Goal: Information Seeking & Learning: Learn about a topic

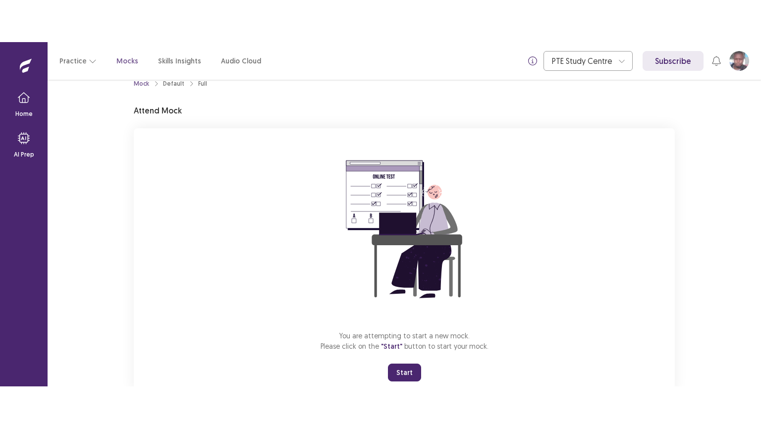
scroll to position [47, 0]
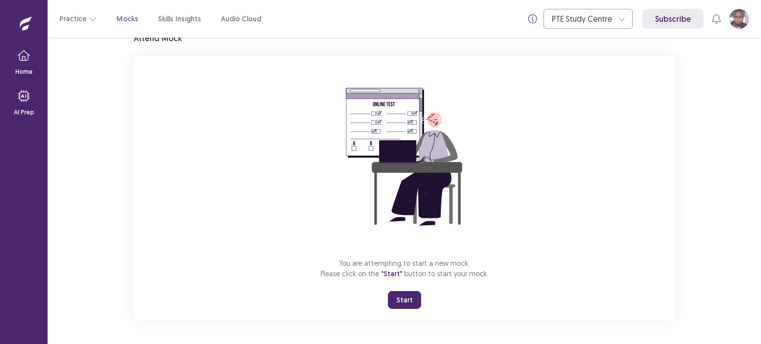
click at [404, 305] on button "Start" at bounding box center [404, 300] width 33 height 18
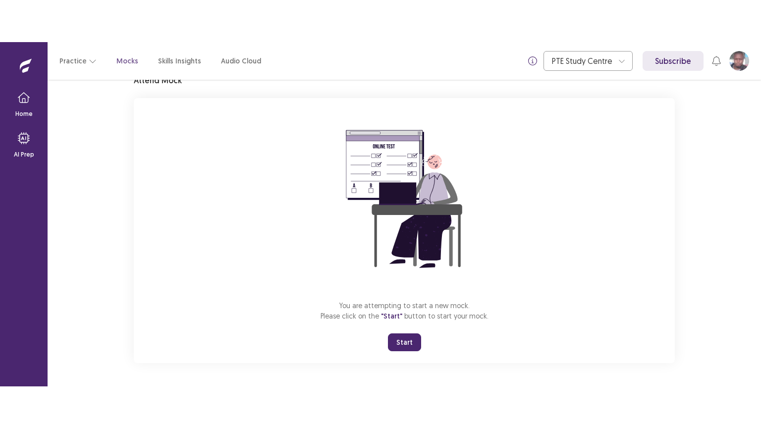
scroll to position [0, 0]
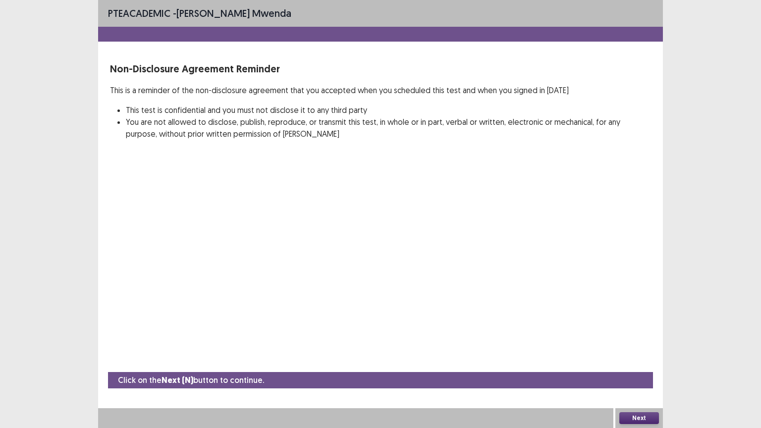
click at [644, 344] on div "Next" at bounding box center [640, 418] width 48 height 20
click at [649, 344] on button "Next" at bounding box center [639, 418] width 40 height 12
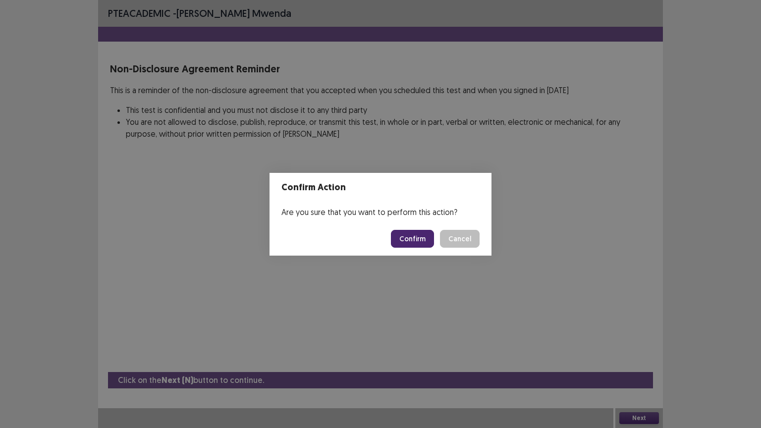
click at [424, 235] on button "Confirm" at bounding box center [412, 239] width 43 height 18
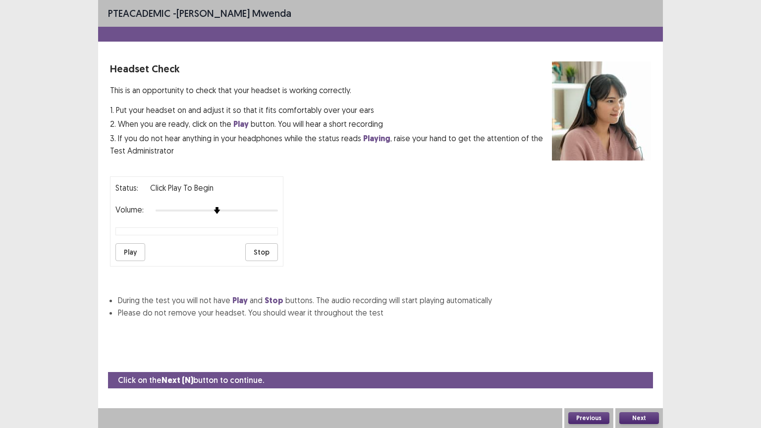
click at [127, 246] on button "Play" at bounding box center [130, 252] width 30 height 18
click at [233, 207] on div at bounding box center [217, 211] width 122 height 8
click at [239, 207] on div at bounding box center [217, 211] width 122 height 8
click at [136, 247] on button "Play" at bounding box center [130, 252] width 30 height 18
click at [634, 344] on button "Next" at bounding box center [639, 418] width 40 height 12
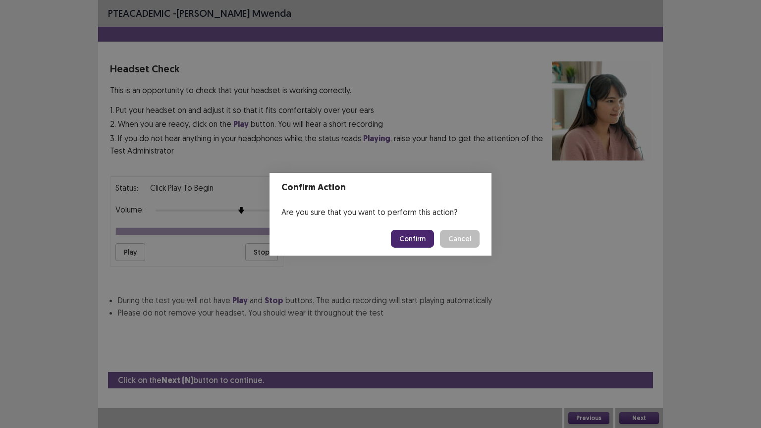
click at [430, 240] on button "Confirm" at bounding box center [412, 239] width 43 height 18
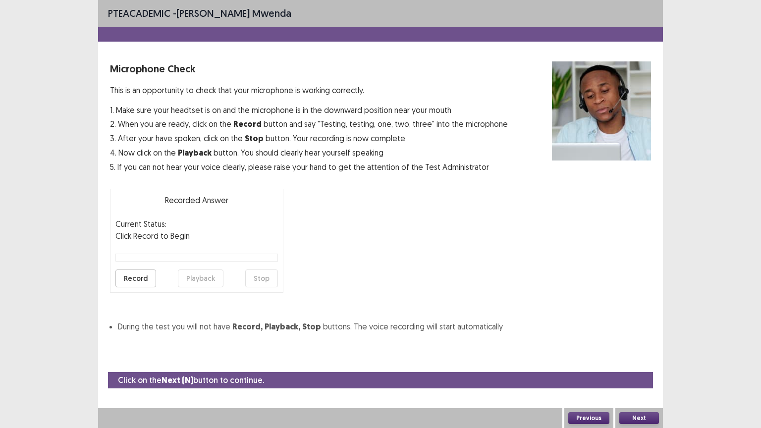
click at [141, 280] on button "Record" at bounding box center [135, 279] width 41 height 18
click at [257, 275] on button "Stop" at bounding box center [261, 279] width 33 height 18
click at [200, 277] on button "Playback" at bounding box center [201, 279] width 46 height 18
click at [633, 344] on button "Next" at bounding box center [639, 418] width 40 height 12
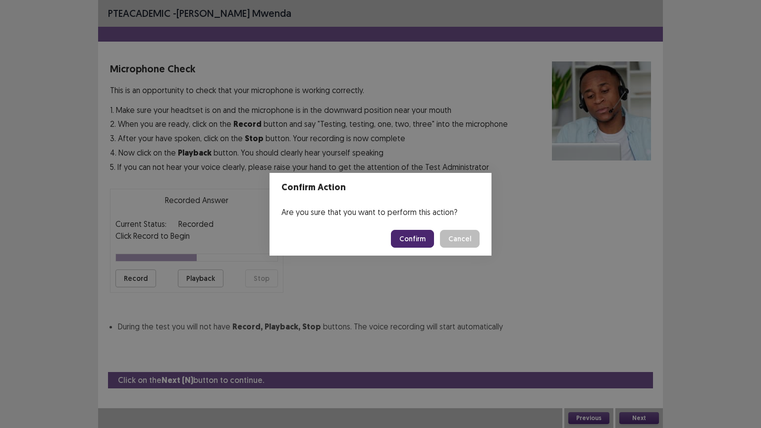
click at [421, 244] on button "Confirm" at bounding box center [412, 239] width 43 height 18
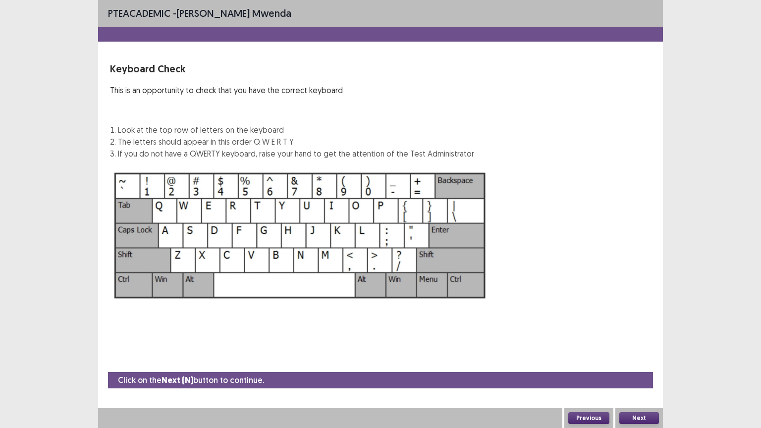
click at [636, 344] on button "Next" at bounding box center [639, 418] width 40 height 12
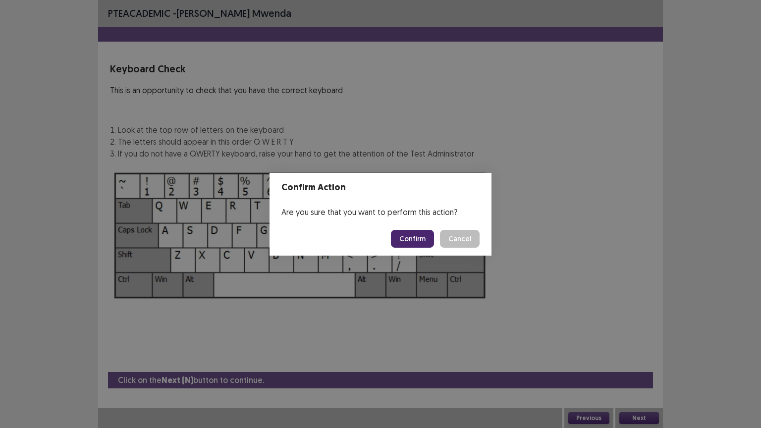
click at [406, 241] on button "Confirm" at bounding box center [412, 239] width 43 height 18
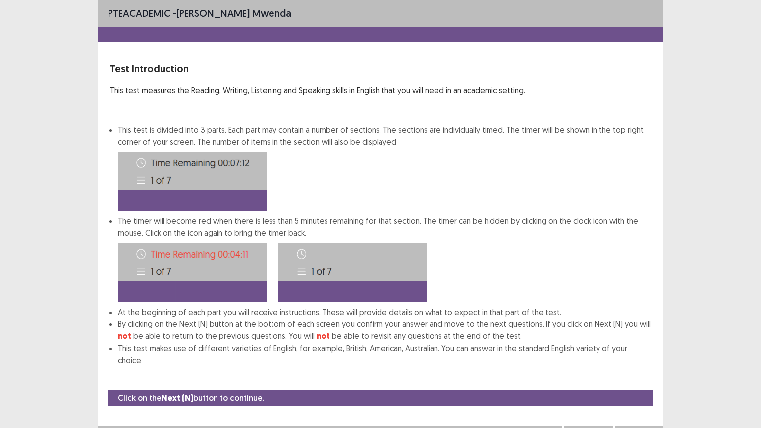
scroll to position [1, 0]
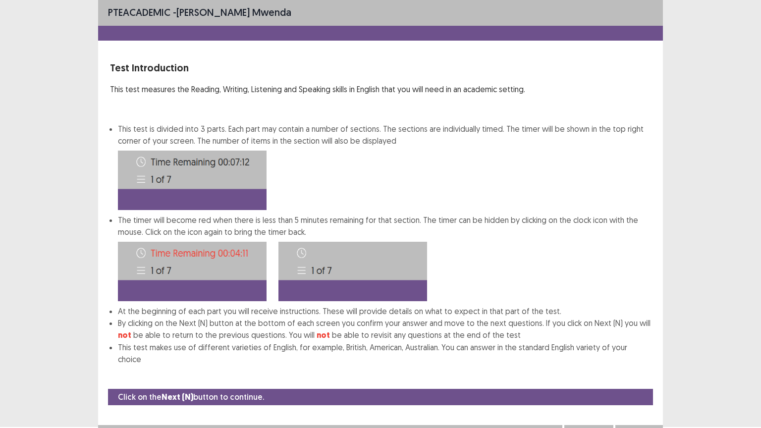
click at [643, 344] on button "Next" at bounding box center [639, 435] width 40 height 12
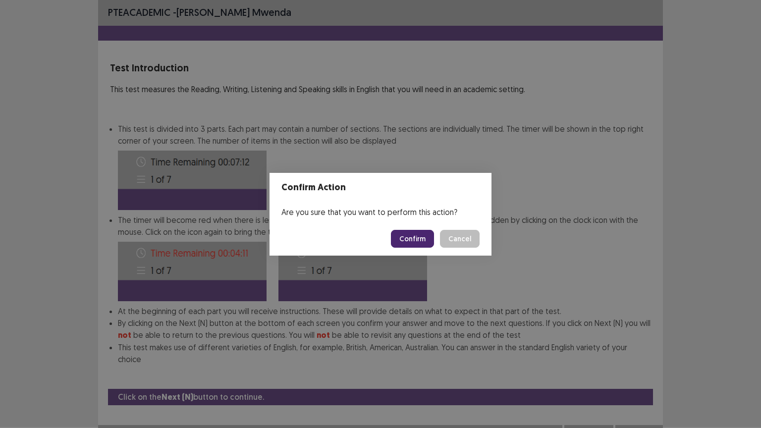
click at [422, 242] on button "Confirm" at bounding box center [412, 239] width 43 height 18
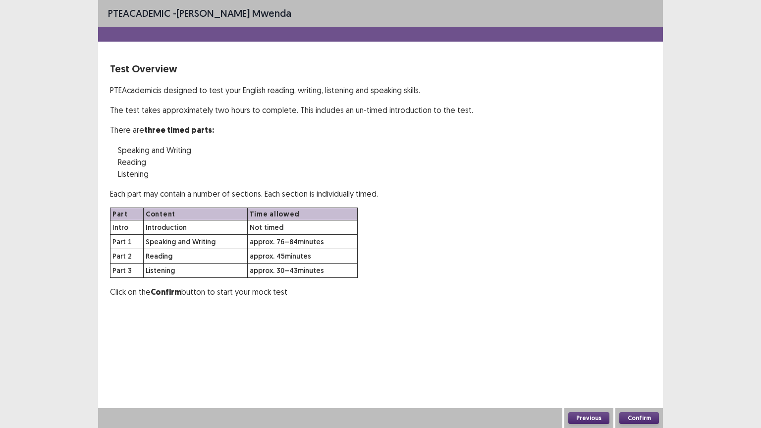
scroll to position [0, 0]
click at [650, 344] on button "Confirm" at bounding box center [639, 418] width 40 height 12
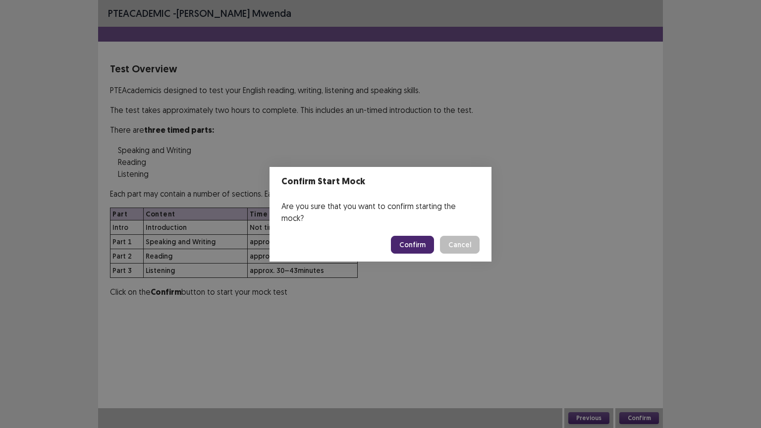
click at [425, 239] on button "Confirm" at bounding box center [412, 245] width 43 height 18
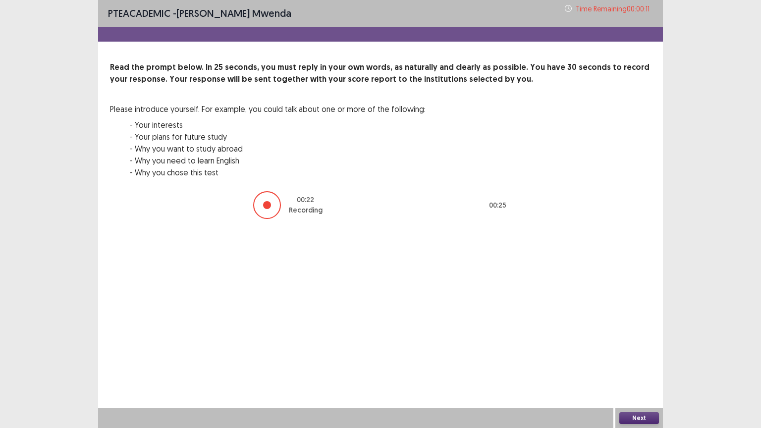
click at [627, 344] on button "Next" at bounding box center [639, 418] width 40 height 12
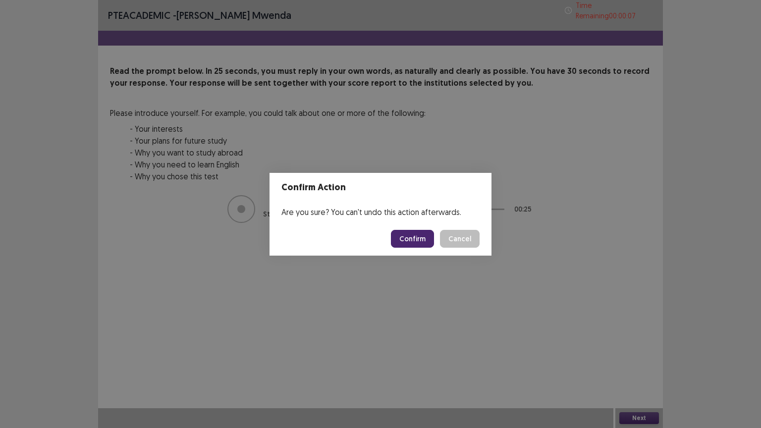
click at [427, 238] on button "Confirm" at bounding box center [412, 239] width 43 height 18
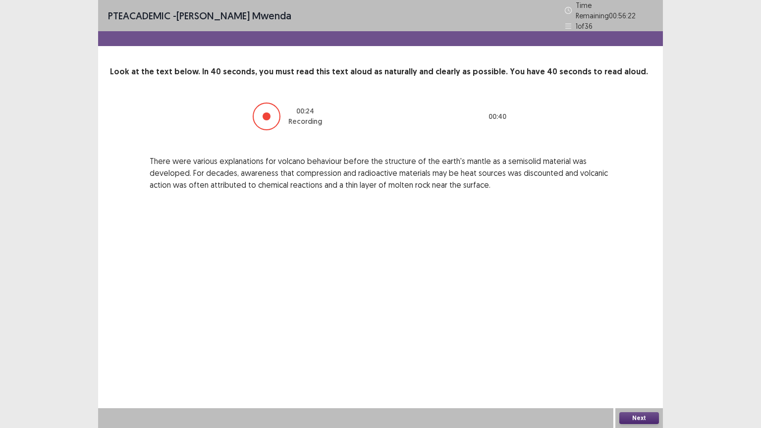
click at [648, 344] on button "Next" at bounding box center [639, 418] width 40 height 12
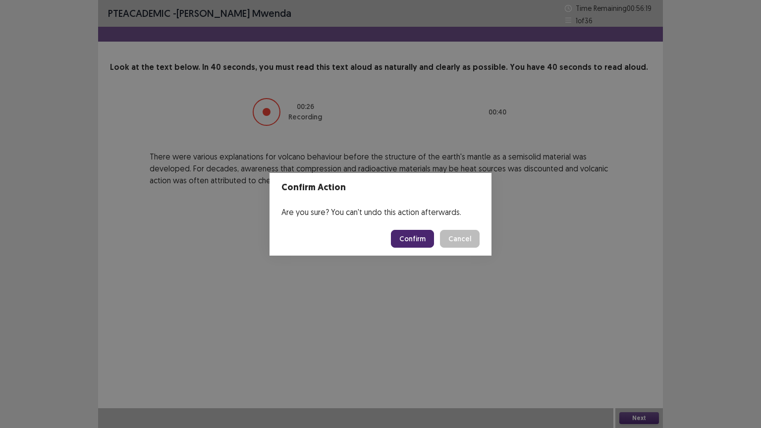
click at [412, 244] on button "Confirm" at bounding box center [412, 239] width 43 height 18
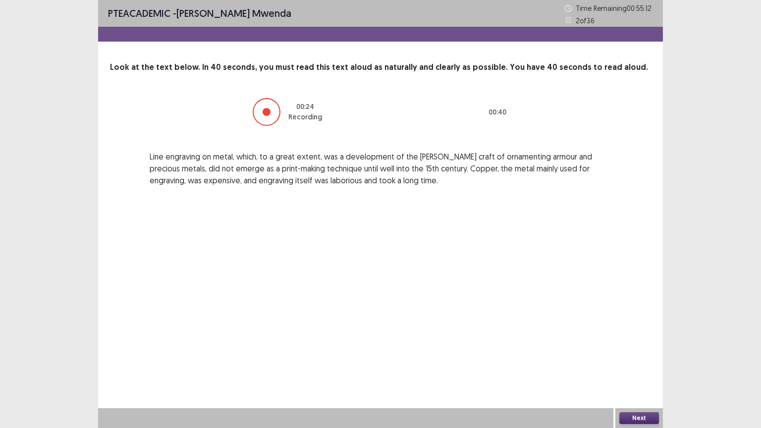
click at [634, 344] on button "Next" at bounding box center [639, 418] width 40 height 12
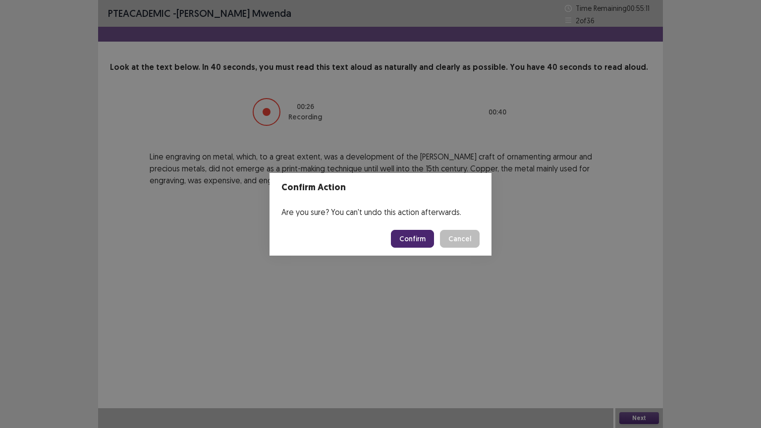
click at [421, 244] on button "Confirm" at bounding box center [412, 239] width 43 height 18
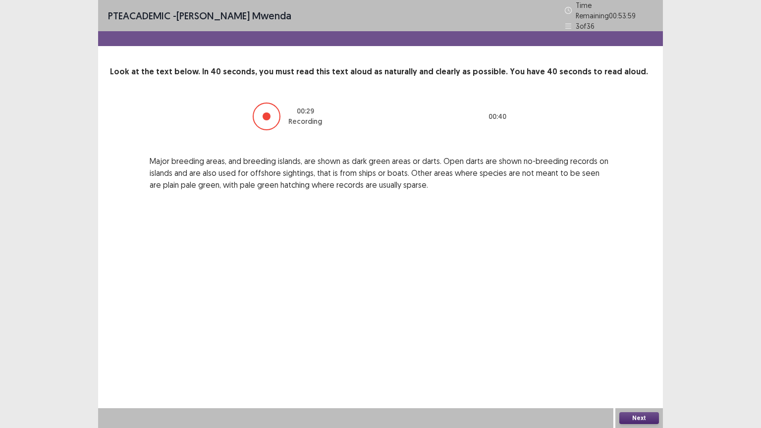
click at [638, 344] on button "Next" at bounding box center [639, 418] width 40 height 12
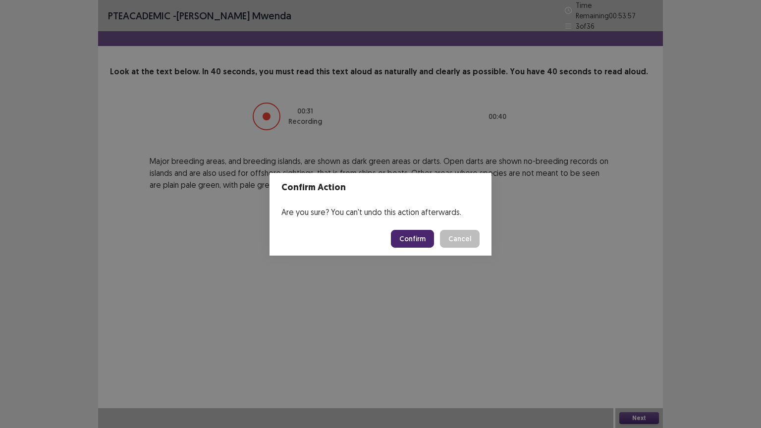
click at [414, 239] on button "Confirm" at bounding box center [412, 239] width 43 height 18
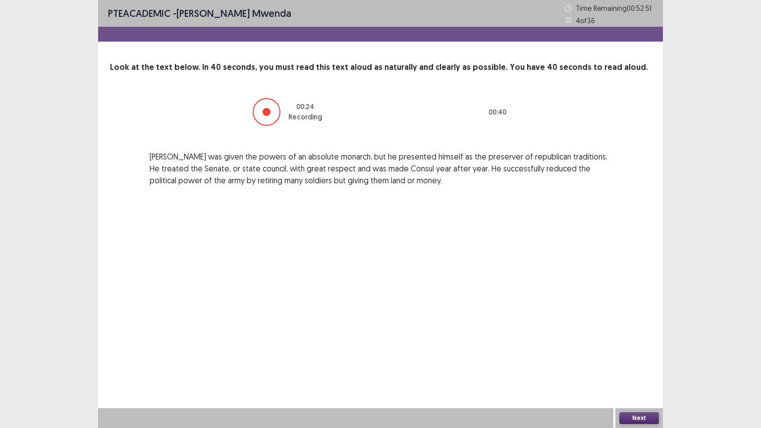
click at [648, 344] on button "Next" at bounding box center [639, 418] width 40 height 12
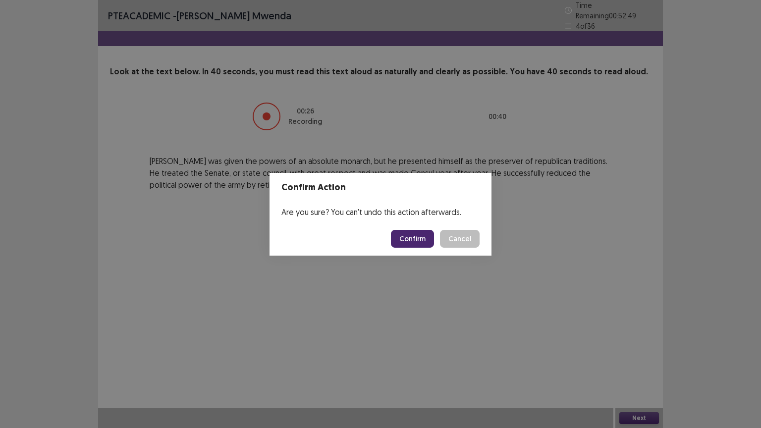
click at [412, 237] on button "Confirm" at bounding box center [412, 239] width 43 height 18
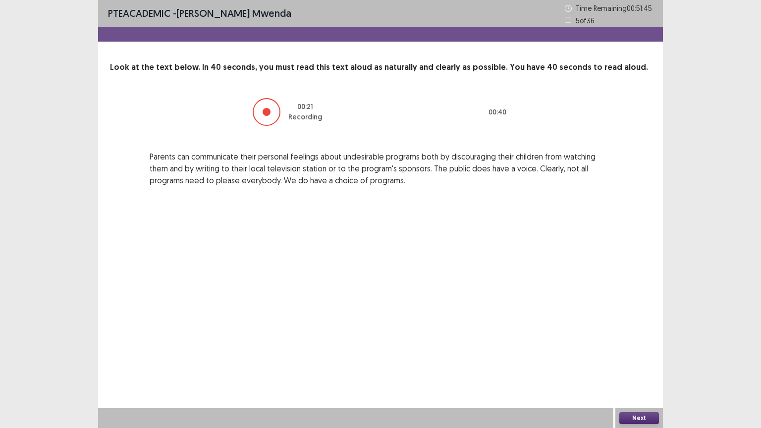
click at [642, 344] on button "Next" at bounding box center [639, 418] width 40 height 12
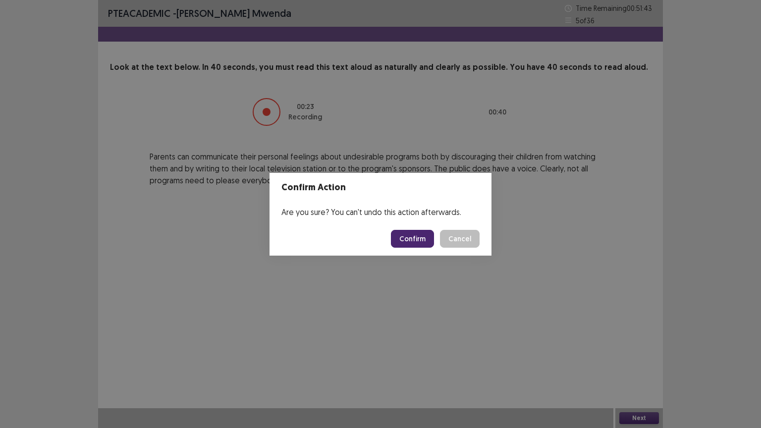
click at [412, 232] on button "Confirm" at bounding box center [412, 239] width 43 height 18
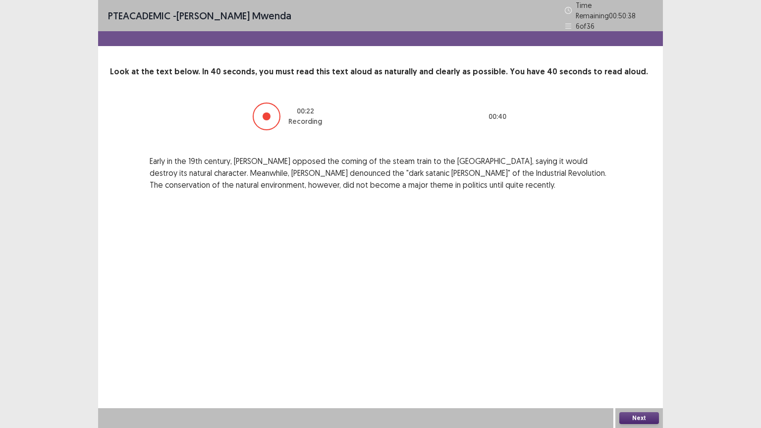
click at [636, 344] on button "Next" at bounding box center [639, 418] width 40 height 12
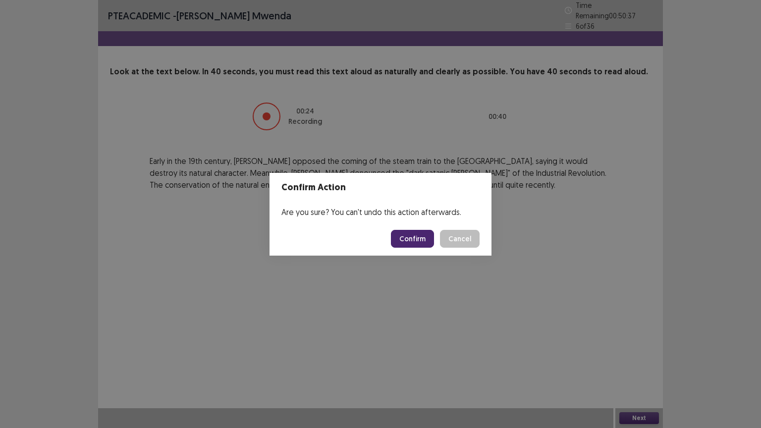
click at [426, 241] on button "Confirm" at bounding box center [412, 239] width 43 height 18
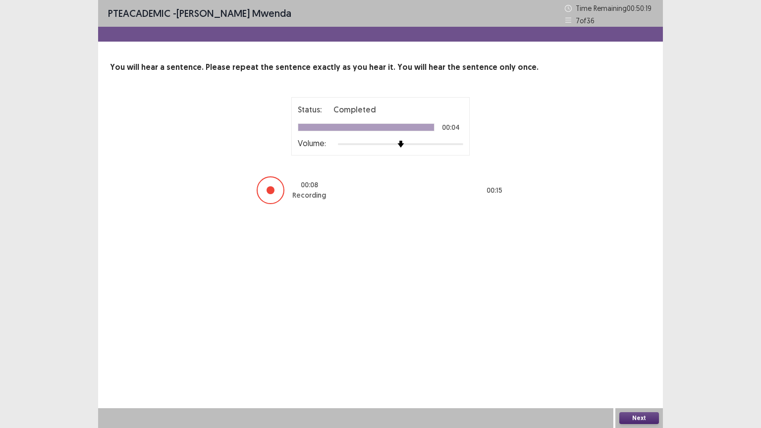
click at [653, 344] on button "Next" at bounding box center [639, 418] width 40 height 12
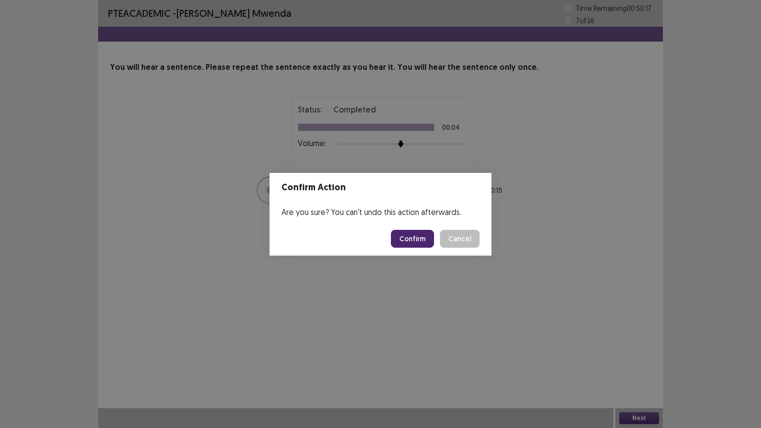
click at [408, 238] on button "Confirm" at bounding box center [412, 239] width 43 height 18
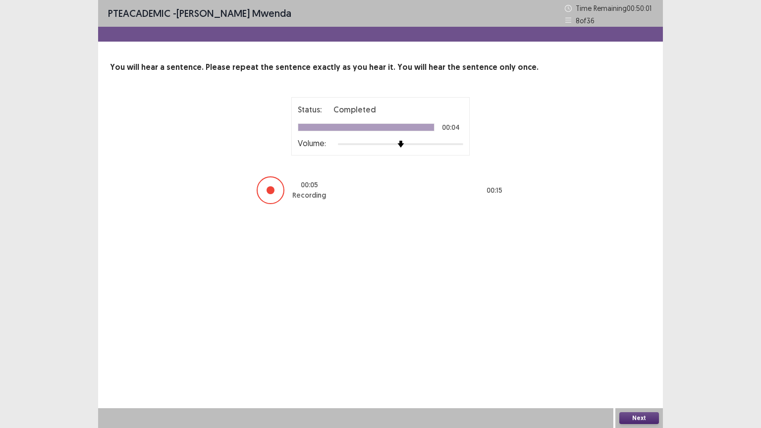
click at [648, 344] on button "Next" at bounding box center [639, 418] width 40 height 12
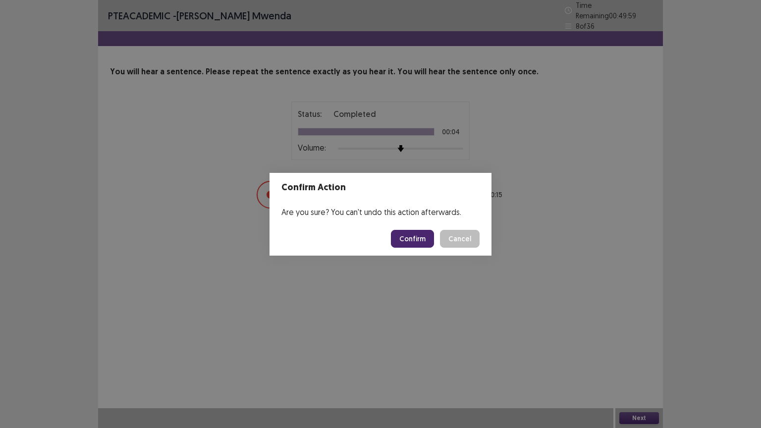
click at [422, 238] on button "Confirm" at bounding box center [412, 239] width 43 height 18
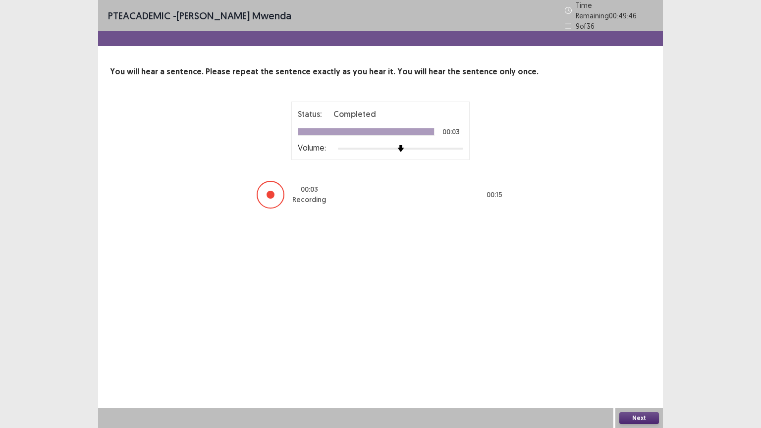
click at [633, 344] on button "Next" at bounding box center [639, 418] width 40 height 12
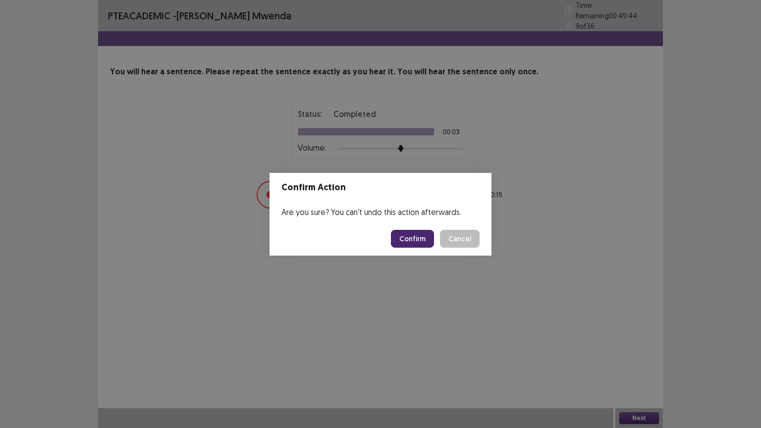
click at [414, 244] on button "Confirm" at bounding box center [412, 239] width 43 height 18
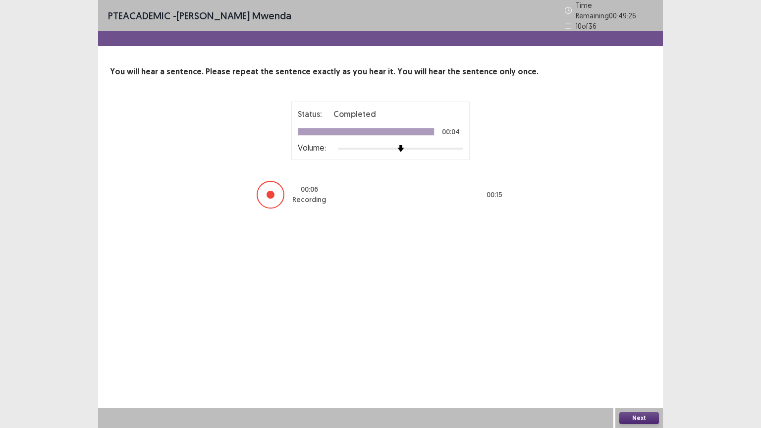
click at [647, 344] on button "Next" at bounding box center [639, 418] width 40 height 12
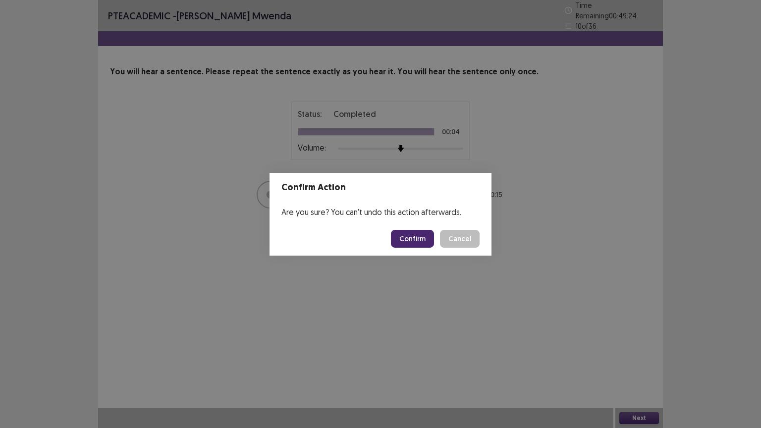
click at [413, 240] on button "Confirm" at bounding box center [412, 239] width 43 height 18
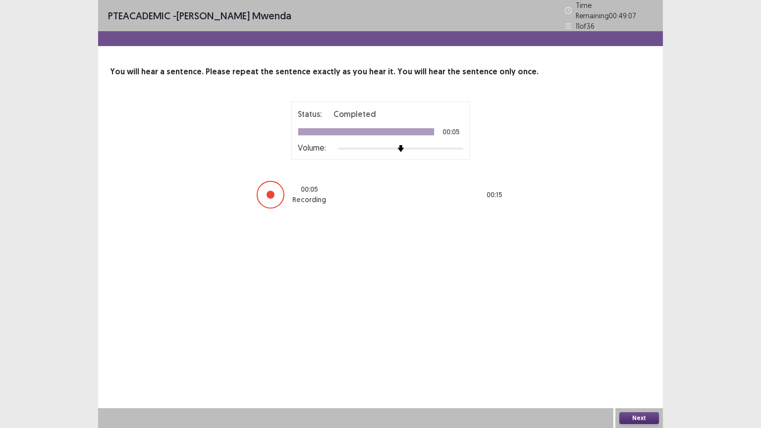
click at [645, 344] on button "Next" at bounding box center [639, 418] width 40 height 12
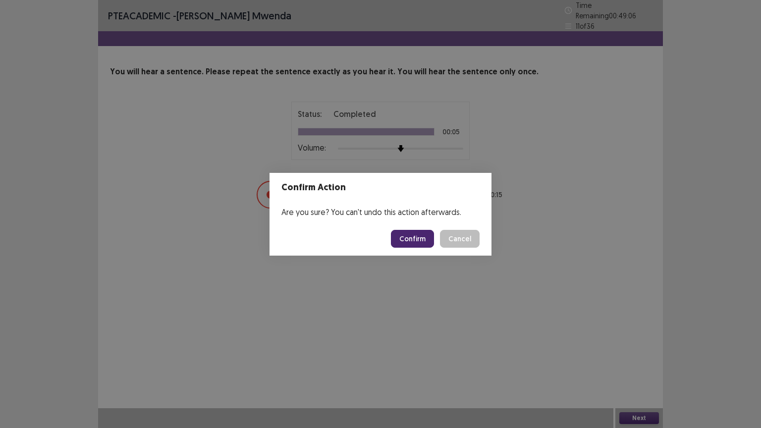
click at [413, 240] on button "Confirm" at bounding box center [412, 239] width 43 height 18
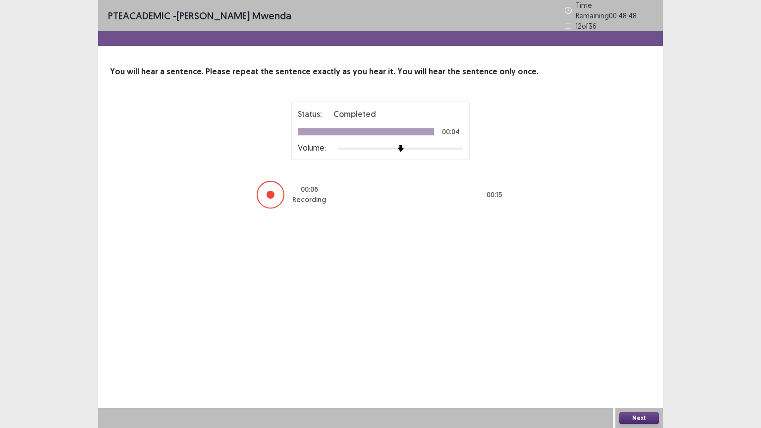
click at [646, 344] on button "Next" at bounding box center [639, 418] width 40 height 12
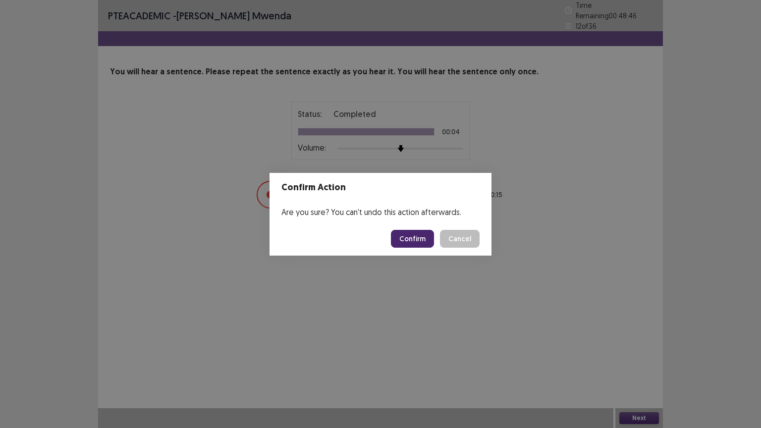
click at [423, 243] on button "Confirm" at bounding box center [412, 239] width 43 height 18
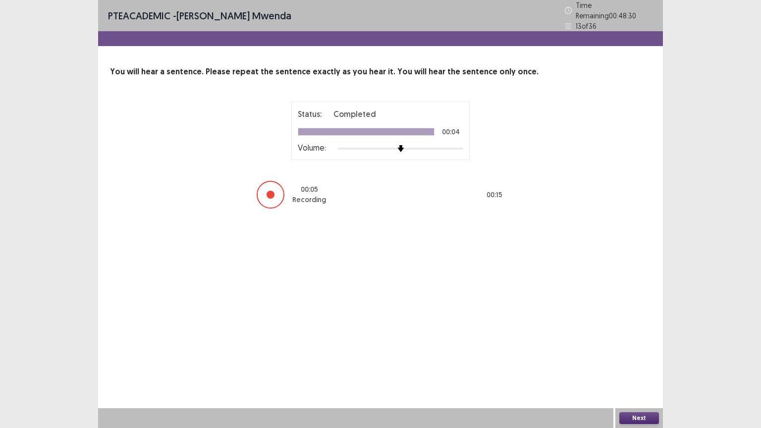
click at [643, 344] on button "Next" at bounding box center [639, 418] width 40 height 12
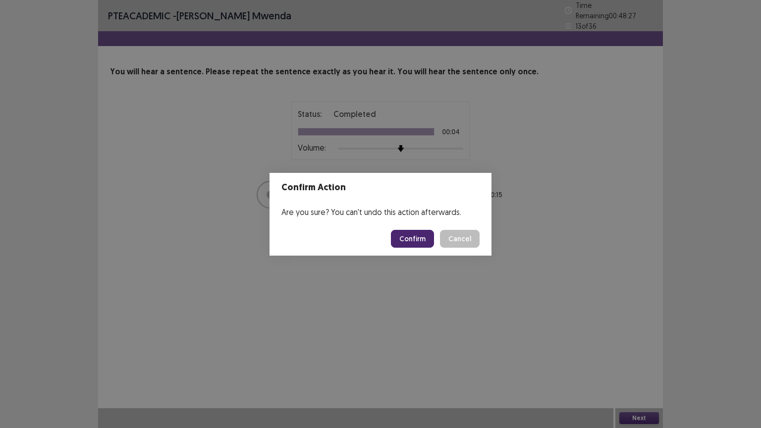
click at [404, 241] on button "Confirm" at bounding box center [412, 239] width 43 height 18
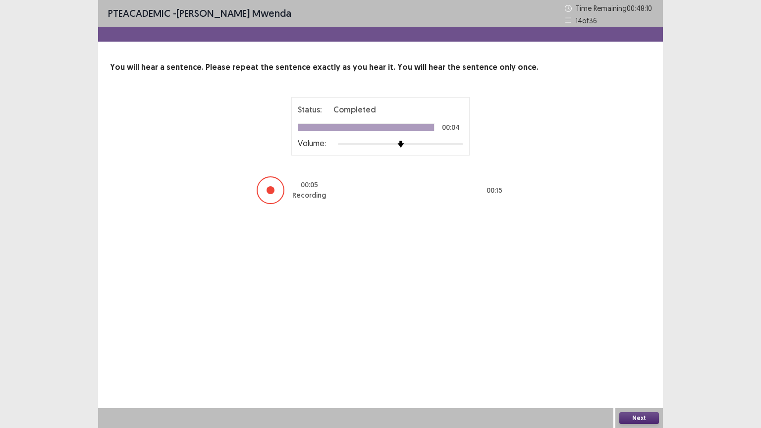
click at [643, 344] on button "Next" at bounding box center [639, 418] width 40 height 12
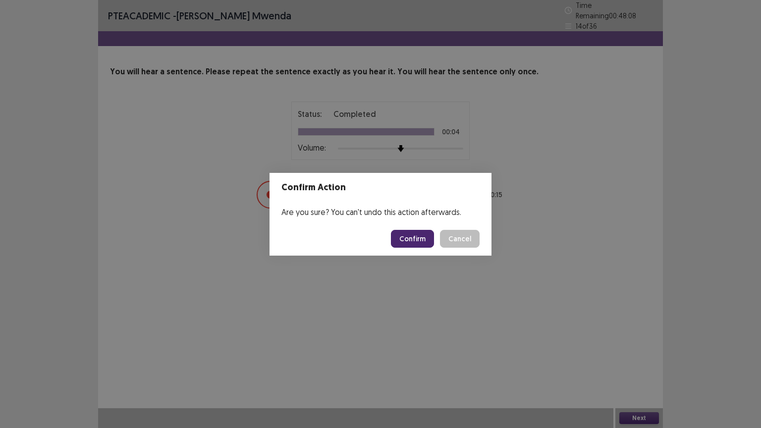
click at [415, 240] on button "Confirm" at bounding box center [412, 239] width 43 height 18
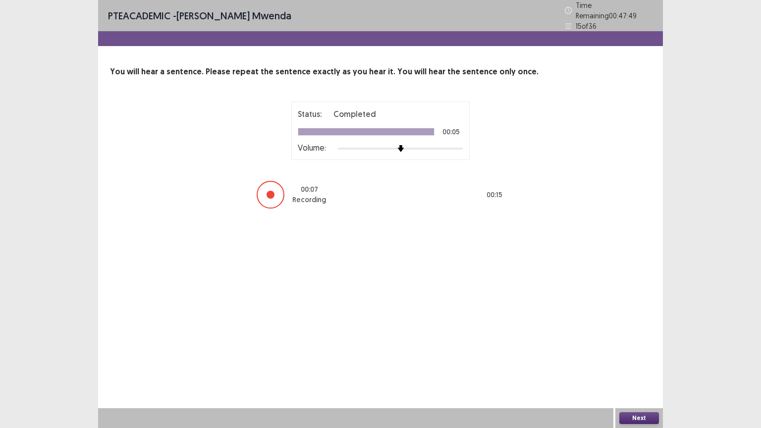
click at [648, 344] on button "Next" at bounding box center [639, 418] width 40 height 12
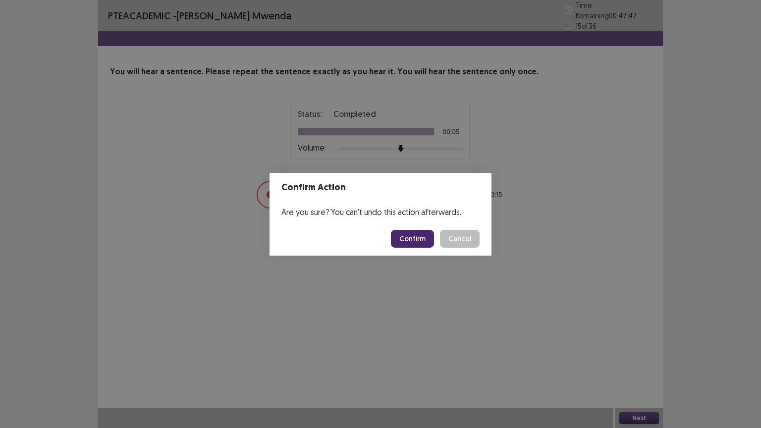
click at [411, 242] on button "Confirm" at bounding box center [412, 239] width 43 height 18
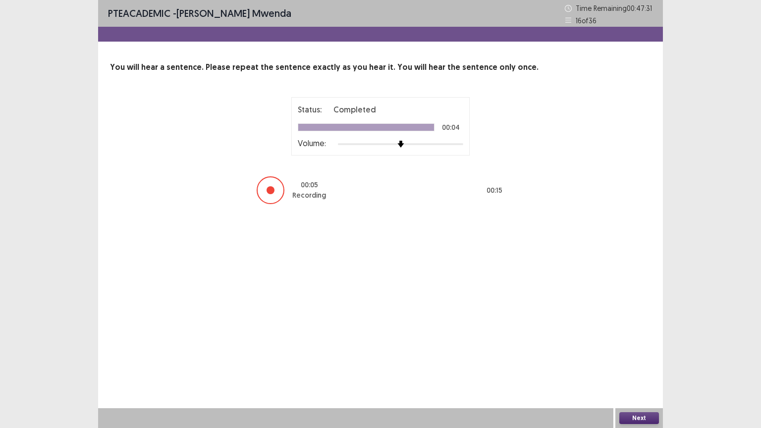
click at [643, 344] on button "Next" at bounding box center [639, 418] width 40 height 12
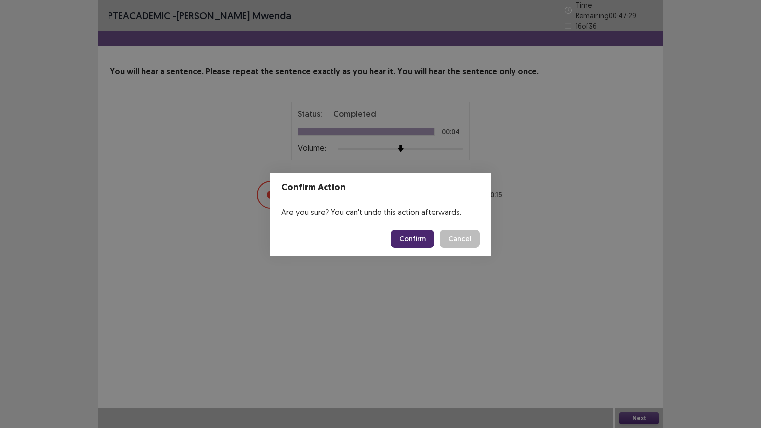
click at [414, 246] on button "Confirm" at bounding box center [412, 239] width 43 height 18
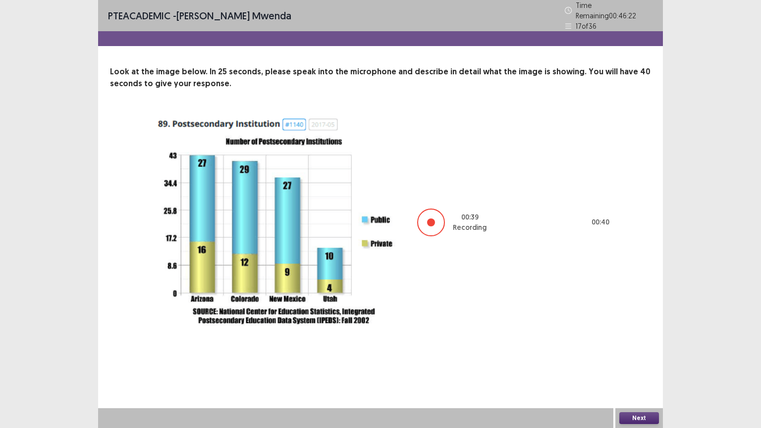
click at [651, 344] on button "Next" at bounding box center [639, 418] width 40 height 12
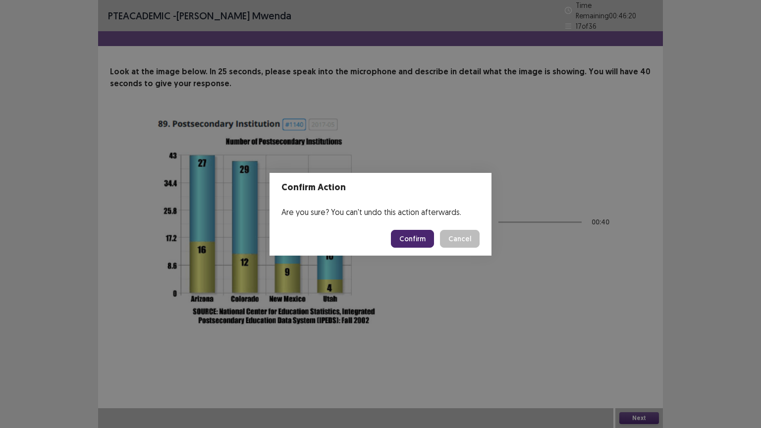
click at [412, 234] on button "Confirm" at bounding box center [412, 239] width 43 height 18
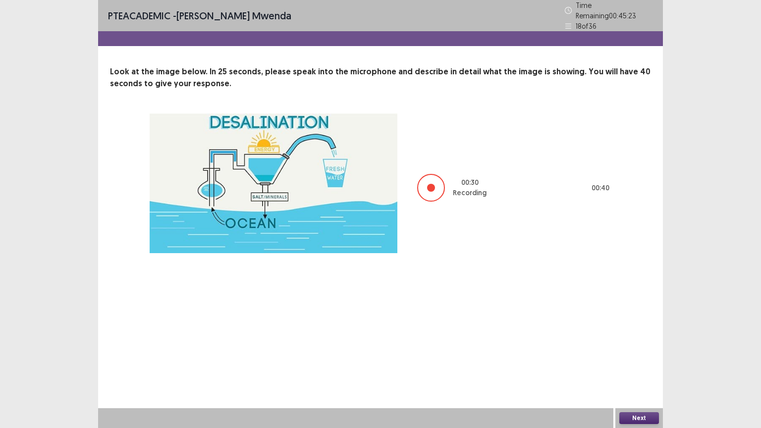
click at [642, 344] on button "Next" at bounding box center [639, 418] width 40 height 12
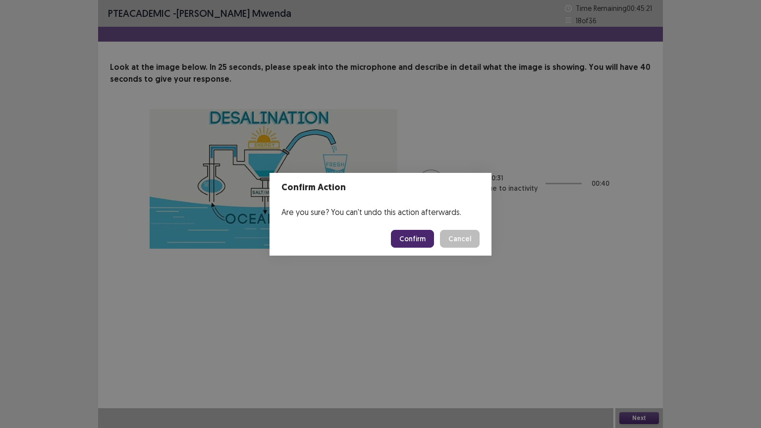
click at [419, 240] on button "Confirm" at bounding box center [412, 239] width 43 height 18
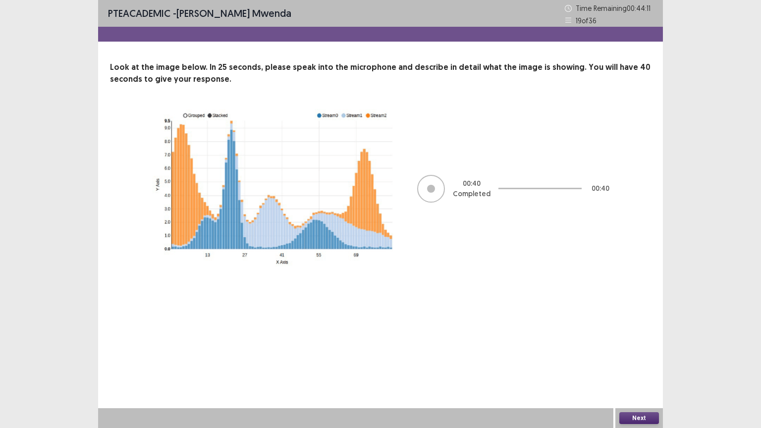
click at [632, 344] on button "Next" at bounding box center [639, 418] width 40 height 12
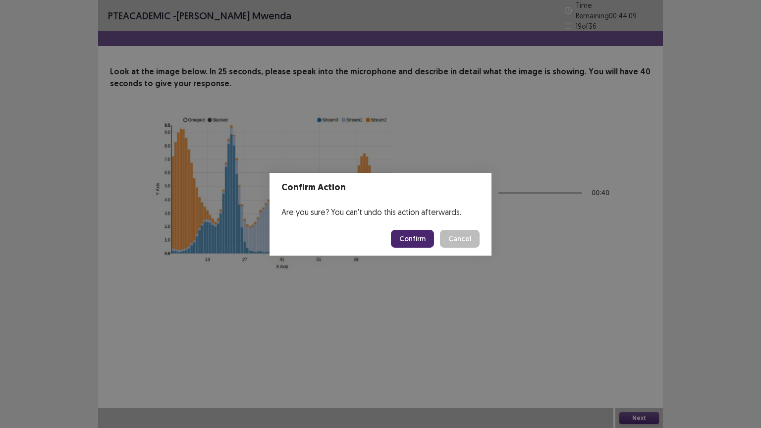
click at [417, 238] on button "Confirm" at bounding box center [412, 239] width 43 height 18
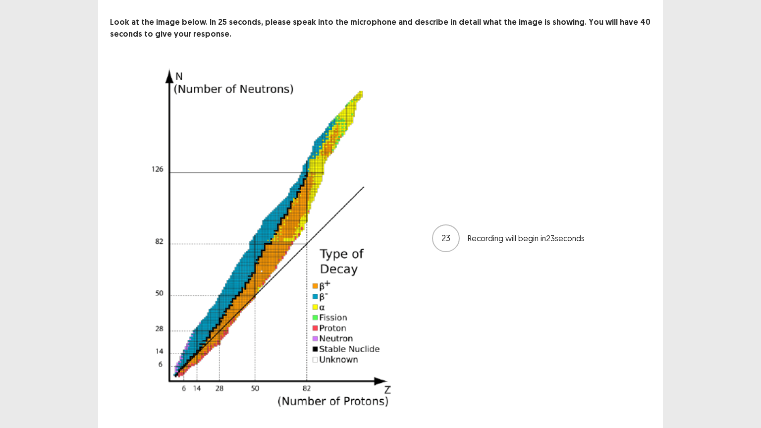
scroll to position [73, 0]
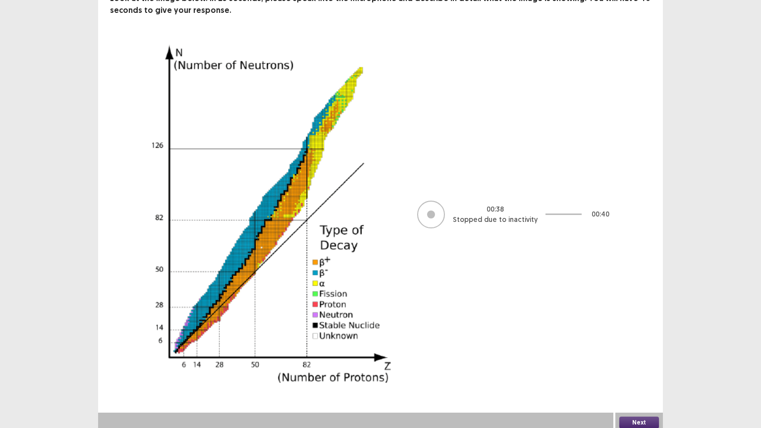
click at [637, 344] on div "Next" at bounding box center [640, 423] width 48 height 20
click at [646, 344] on button "Next" at bounding box center [639, 423] width 40 height 12
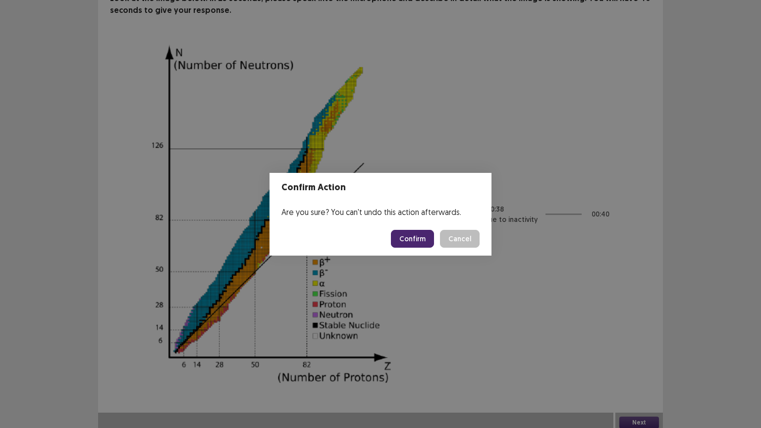
click at [426, 240] on button "Confirm" at bounding box center [412, 239] width 43 height 18
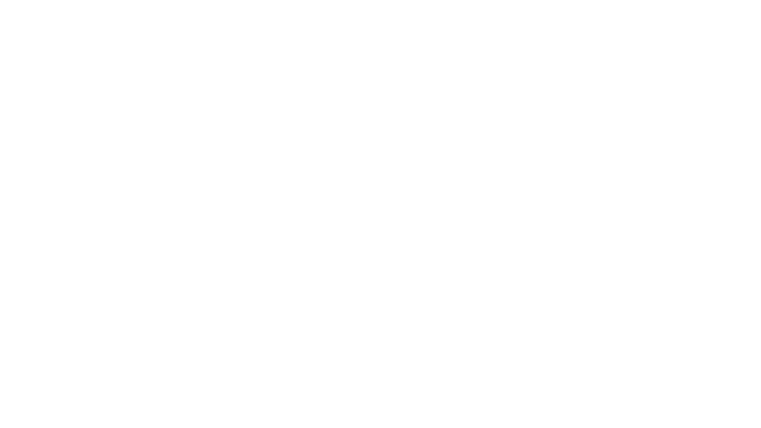
scroll to position [0, 0]
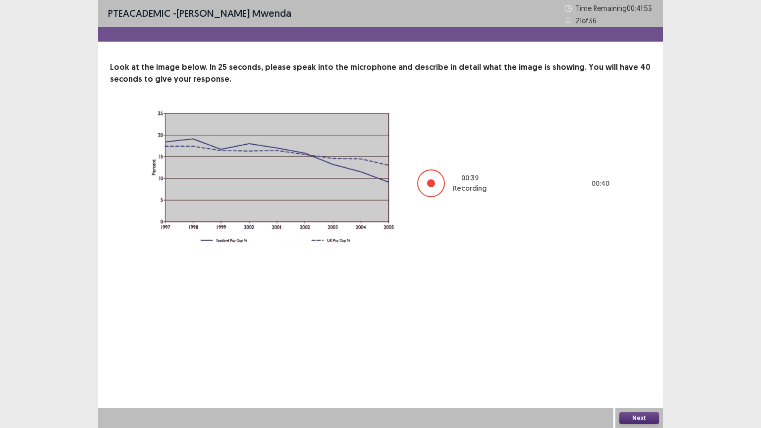
click at [640, 344] on button "Next" at bounding box center [639, 418] width 40 height 12
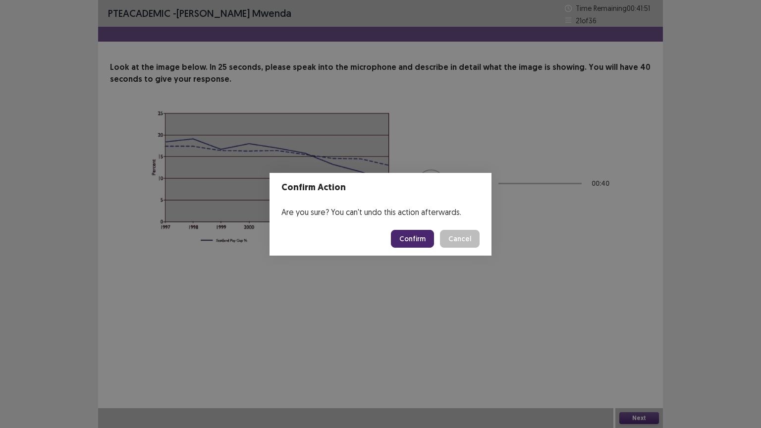
click at [415, 236] on button "Confirm" at bounding box center [412, 239] width 43 height 18
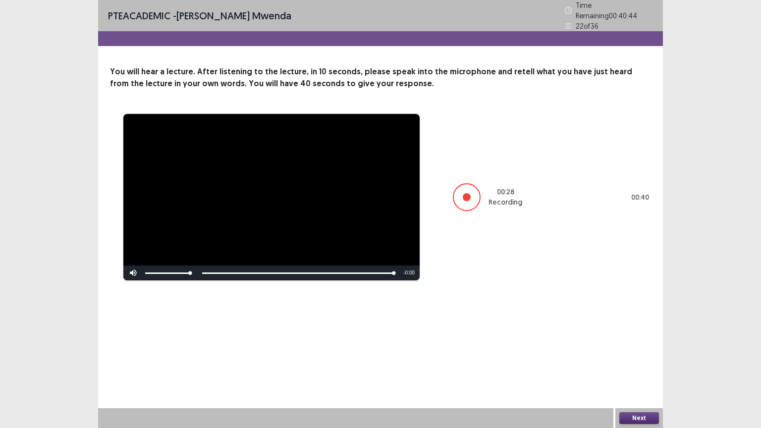
click at [630, 344] on button "Next" at bounding box center [639, 418] width 40 height 12
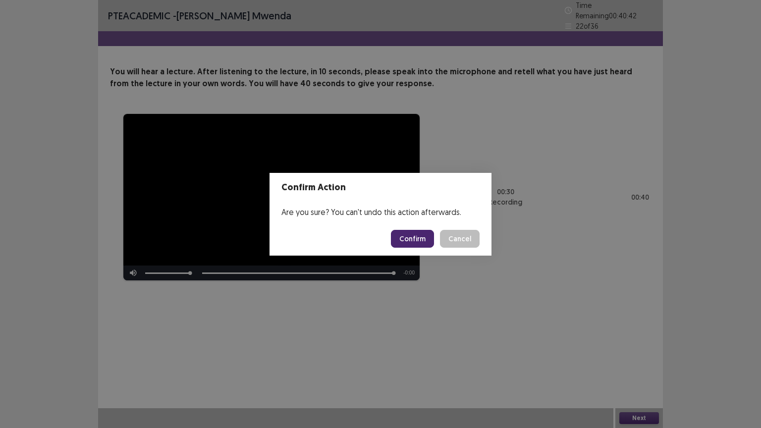
click at [418, 236] on button "Confirm" at bounding box center [412, 239] width 43 height 18
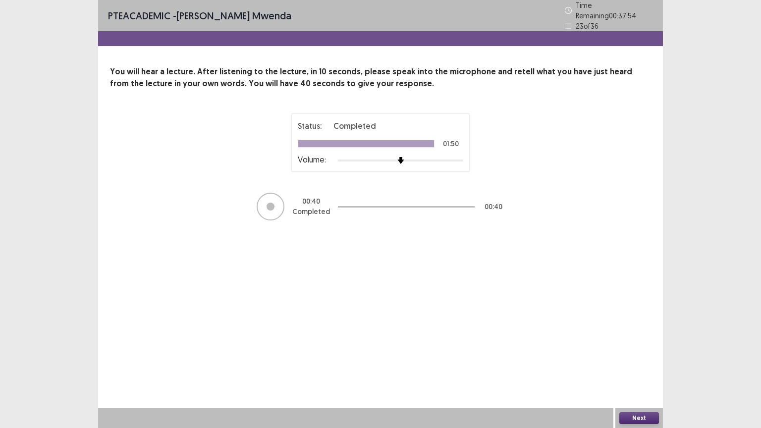
click at [632, 344] on button "Next" at bounding box center [639, 418] width 40 height 12
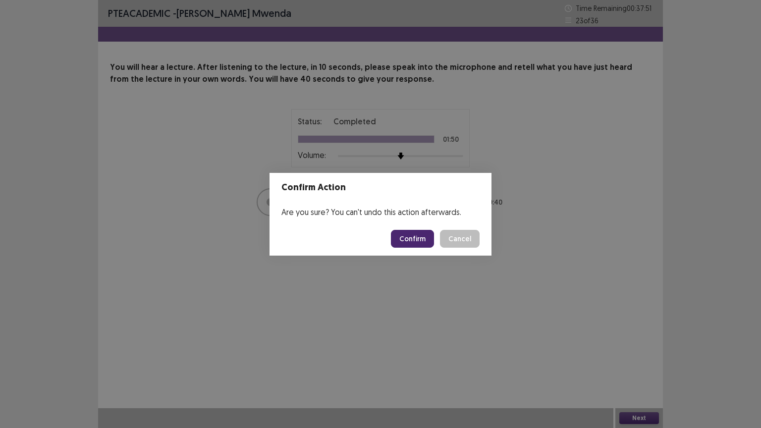
click at [418, 243] on button "Confirm" at bounding box center [412, 239] width 43 height 18
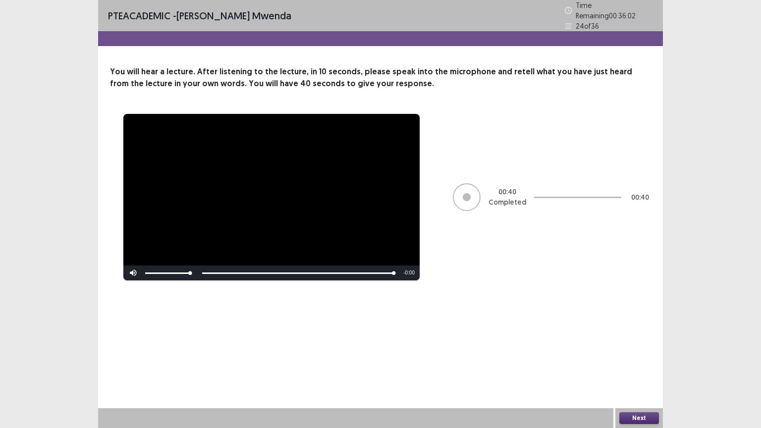
click at [637, 344] on button "Next" at bounding box center [639, 418] width 40 height 12
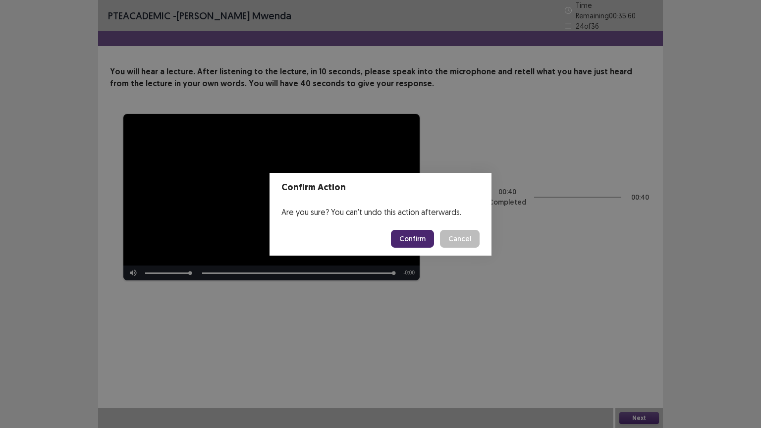
click at [420, 234] on button "Confirm" at bounding box center [412, 239] width 43 height 18
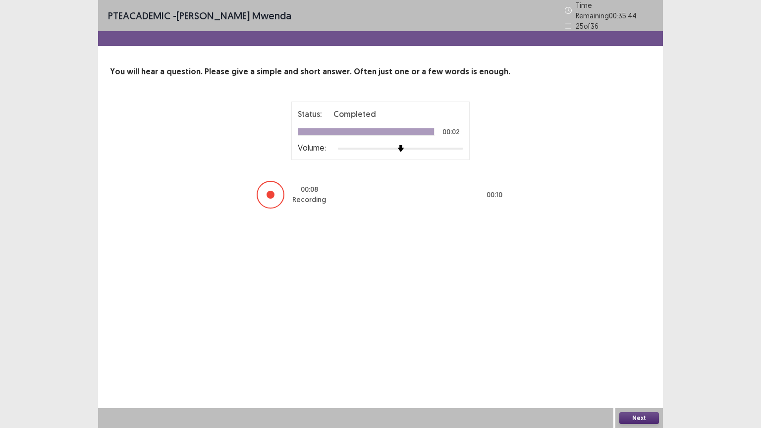
click at [640, 344] on button "Next" at bounding box center [639, 418] width 40 height 12
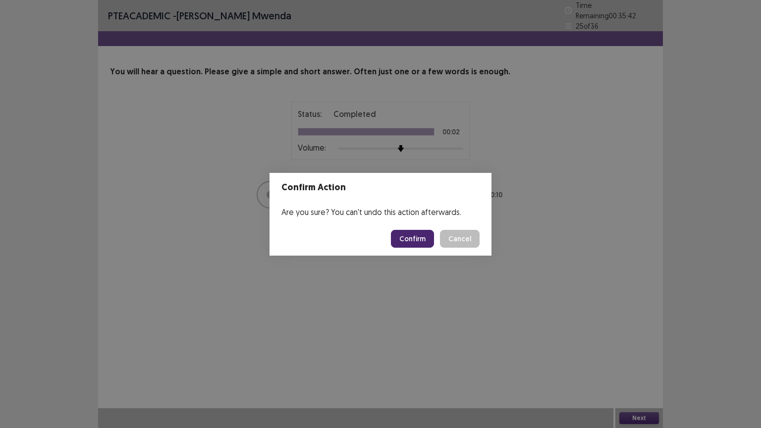
click at [413, 232] on button "Confirm" at bounding box center [412, 239] width 43 height 18
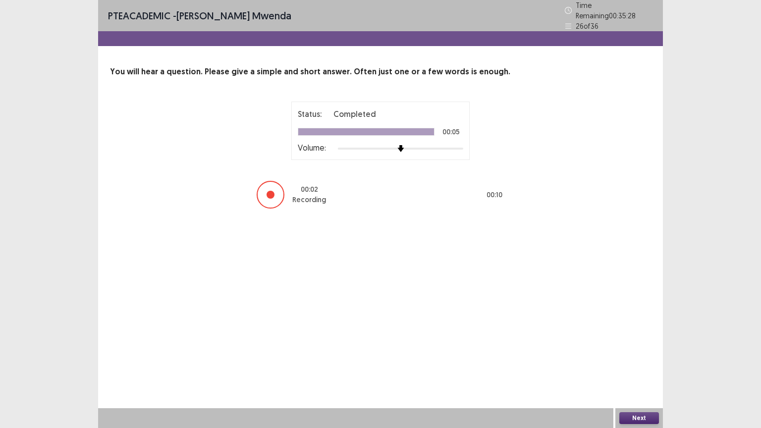
click at [635, 344] on button "Next" at bounding box center [639, 418] width 40 height 12
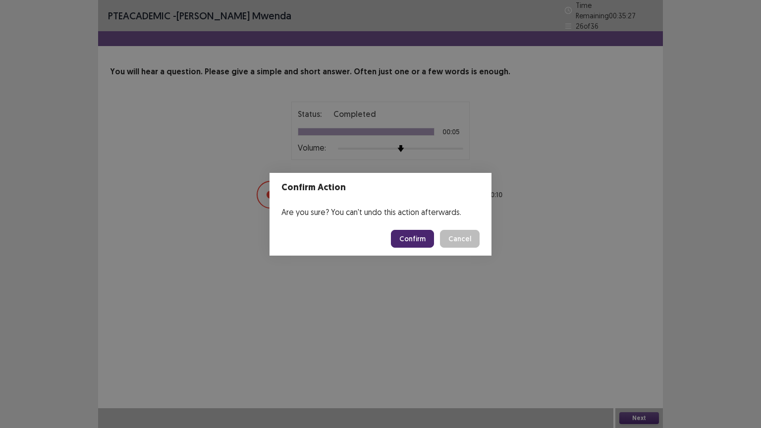
click at [415, 239] on button "Confirm" at bounding box center [412, 239] width 43 height 18
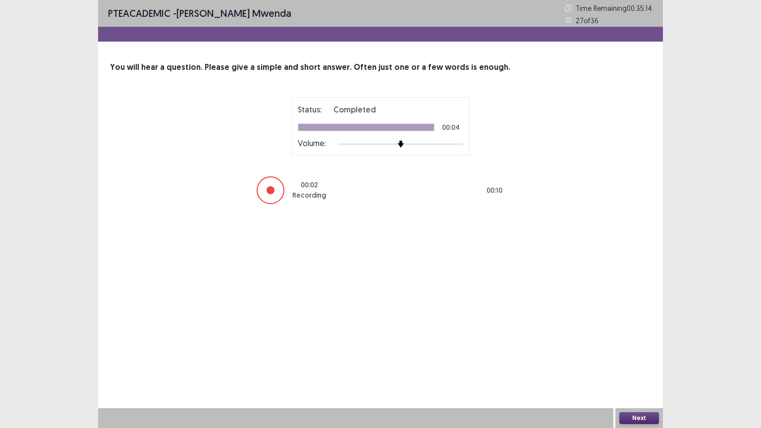
click at [644, 344] on div "Next" at bounding box center [640, 418] width 48 height 20
click at [639, 344] on button "Next" at bounding box center [639, 418] width 40 height 12
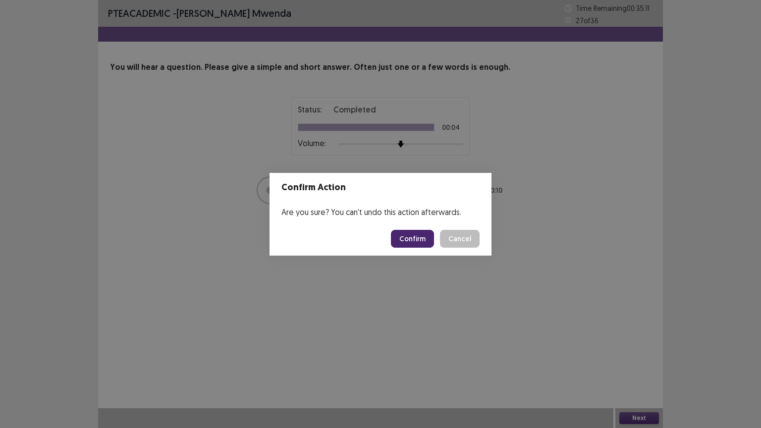
click at [414, 241] on button "Confirm" at bounding box center [412, 239] width 43 height 18
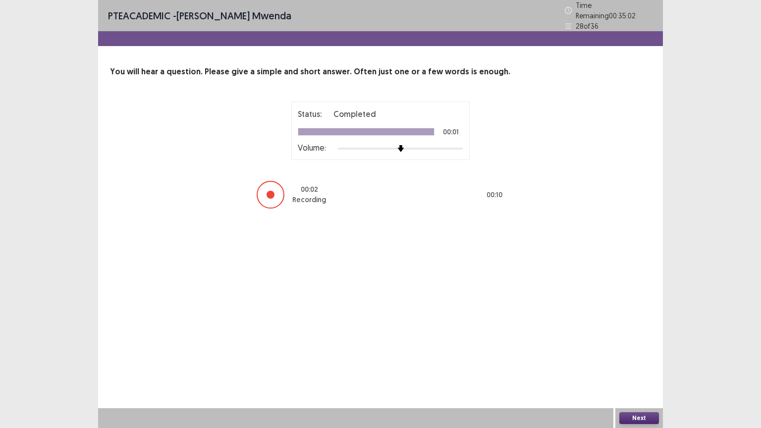
click at [633, 344] on button "Next" at bounding box center [639, 418] width 40 height 12
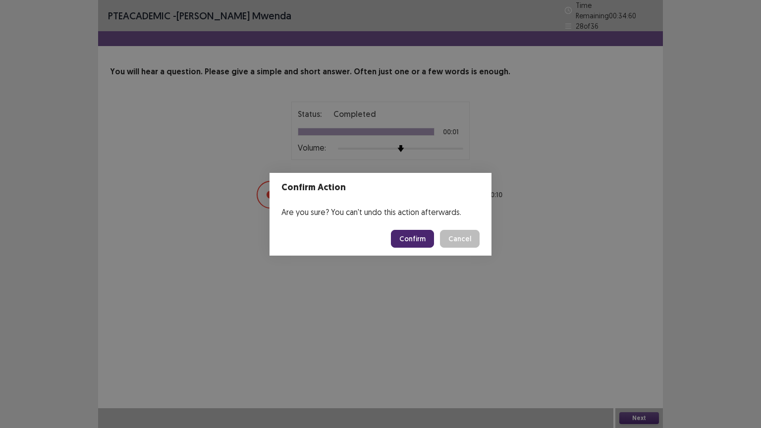
click at [418, 241] on button "Confirm" at bounding box center [412, 239] width 43 height 18
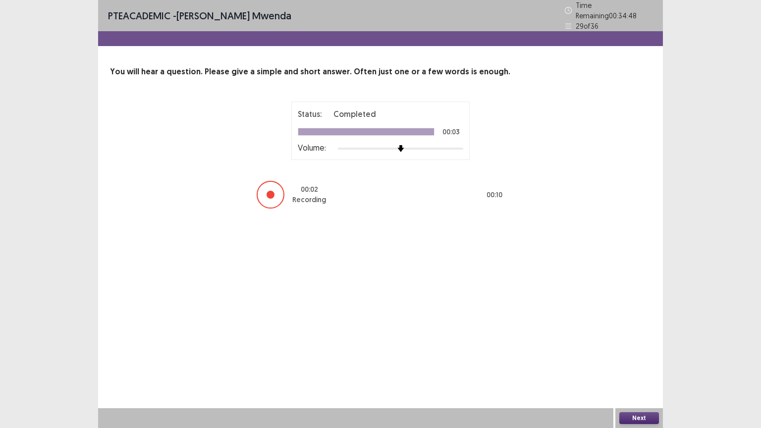
click at [633, 344] on button "Next" at bounding box center [639, 418] width 40 height 12
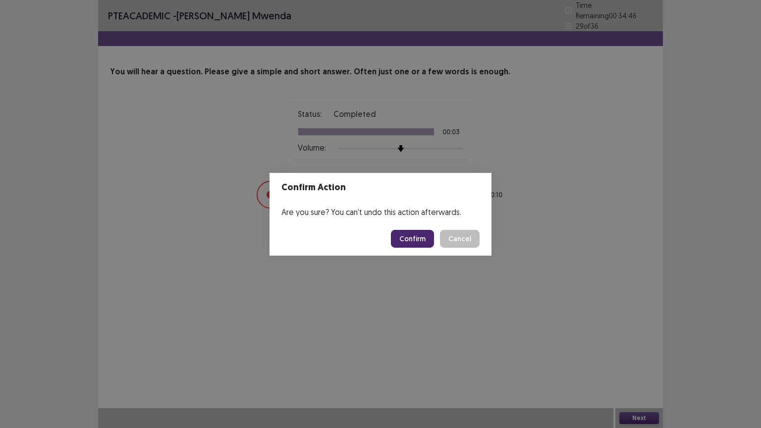
click at [429, 234] on button "Confirm" at bounding box center [412, 239] width 43 height 18
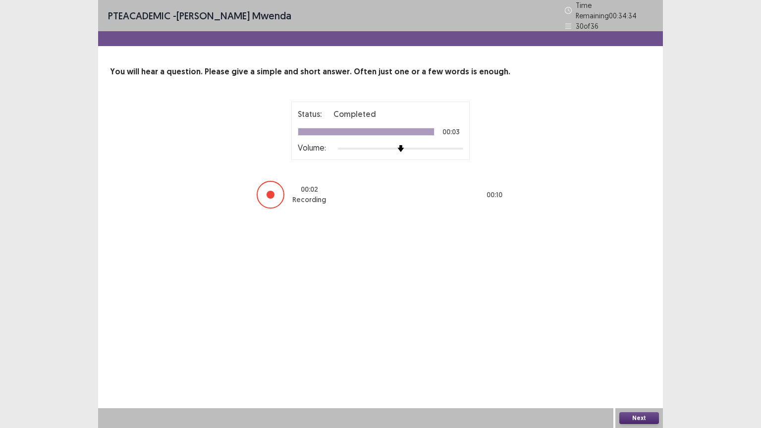
click at [639, 344] on button "Next" at bounding box center [639, 418] width 40 height 12
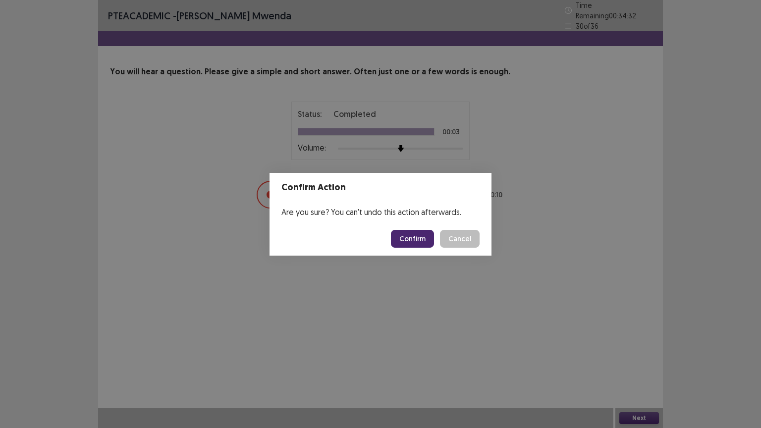
click at [415, 244] on button "Confirm" at bounding box center [412, 239] width 43 height 18
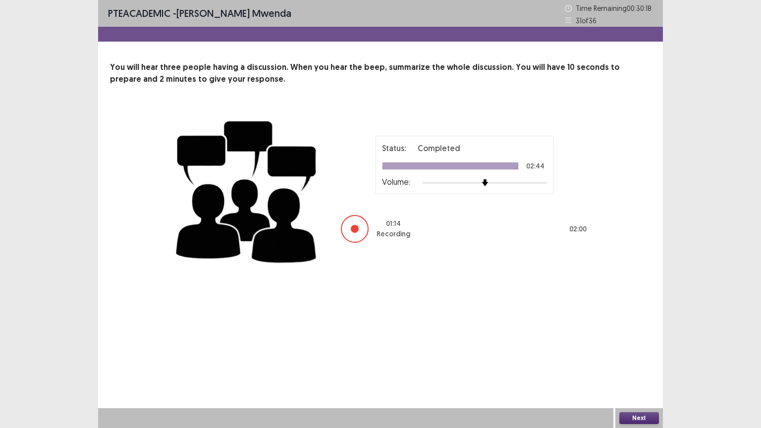
click at [640, 344] on button "Next" at bounding box center [639, 418] width 40 height 12
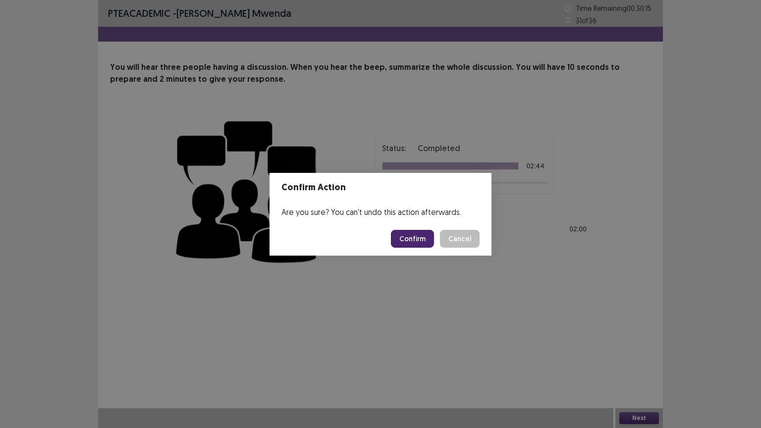
click at [424, 239] on button "Confirm" at bounding box center [412, 239] width 43 height 18
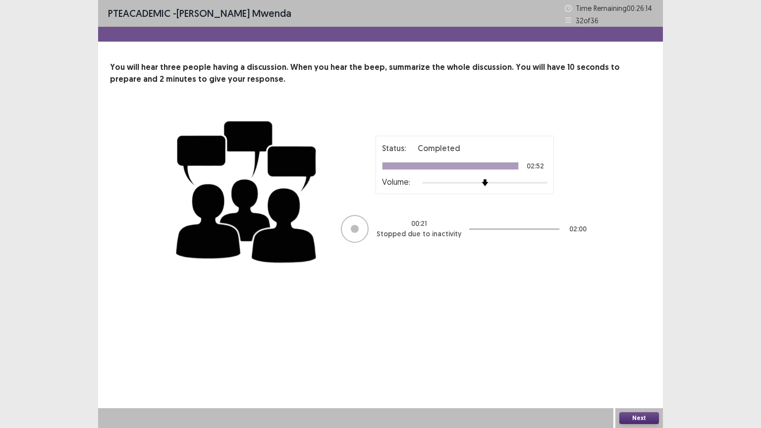
click at [638, 344] on button "Next" at bounding box center [639, 418] width 40 height 12
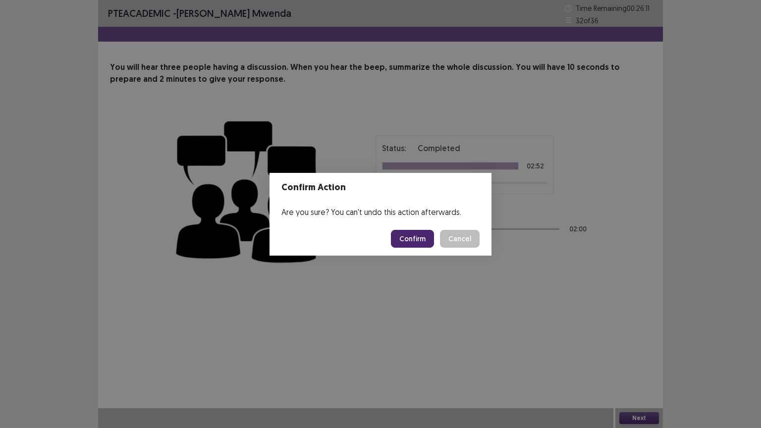
click at [430, 240] on button "Confirm" at bounding box center [412, 239] width 43 height 18
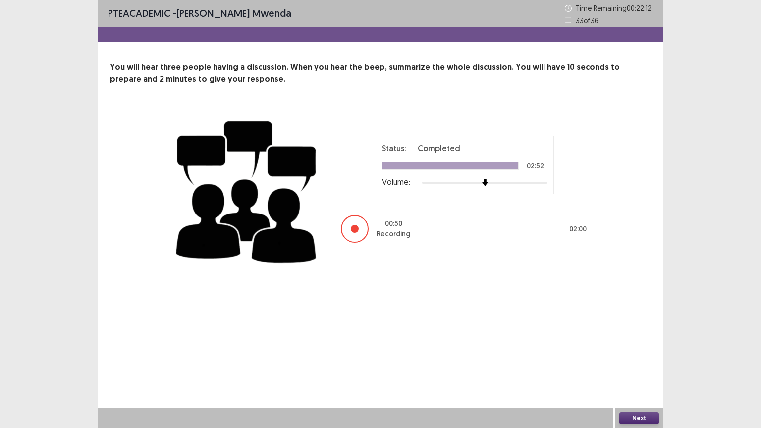
click at [638, 344] on button "Next" at bounding box center [639, 418] width 40 height 12
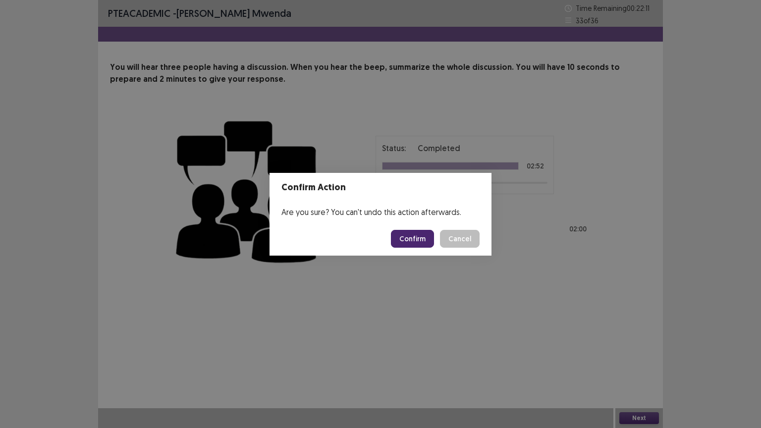
click at [428, 239] on button "Confirm" at bounding box center [412, 239] width 43 height 18
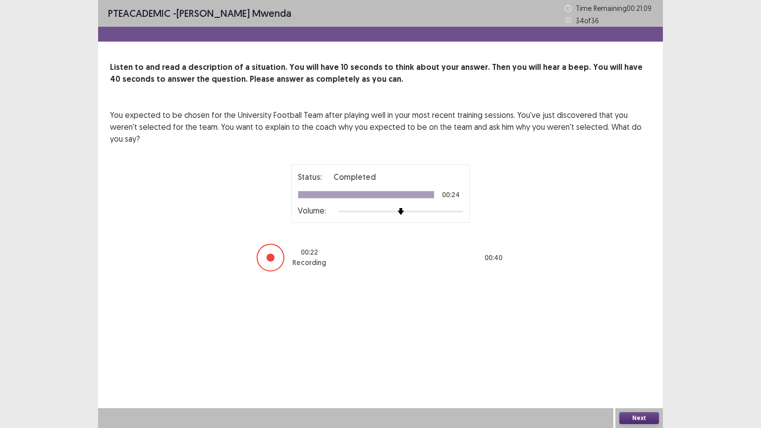
click at [628, 344] on button "Next" at bounding box center [639, 418] width 40 height 12
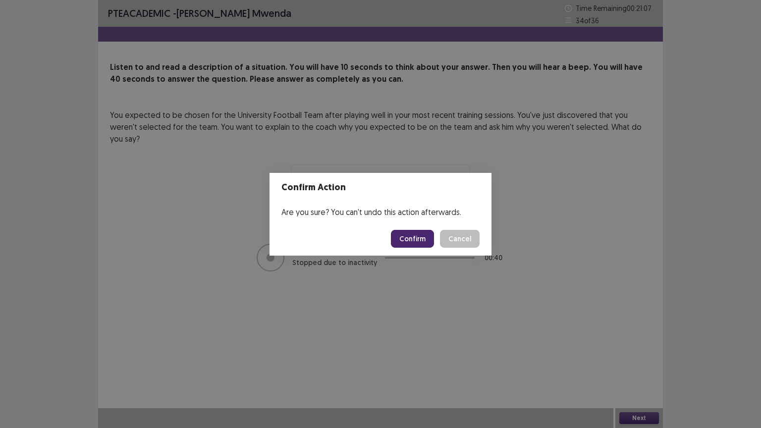
click at [411, 240] on button "Confirm" at bounding box center [412, 239] width 43 height 18
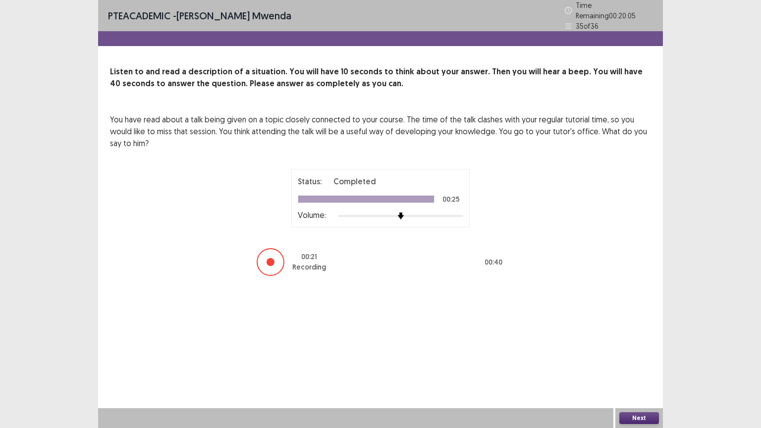
click at [653, 344] on button "Next" at bounding box center [639, 418] width 40 height 12
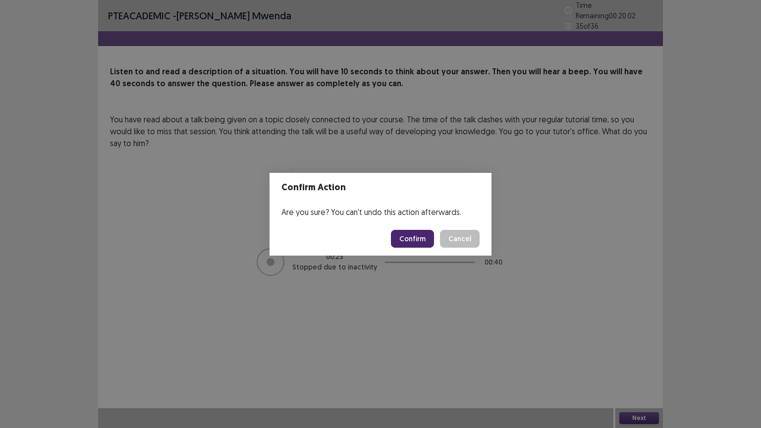
click at [418, 241] on button "Confirm" at bounding box center [412, 239] width 43 height 18
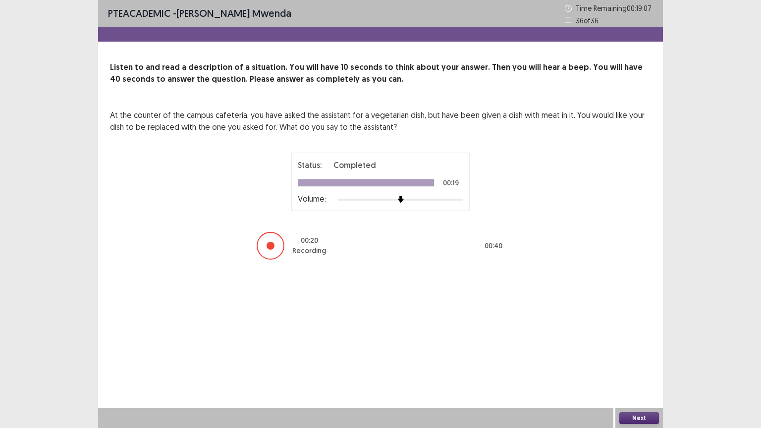
click at [639, 344] on button "Next" at bounding box center [639, 418] width 40 height 12
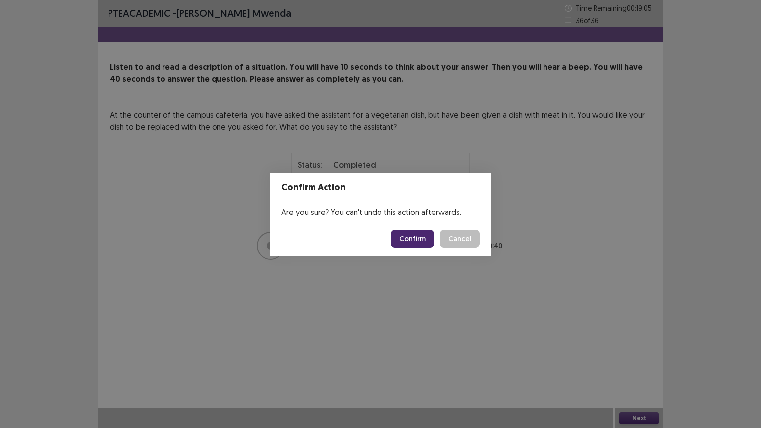
click at [413, 238] on button "Confirm" at bounding box center [412, 239] width 43 height 18
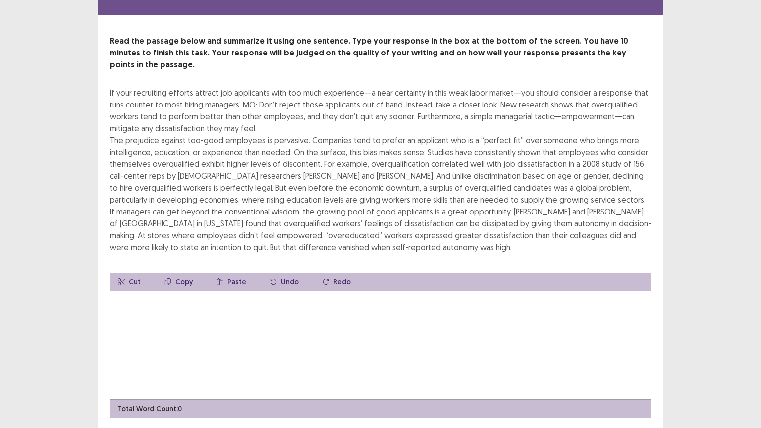
scroll to position [48, 0]
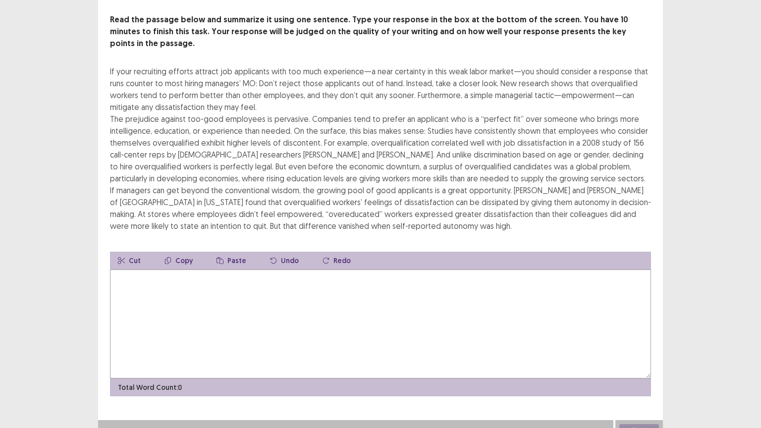
click at [131, 270] on textarea at bounding box center [380, 324] width 541 height 109
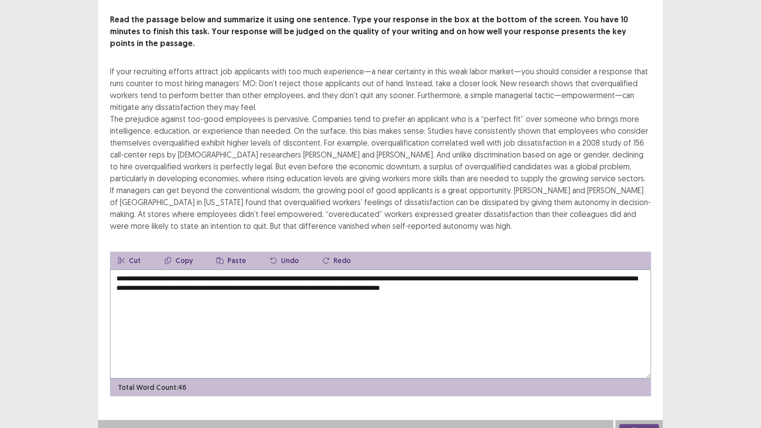
click at [121, 270] on textarea "**********" at bounding box center [380, 324] width 541 height 109
click at [365, 270] on textarea "**********" at bounding box center [380, 324] width 541 height 109
click at [588, 270] on textarea "**********" at bounding box center [380, 324] width 541 height 109
click at [602, 270] on textarea "**********" at bounding box center [380, 324] width 541 height 109
click at [639, 344] on button "Next" at bounding box center [639, 430] width 40 height 12
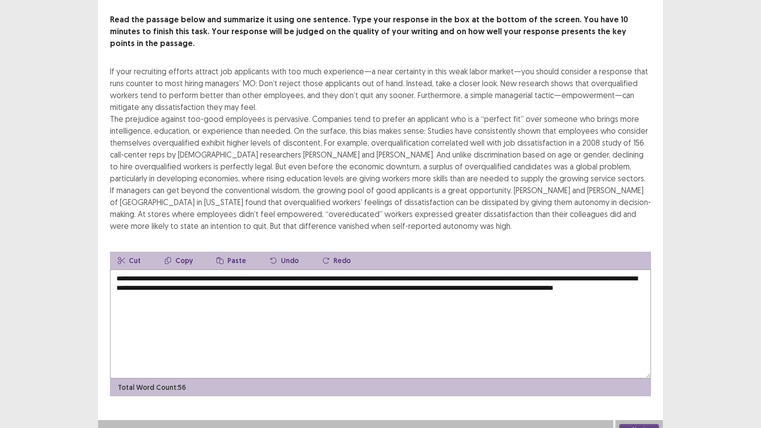
click at [639, 344] on div "Confirm Action Are you sure? You can't undo this action afterwards. Confirm Can…" at bounding box center [380, 214] width 761 height 428
drag, startPoint x: 639, startPoint y: 418, endPoint x: 244, endPoint y: 268, distance: 422.6
click at [284, 285] on textarea "**********" at bounding box center [380, 324] width 541 height 109
click at [285, 285] on textarea "**********" at bounding box center [380, 324] width 541 height 109
type textarea "**********"
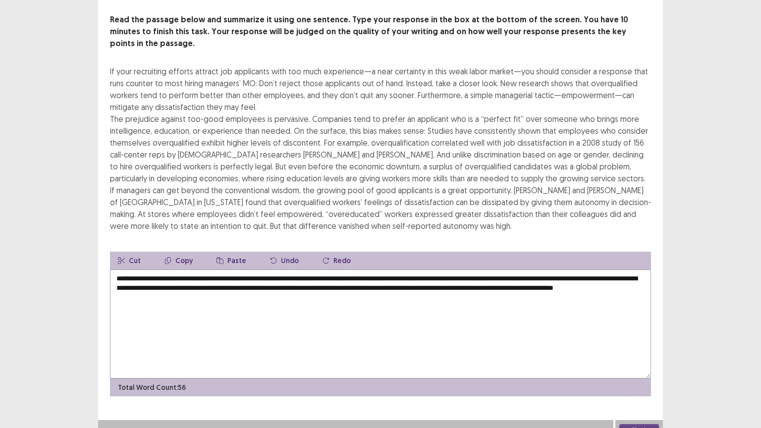
click at [636, 344] on button "Next" at bounding box center [639, 430] width 40 height 12
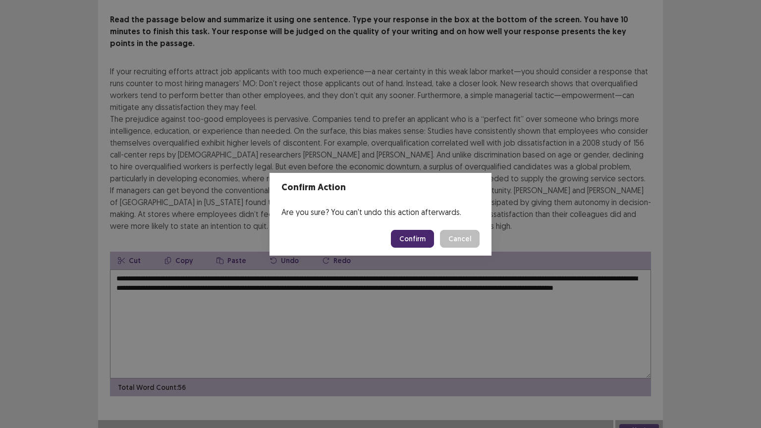
click at [417, 240] on button "Confirm" at bounding box center [412, 239] width 43 height 18
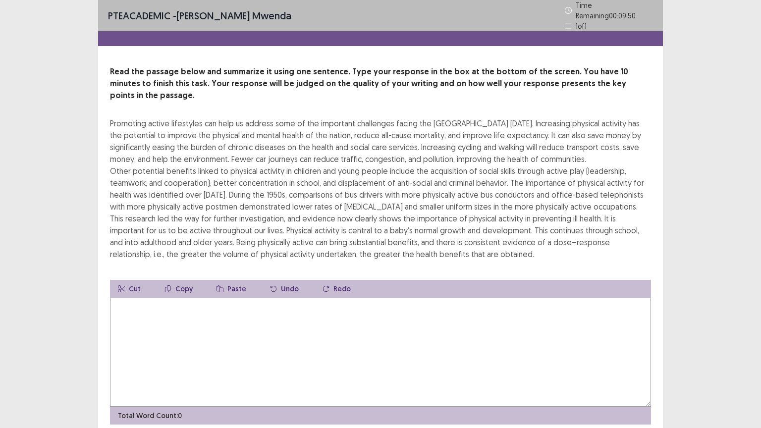
click at [123, 305] on textarea at bounding box center [380, 352] width 541 height 109
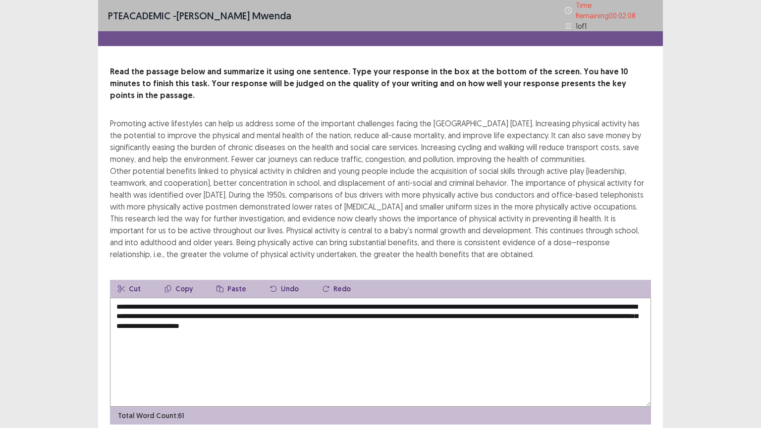
click at [414, 303] on textarea "**********" at bounding box center [380, 352] width 541 height 109
click at [416, 302] on textarea "**********" at bounding box center [380, 352] width 541 height 109
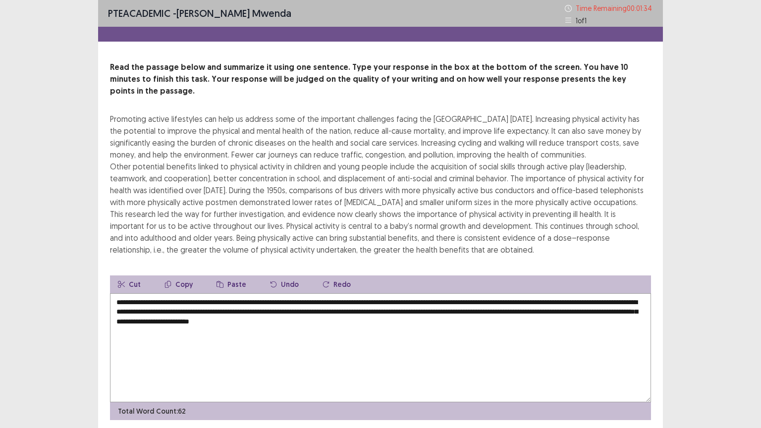
click at [573, 311] on textarea "**********" at bounding box center [380, 347] width 541 height 109
click at [214, 321] on textarea "**********" at bounding box center [380, 347] width 541 height 109
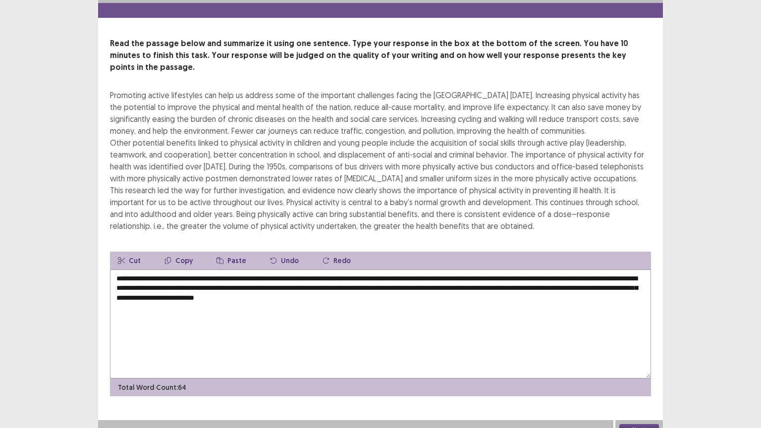
scroll to position [36, 0]
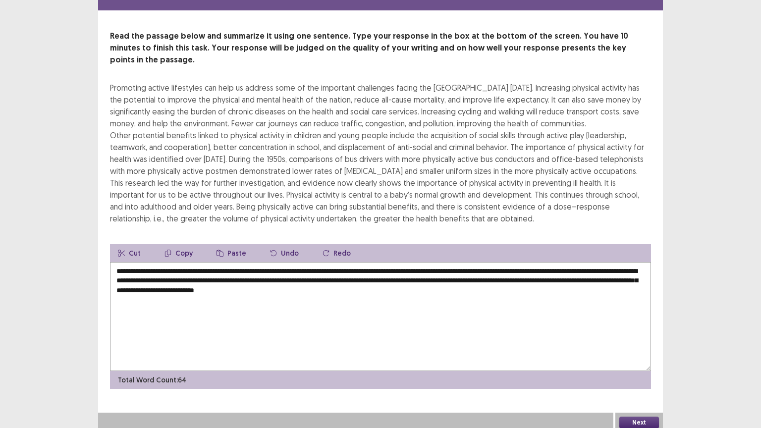
type textarea "**********"
click at [632, 344] on button "Next" at bounding box center [639, 423] width 40 height 12
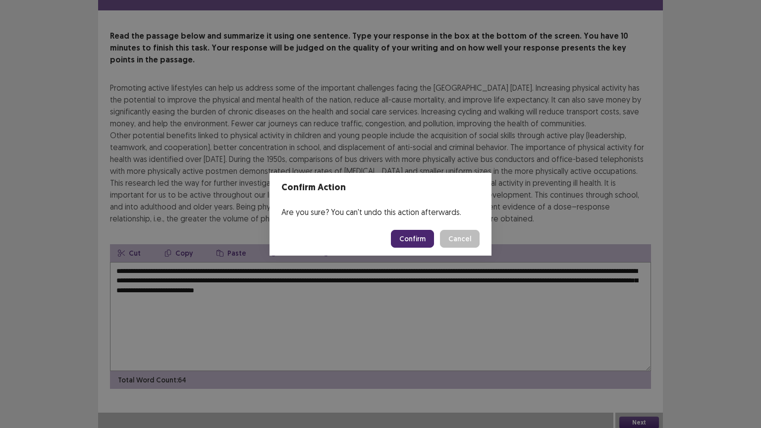
click at [409, 239] on button "Confirm" at bounding box center [412, 239] width 43 height 18
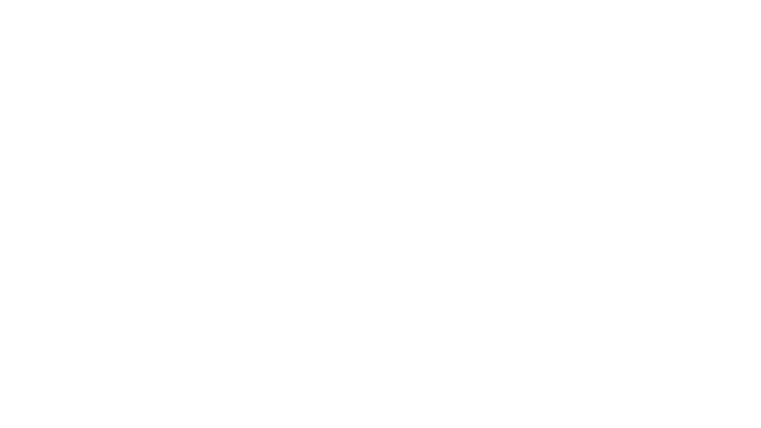
scroll to position [0, 0]
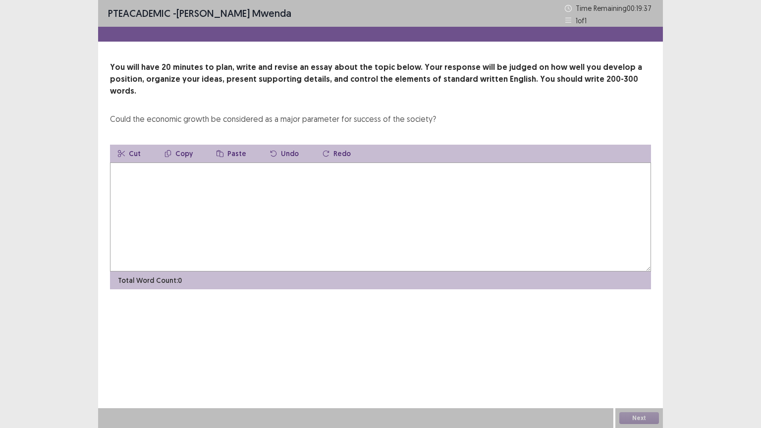
click at [127, 164] on textarea at bounding box center [380, 217] width 541 height 109
click at [384, 164] on textarea "**********" at bounding box center [380, 217] width 541 height 109
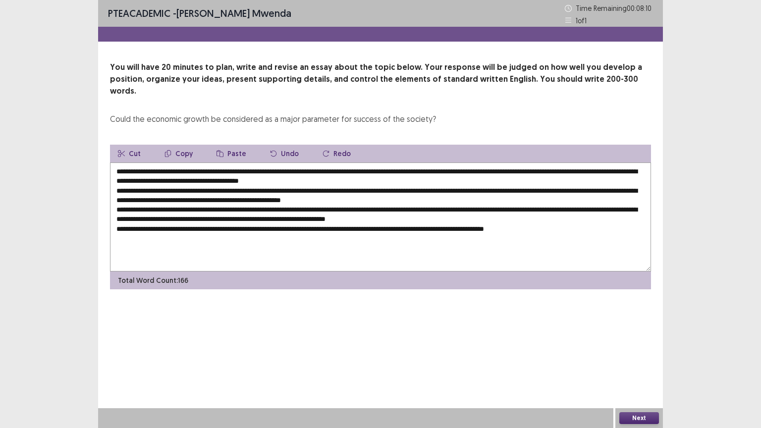
click at [176, 163] on textarea "**********" at bounding box center [380, 217] width 541 height 109
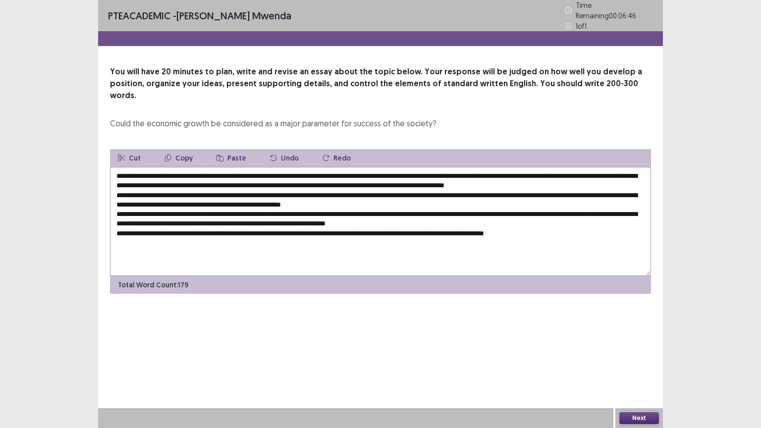
drag, startPoint x: 440, startPoint y: 160, endPoint x: 174, endPoint y: 157, distance: 265.7
click at [174, 167] on textarea at bounding box center [380, 221] width 541 height 109
click at [178, 149] on button "Copy" at bounding box center [179, 158] width 44 height 18
click at [266, 188] on textarea at bounding box center [380, 221] width 541 height 109
click at [222, 149] on button "Paste" at bounding box center [232, 158] width 46 height 18
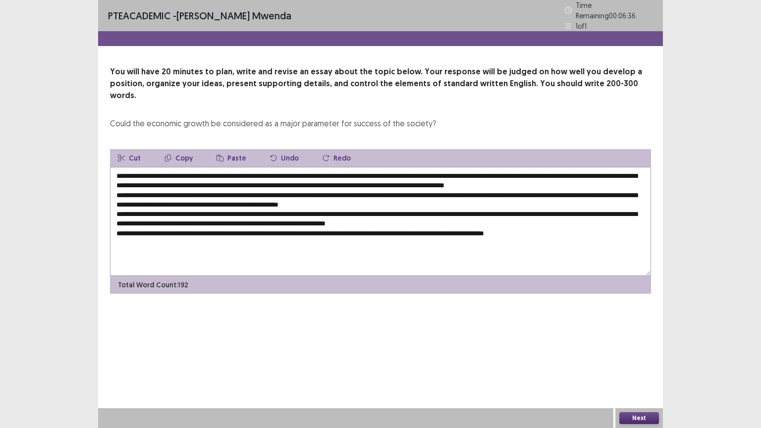
click at [268, 216] on textarea at bounding box center [380, 221] width 541 height 109
click at [225, 149] on button "Paste" at bounding box center [232, 158] width 46 height 18
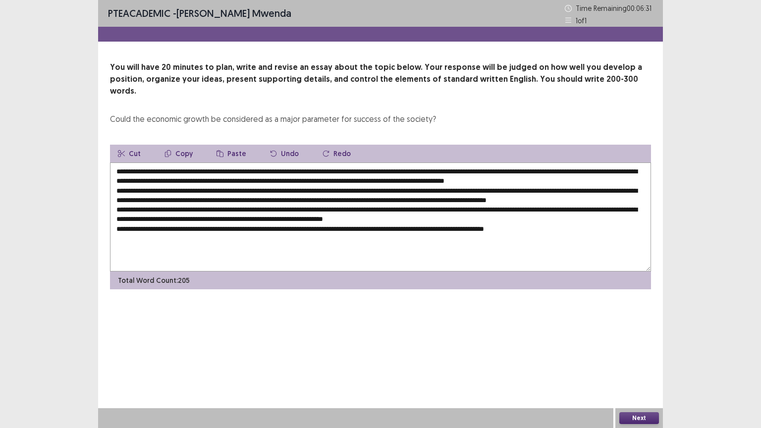
click at [365, 247] on textarea at bounding box center [380, 217] width 541 height 109
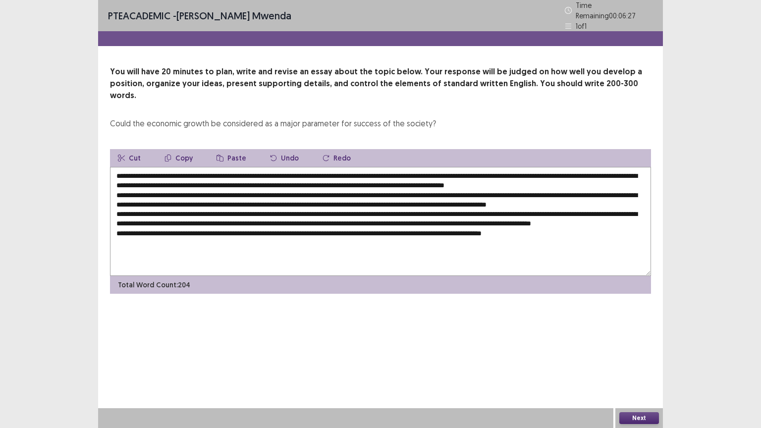
click at [230, 149] on button "Paste" at bounding box center [232, 158] width 46 height 18
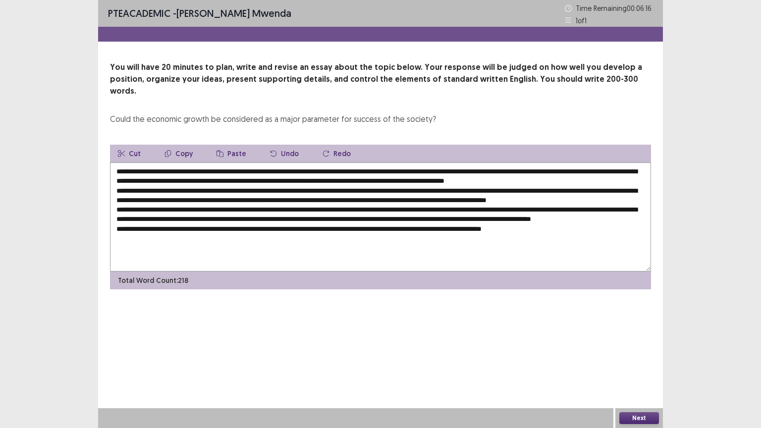
click at [442, 163] on textarea at bounding box center [380, 217] width 541 height 109
click at [550, 163] on textarea at bounding box center [380, 217] width 541 height 109
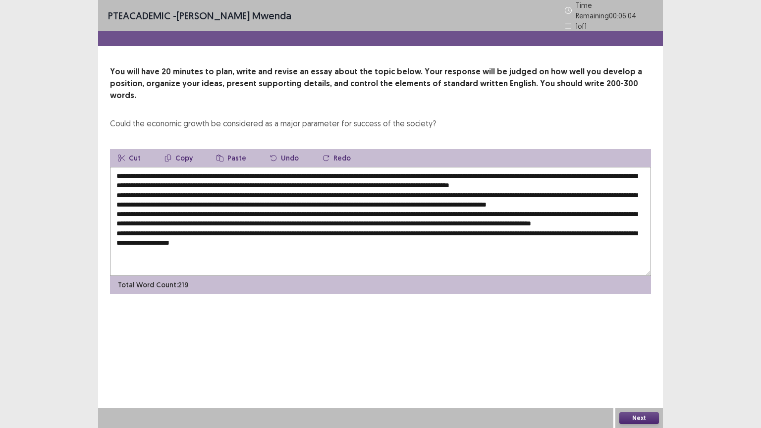
click at [162, 169] on textarea at bounding box center [380, 221] width 541 height 109
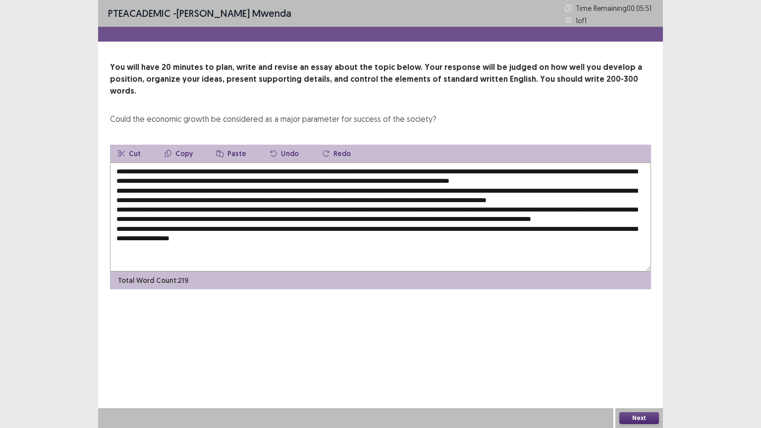
click at [196, 169] on textarea at bounding box center [380, 217] width 541 height 109
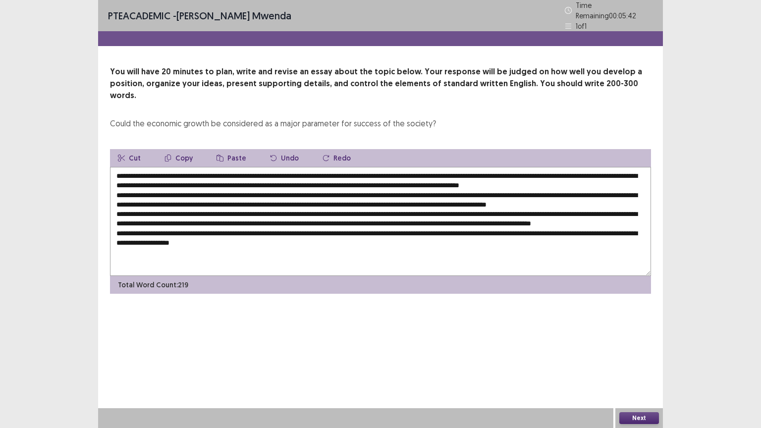
click at [225, 169] on textarea at bounding box center [380, 221] width 541 height 109
click at [196, 170] on textarea at bounding box center [380, 221] width 541 height 109
click at [383, 170] on textarea at bounding box center [380, 221] width 541 height 109
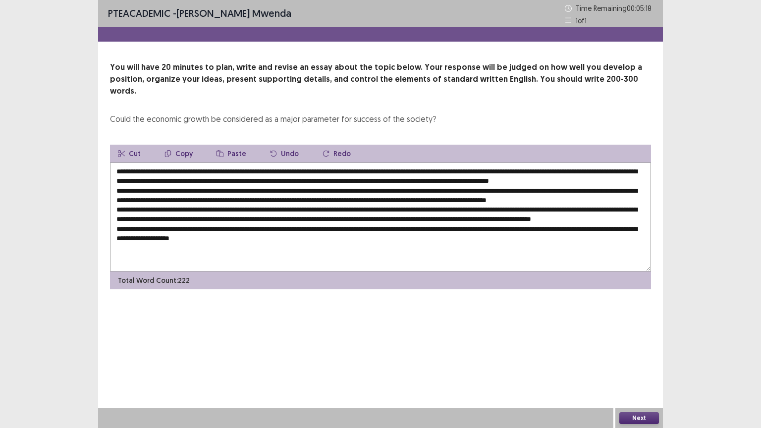
click at [569, 170] on textarea at bounding box center [380, 217] width 541 height 109
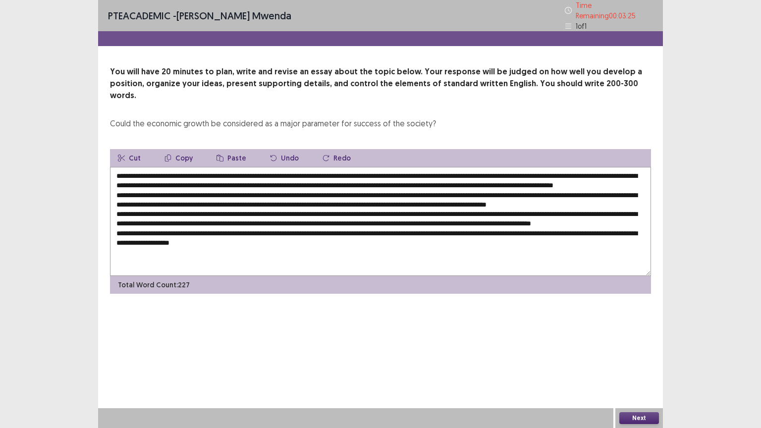
click at [124, 180] on textarea at bounding box center [380, 221] width 541 height 109
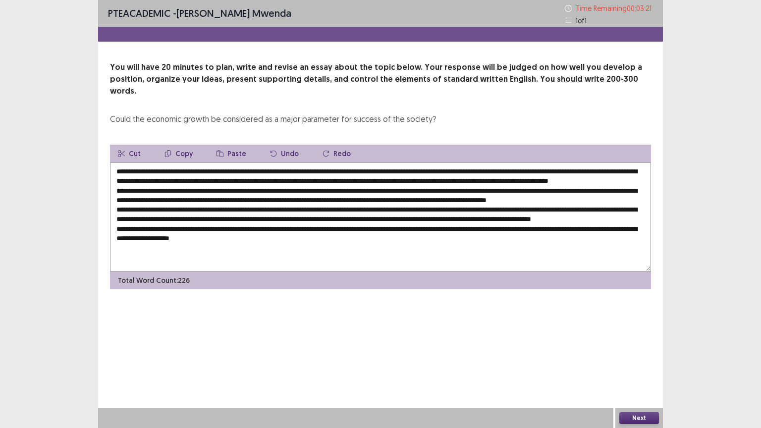
click at [145, 177] on textarea at bounding box center [380, 217] width 541 height 109
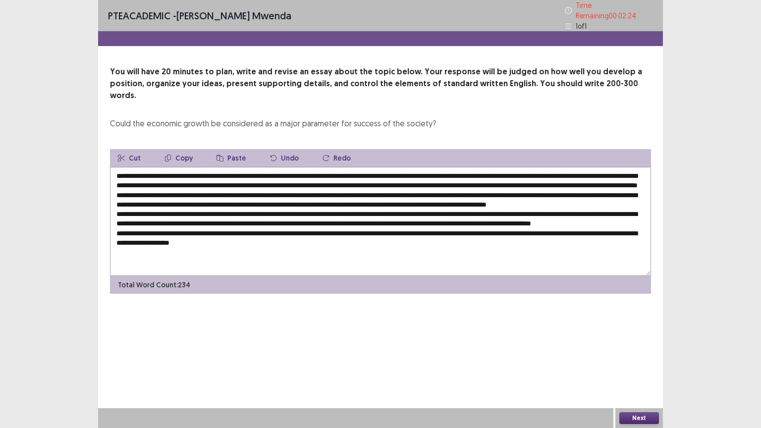
click at [188, 189] on textarea at bounding box center [380, 221] width 541 height 109
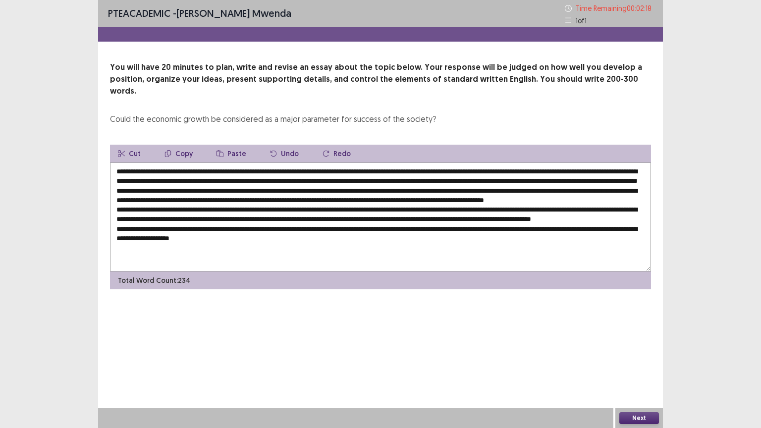
click at [223, 198] on textarea at bounding box center [380, 217] width 541 height 109
click at [453, 196] on textarea at bounding box center [380, 217] width 541 height 109
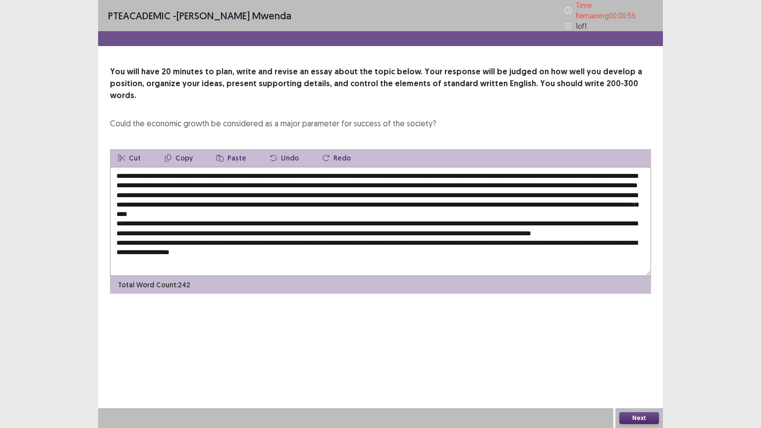
click at [317, 206] on textarea at bounding box center [380, 221] width 541 height 109
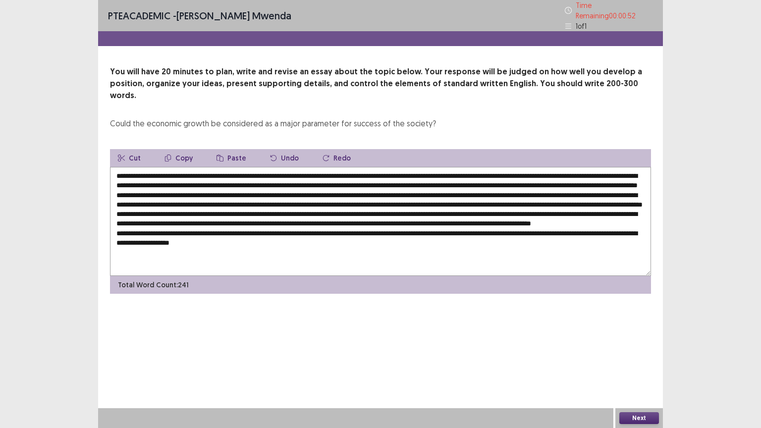
click at [228, 149] on button "Paste" at bounding box center [232, 158] width 46 height 18
click at [577, 207] on textarea at bounding box center [380, 221] width 541 height 109
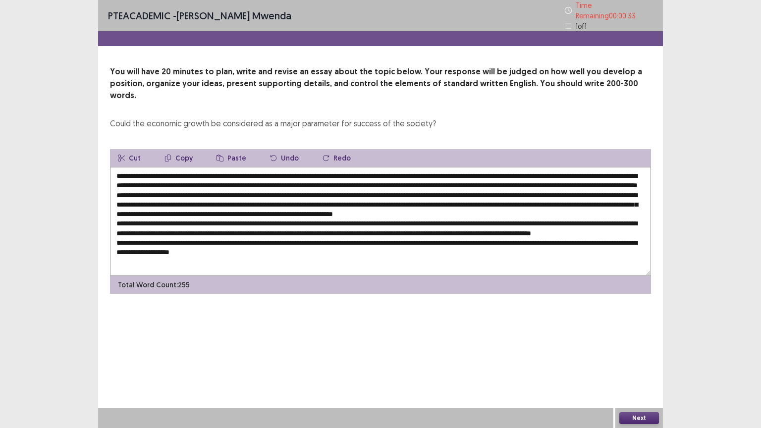
click at [289, 222] on textarea at bounding box center [380, 221] width 541 height 109
click at [303, 221] on textarea at bounding box center [380, 221] width 541 height 109
click at [226, 149] on button "Paste" at bounding box center [232, 158] width 46 height 18
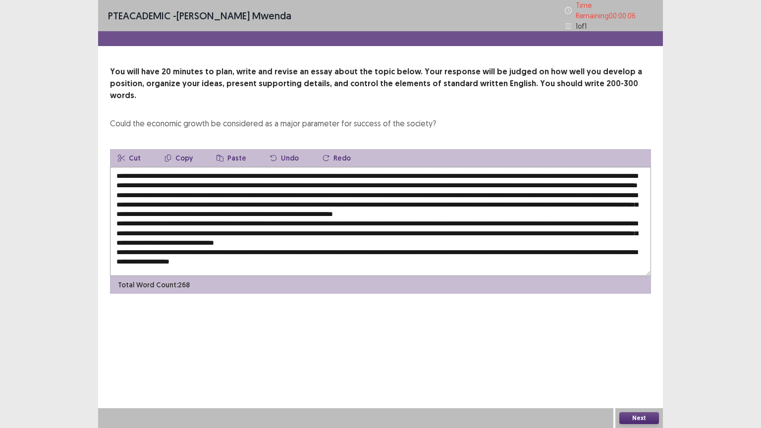
click at [370, 232] on textarea at bounding box center [380, 221] width 541 height 109
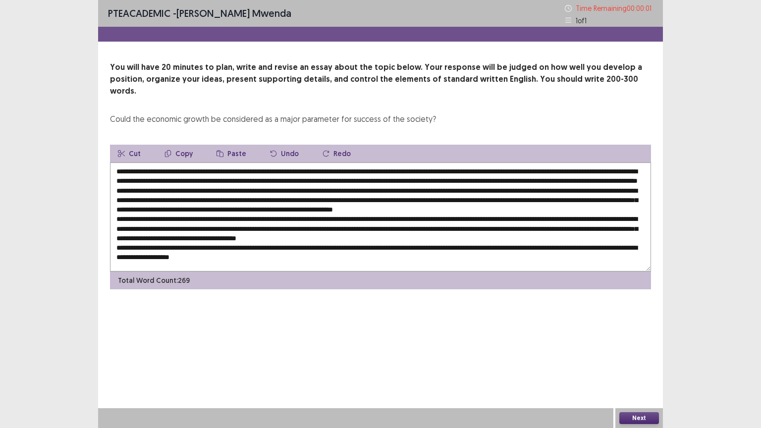
type textarea "**********"
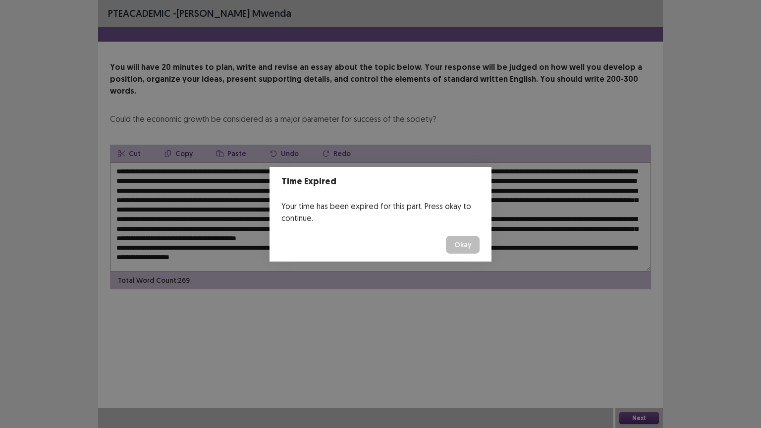
click at [446, 236] on button "Okay" at bounding box center [463, 245] width 34 height 18
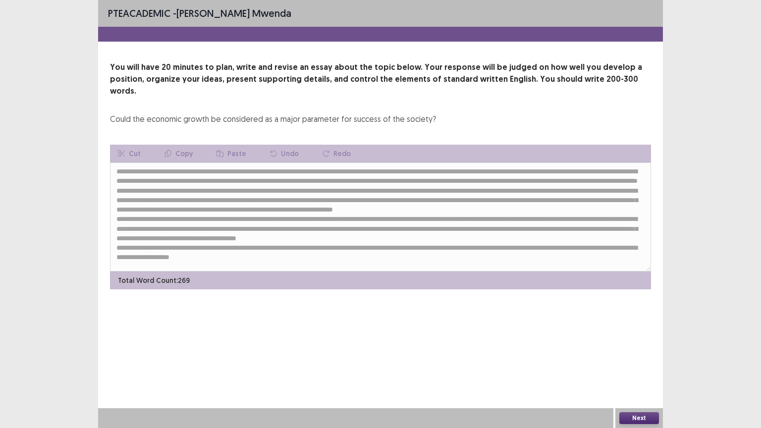
click at [646, 344] on button "Next" at bounding box center [639, 418] width 40 height 12
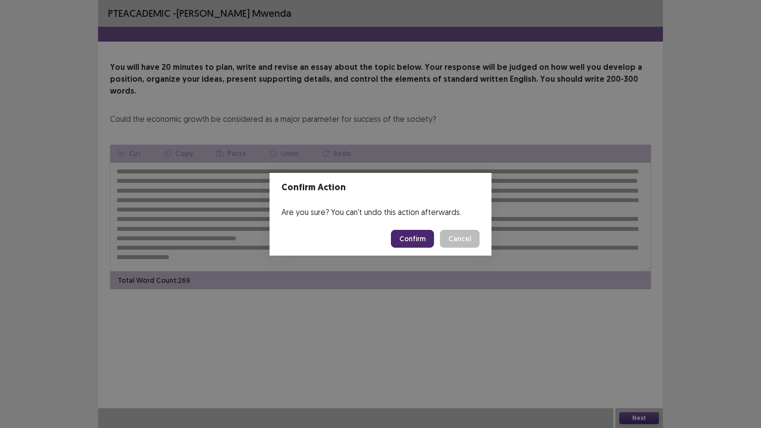
click at [422, 238] on button "Confirm" at bounding box center [412, 239] width 43 height 18
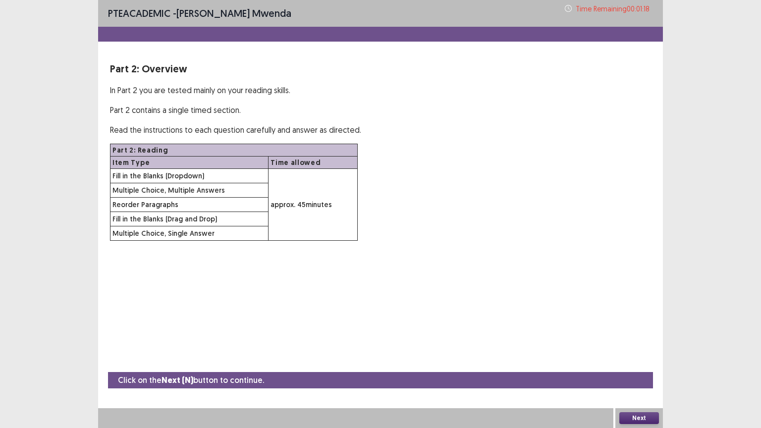
click at [646, 344] on button "Next" at bounding box center [639, 418] width 40 height 12
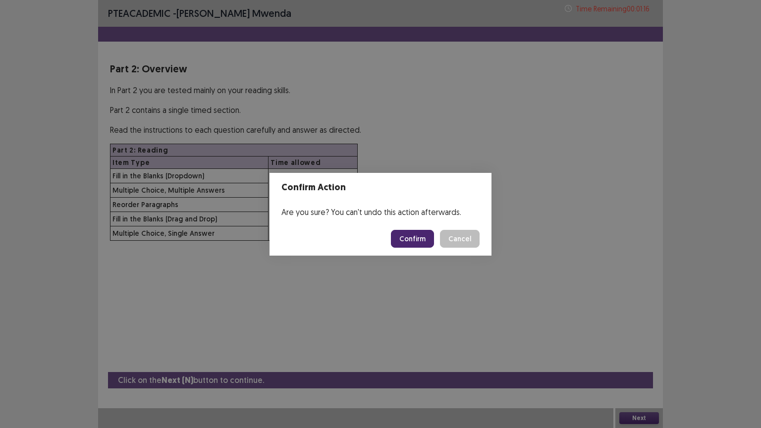
click at [409, 242] on button "Confirm" at bounding box center [412, 239] width 43 height 18
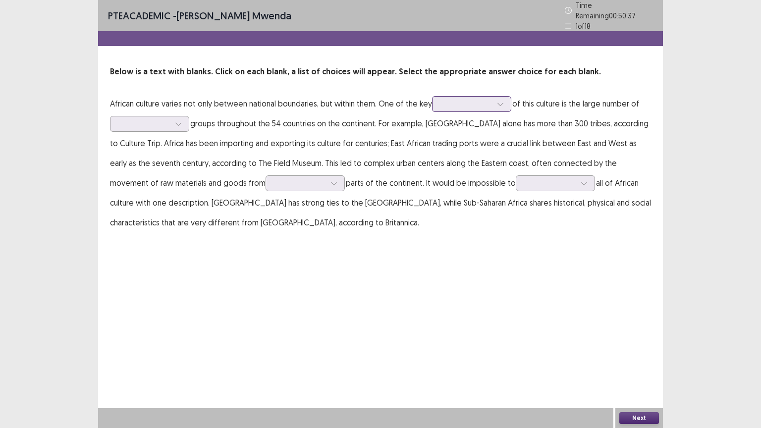
click at [499, 101] on icon at bounding box center [500, 104] width 7 height 7
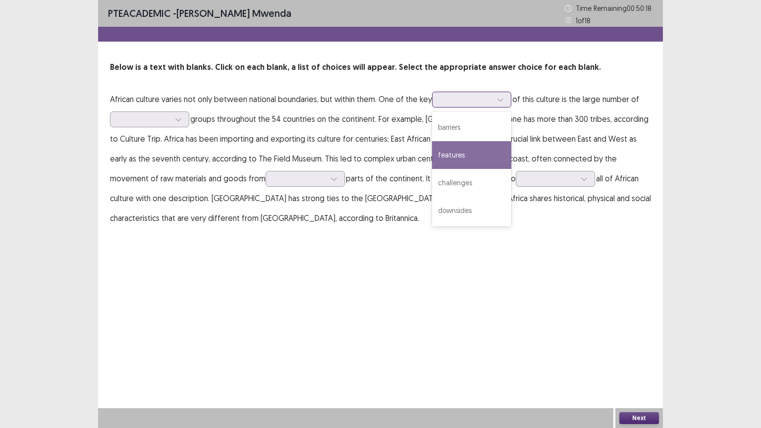
click at [448, 156] on div "features" at bounding box center [471, 155] width 79 height 28
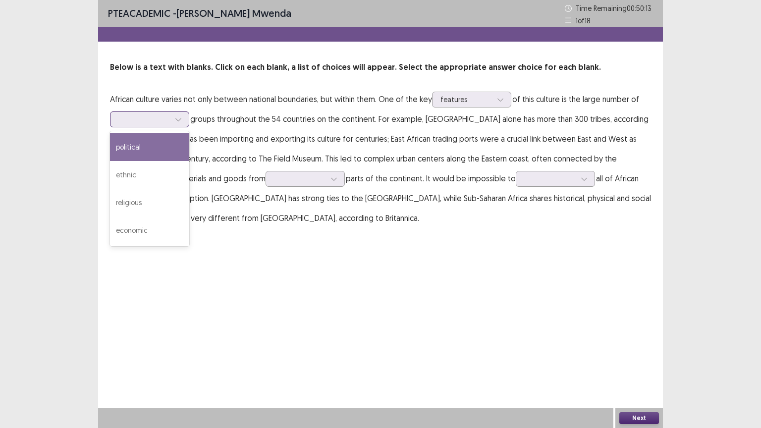
click at [181, 121] on icon at bounding box center [178, 119] width 7 height 7
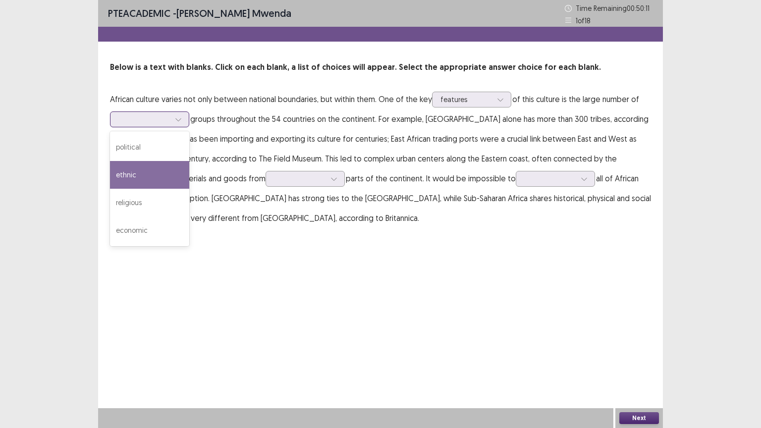
click at [135, 169] on div "ethnic" at bounding box center [149, 175] width 79 height 28
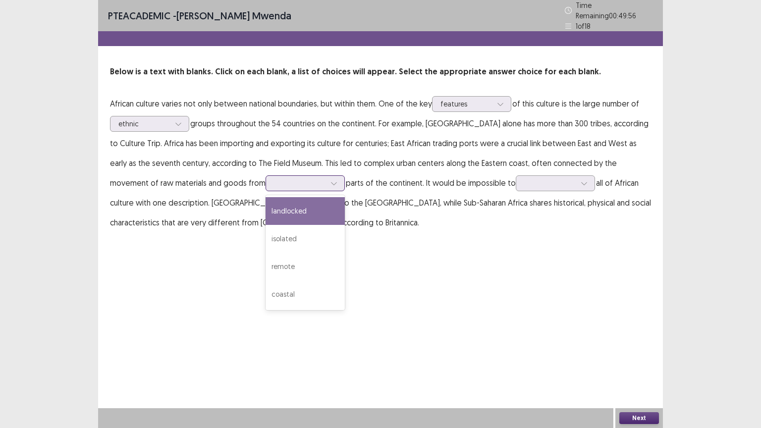
click at [327, 178] on div at bounding box center [334, 183] width 15 height 15
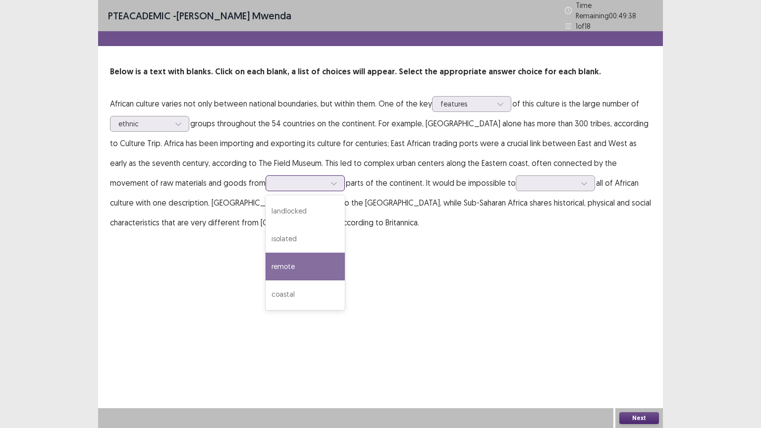
click at [266, 263] on div "remote" at bounding box center [305, 267] width 79 height 28
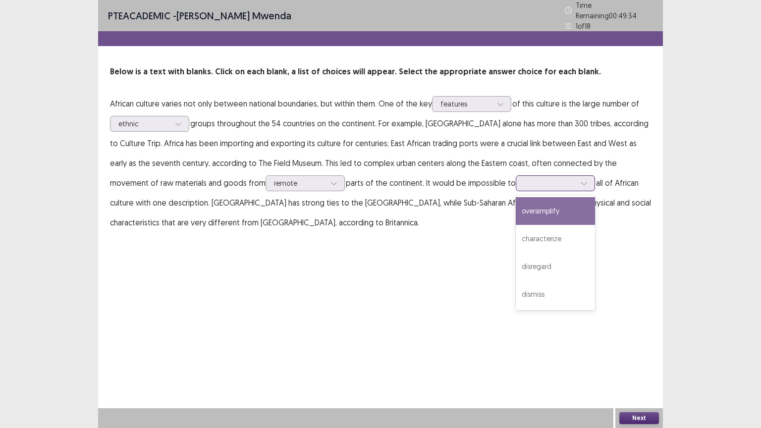
click at [581, 180] on icon at bounding box center [584, 183] width 7 height 7
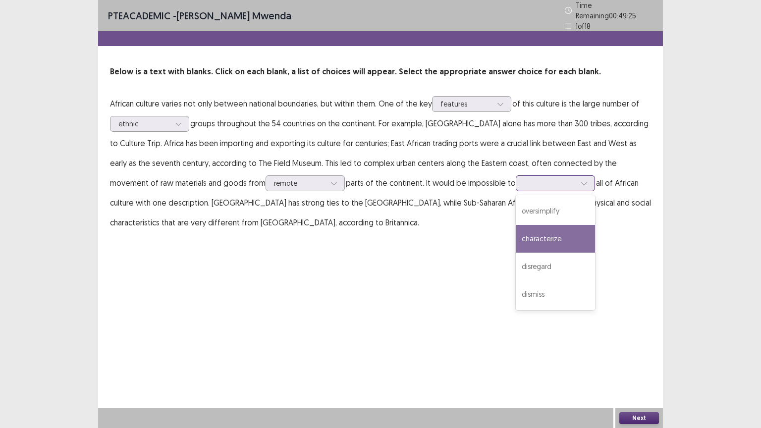
click at [516, 234] on div "characterize" at bounding box center [555, 239] width 79 height 28
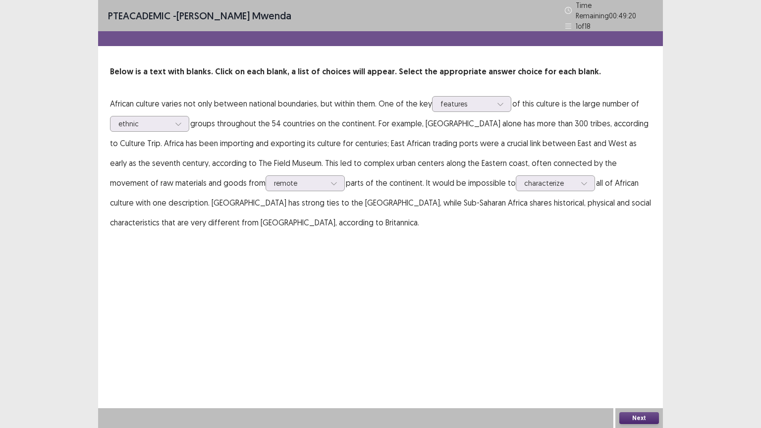
click at [639, 344] on button "Next" at bounding box center [639, 418] width 40 height 12
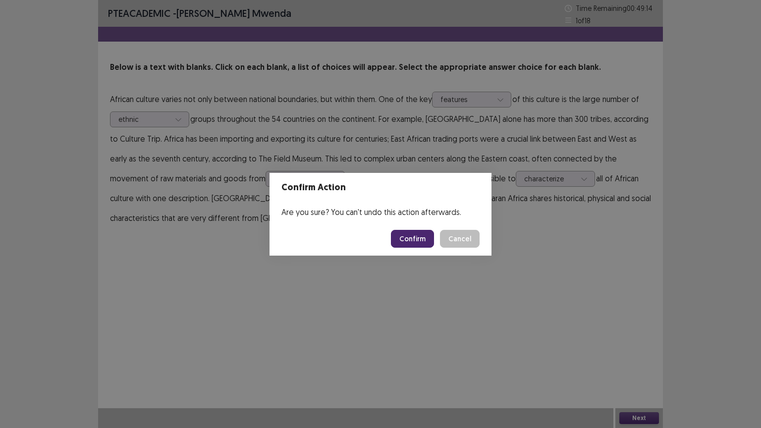
click at [421, 238] on button "Confirm" at bounding box center [412, 239] width 43 height 18
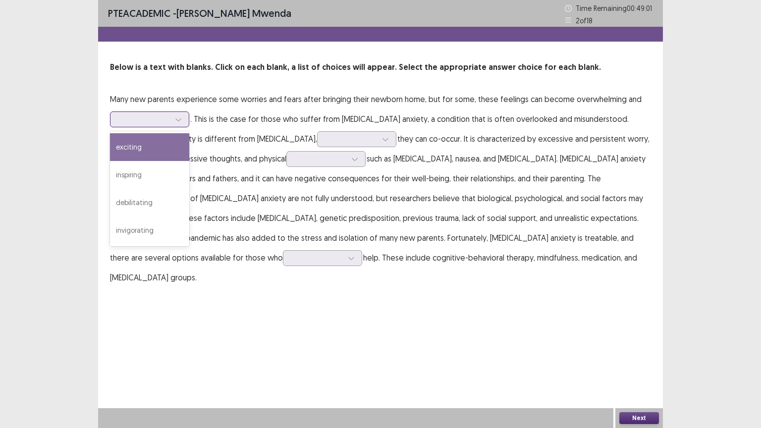
click at [178, 121] on icon at bounding box center [178, 119] width 7 height 7
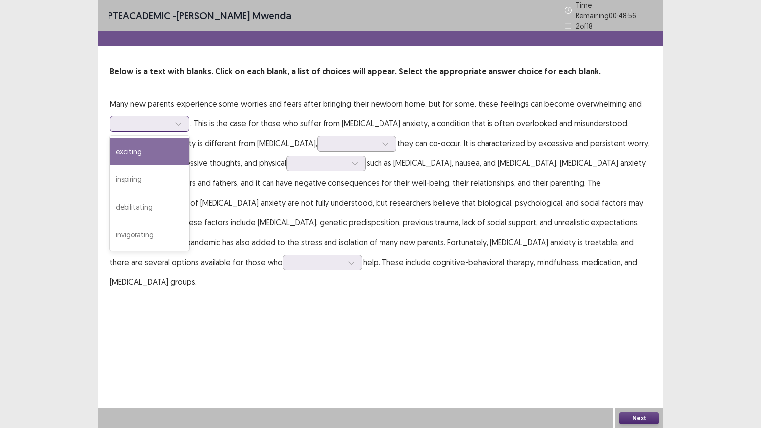
click at [125, 151] on div "exciting" at bounding box center [149, 152] width 79 height 28
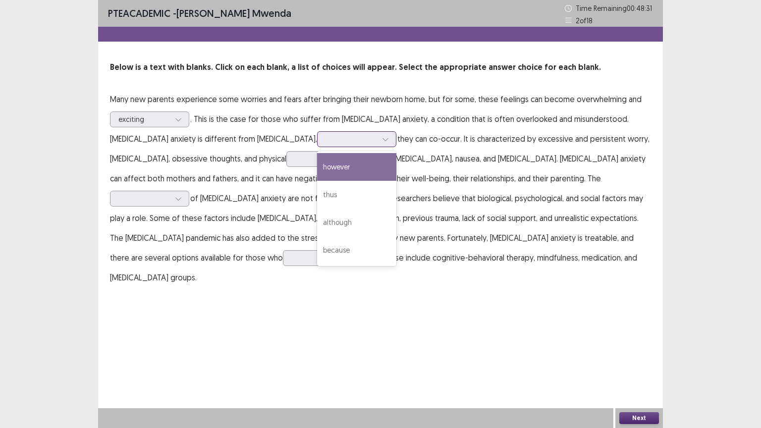
click at [382, 139] on icon at bounding box center [385, 139] width 7 height 7
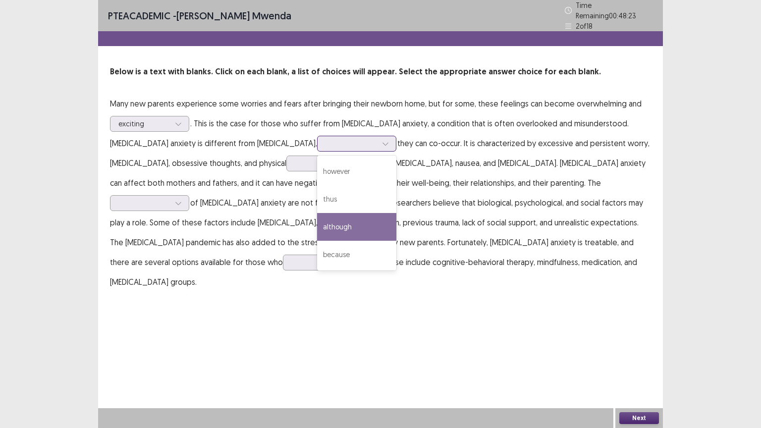
click at [317, 221] on div "although" at bounding box center [356, 227] width 79 height 28
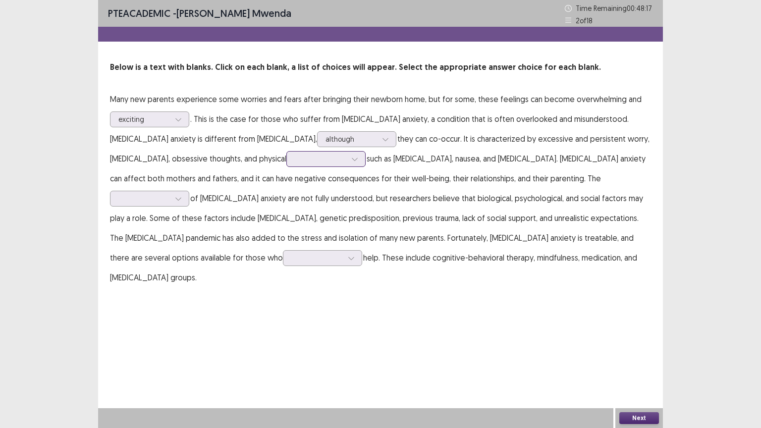
click at [351, 160] on icon at bounding box center [354, 159] width 7 height 7
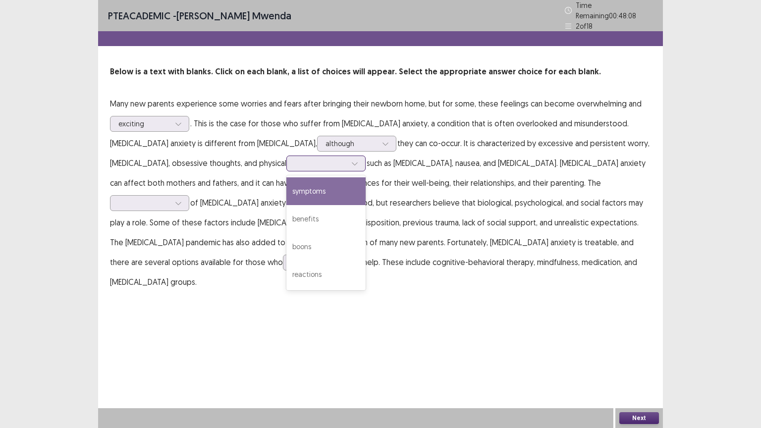
click at [286, 187] on div "symptoms" at bounding box center [325, 191] width 79 height 28
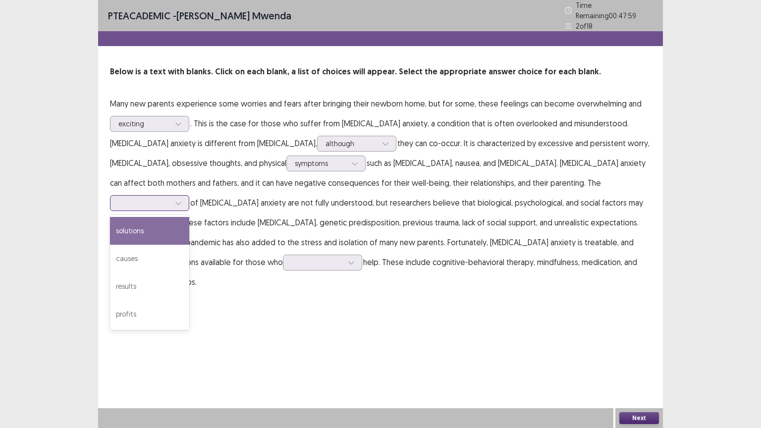
click at [182, 200] on icon at bounding box center [178, 203] width 7 height 7
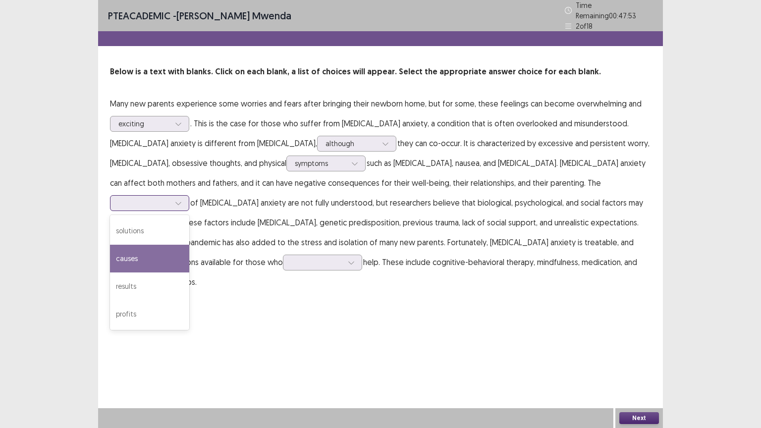
click at [189, 245] on div "causes" at bounding box center [149, 259] width 79 height 28
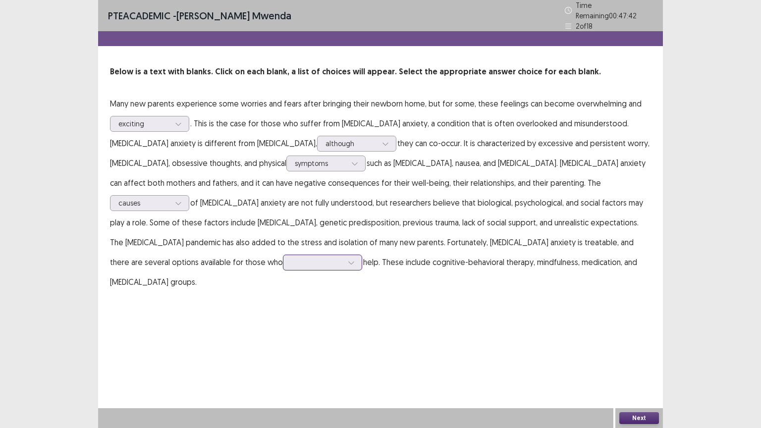
click at [355, 259] on icon at bounding box center [351, 262] width 7 height 7
click at [362, 277] on div "seek" at bounding box center [322, 291] width 79 height 28
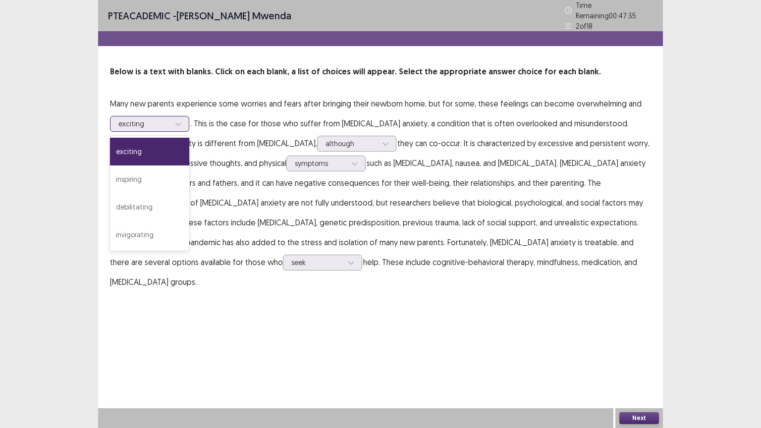
click at [178, 121] on icon at bounding box center [178, 123] width 7 height 7
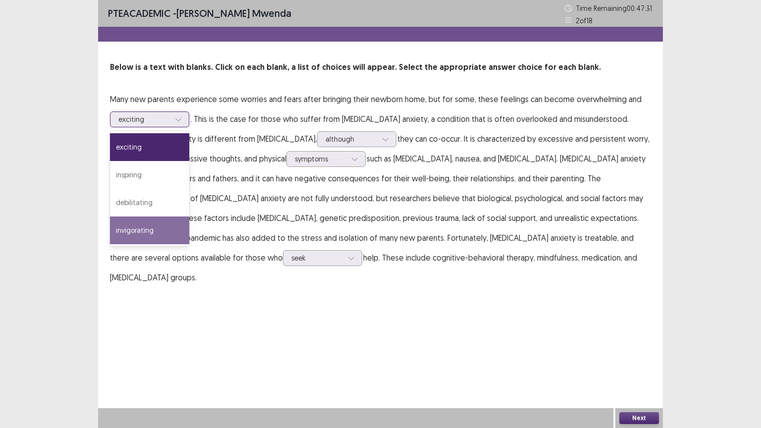
click at [149, 230] on div "invigorating" at bounding box center [149, 231] width 79 height 28
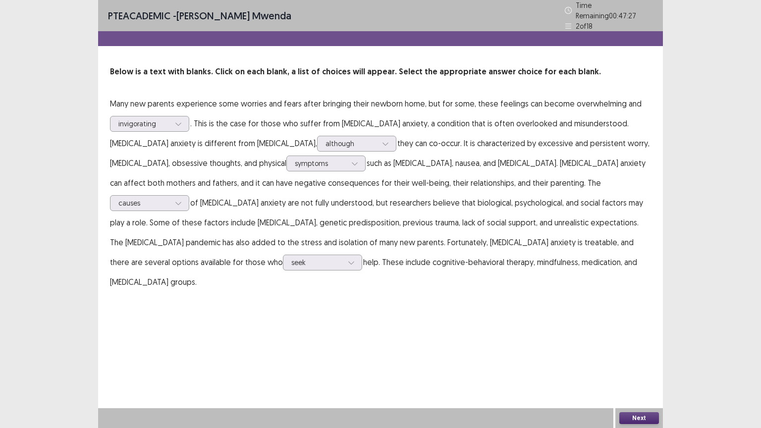
click at [640, 344] on button "Next" at bounding box center [639, 418] width 40 height 12
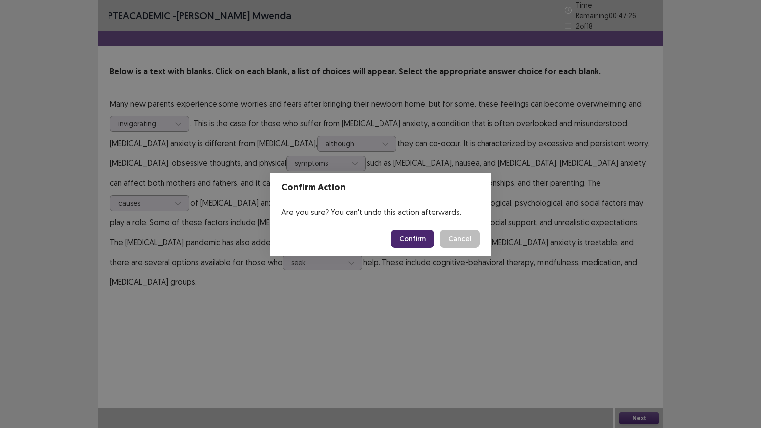
click at [432, 243] on button "Confirm" at bounding box center [412, 239] width 43 height 18
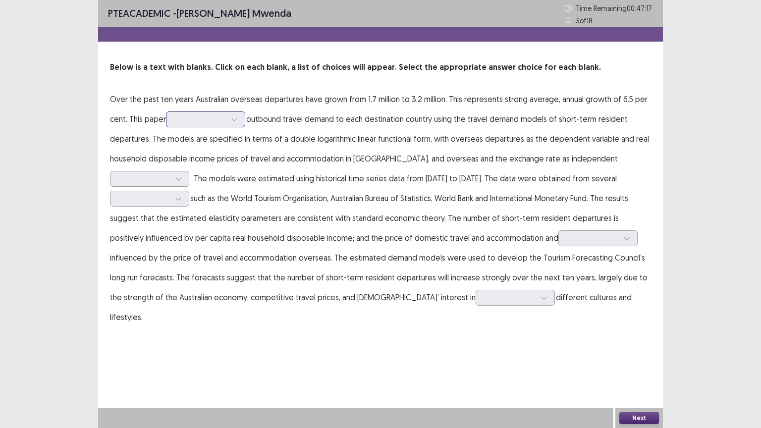
click at [238, 117] on icon at bounding box center [234, 119] width 7 height 7
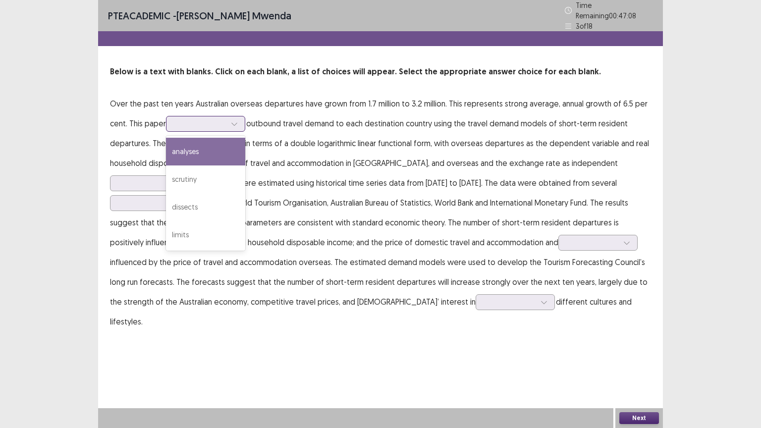
click at [194, 152] on div "analyses" at bounding box center [205, 152] width 79 height 28
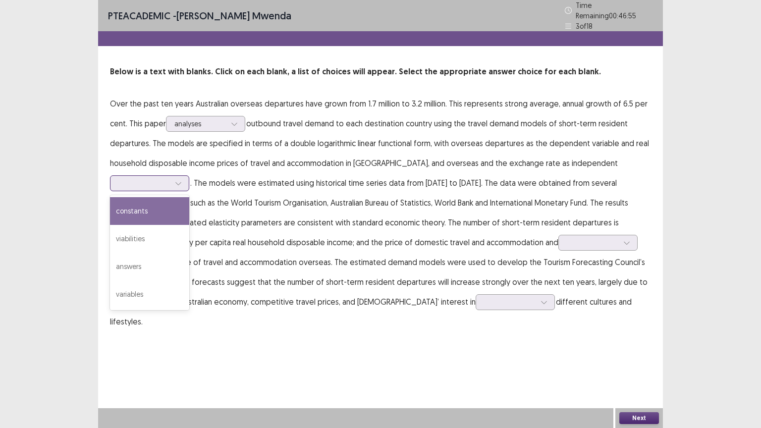
click at [186, 176] on div at bounding box center [178, 183] width 15 height 15
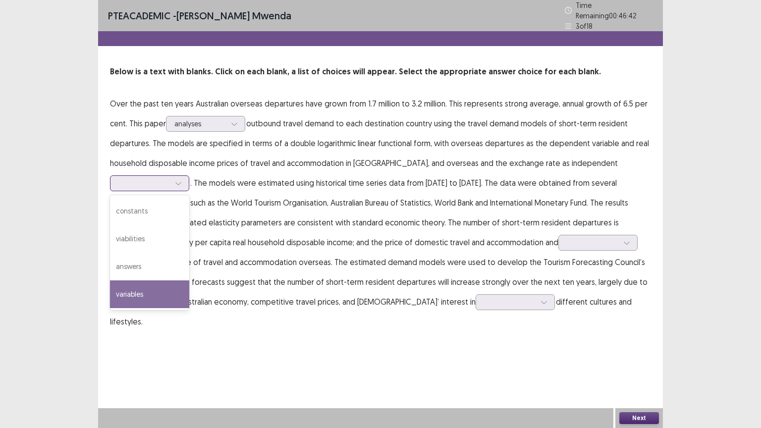
click at [189, 281] on div "variables" at bounding box center [149, 295] width 79 height 28
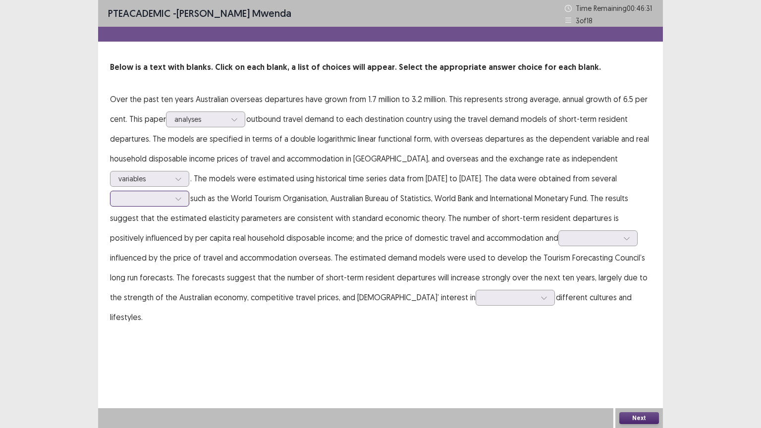
click at [186, 191] on div at bounding box center [178, 198] width 15 height 15
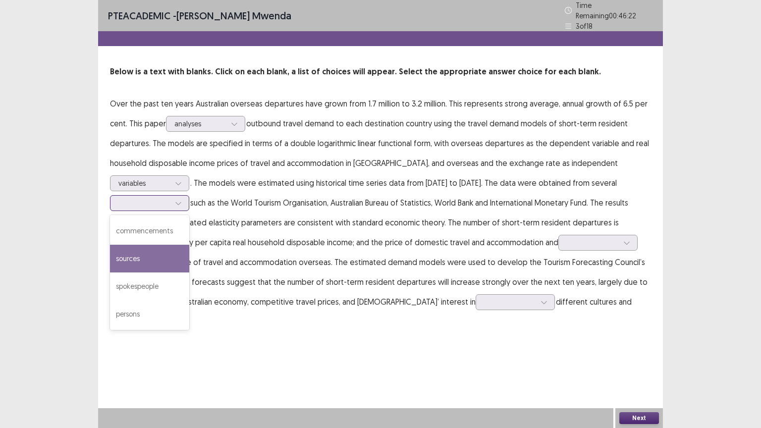
click at [189, 245] on div "sources" at bounding box center [149, 259] width 79 height 28
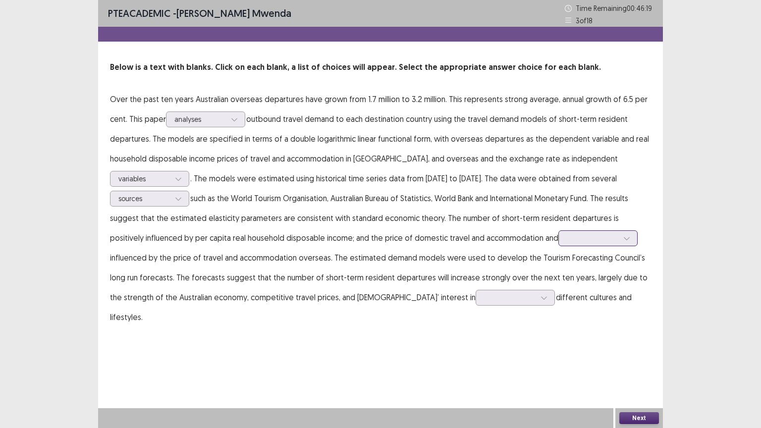
click at [623, 240] on icon at bounding box center [626, 238] width 7 height 7
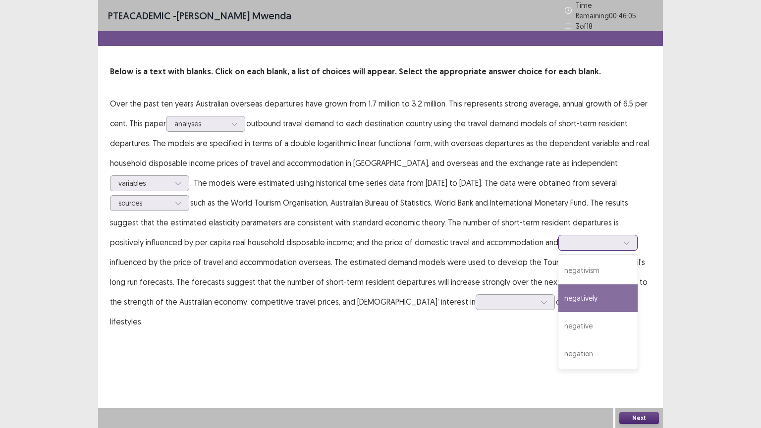
click at [559, 297] on div "negatively" at bounding box center [598, 298] width 79 height 28
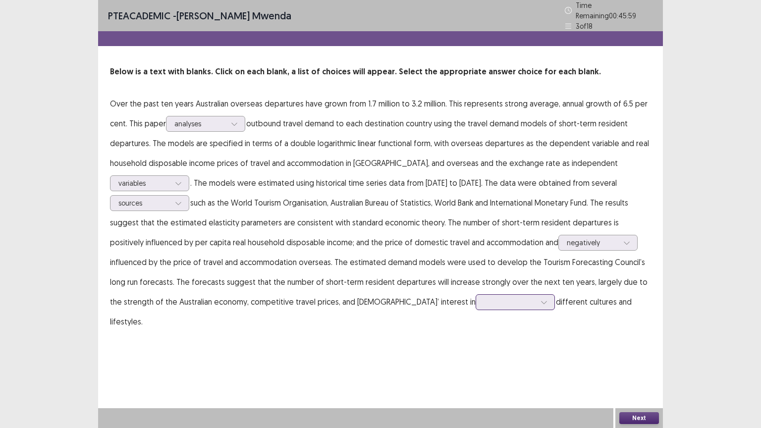
click at [537, 298] on div at bounding box center [544, 302] width 15 height 15
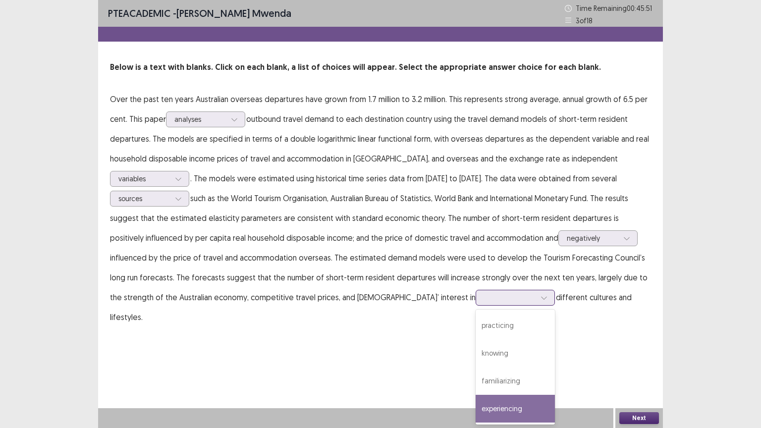
click at [476, 344] on div "experiencing" at bounding box center [515, 409] width 79 height 28
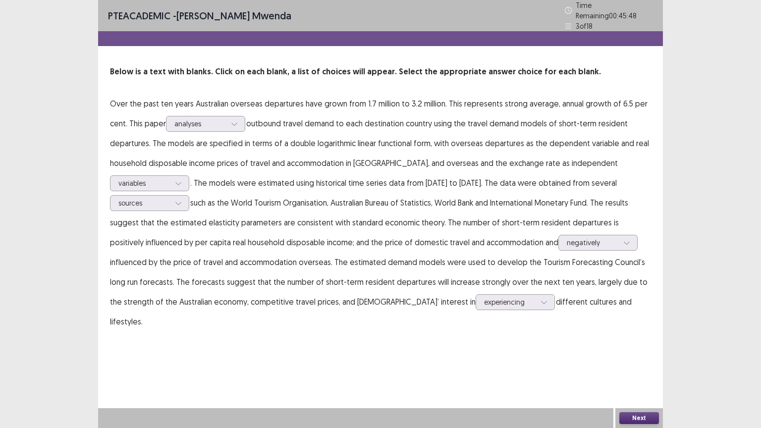
click at [638, 344] on button "Next" at bounding box center [639, 418] width 40 height 12
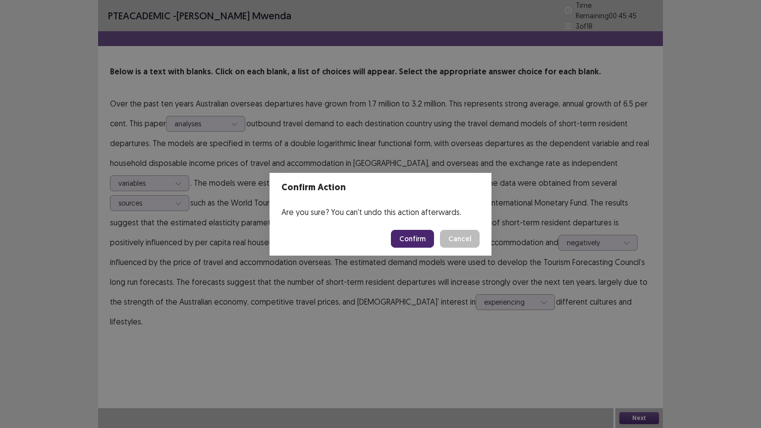
click at [414, 237] on button "Confirm" at bounding box center [412, 239] width 43 height 18
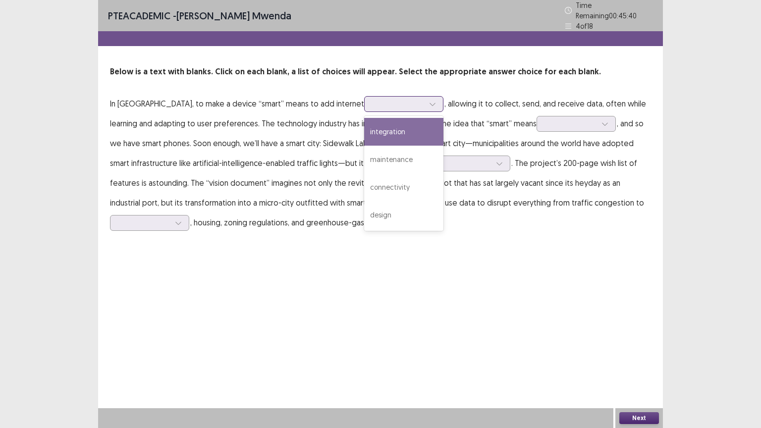
click at [430, 103] on icon at bounding box center [432, 104] width 5 height 3
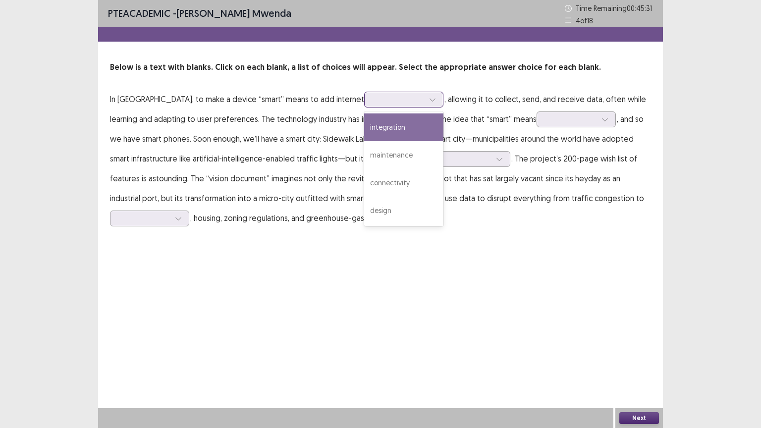
click at [376, 132] on div "integration" at bounding box center [403, 127] width 79 height 28
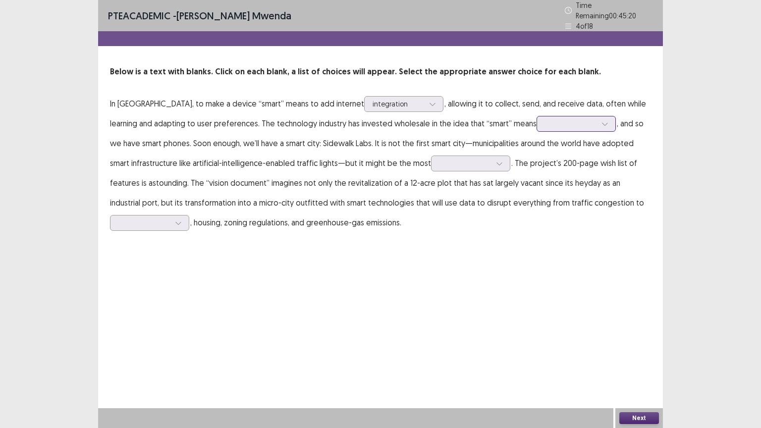
click at [602, 123] on icon at bounding box center [604, 124] width 5 height 3
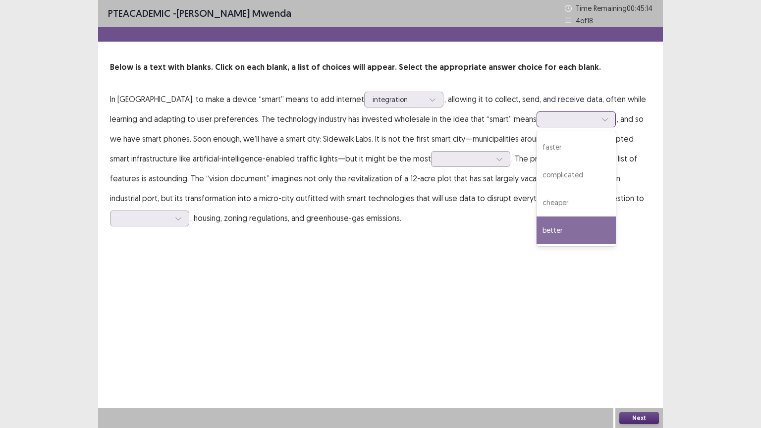
click at [537, 231] on div "better" at bounding box center [576, 231] width 79 height 28
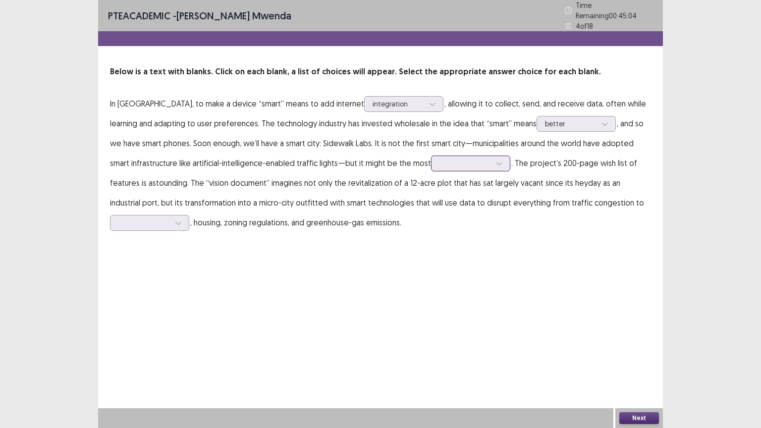
click at [496, 161] on icon at bounding box center [499, 163] width 7 height 7
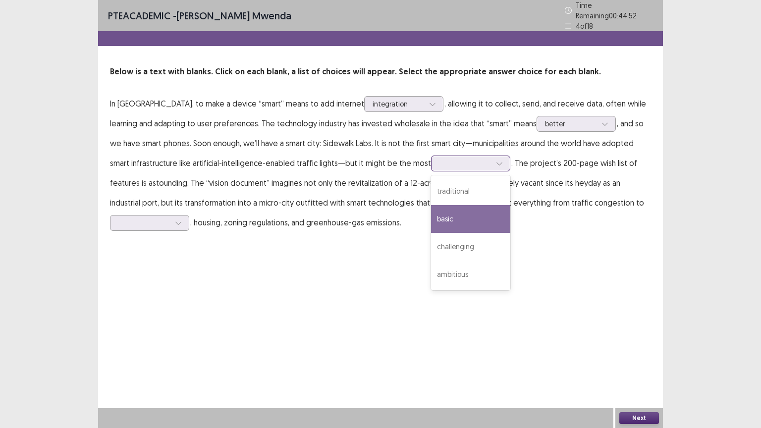
click at [431, 220] on div "basic" at bounding box center [470, 219] width 79 height 28
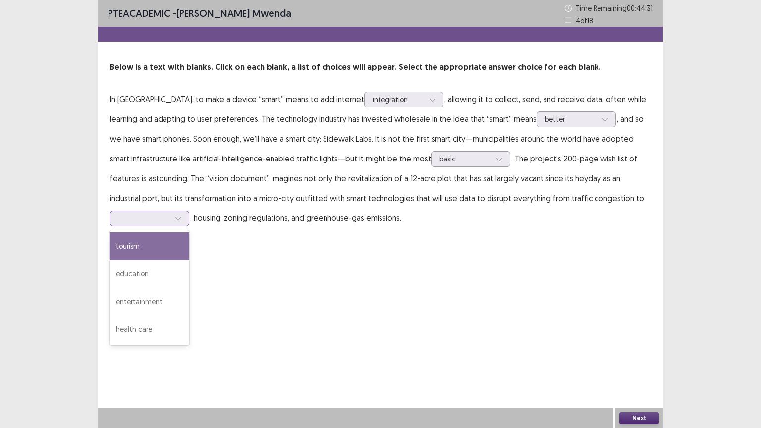
click at [182, 219] on div at bounding box center [178, 218] width 15 height 15
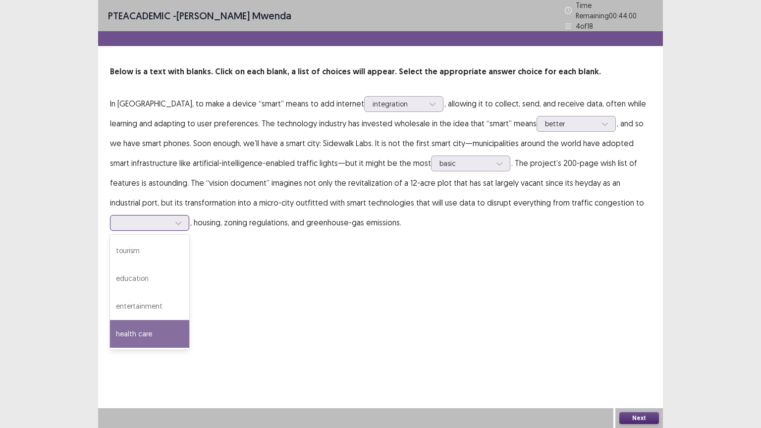
click at [147, 328] on div "health care" at bounding box center [149, 334] width 79 height 28
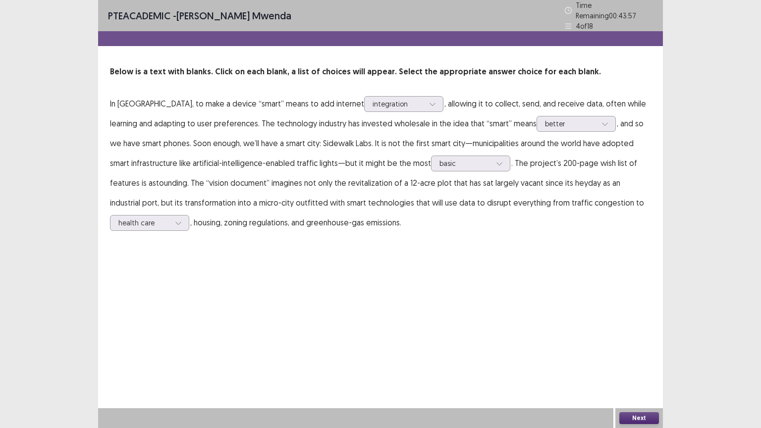
click at [635, 344] on button "Next" at bounding box center [639, 418] width 40 height 12
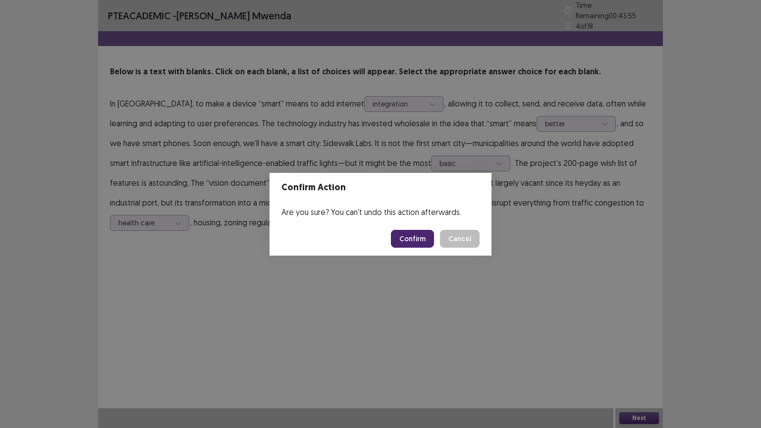
click at [424, 245] on button "Confirm" at bounding box center [412, 239] width 43 height 18
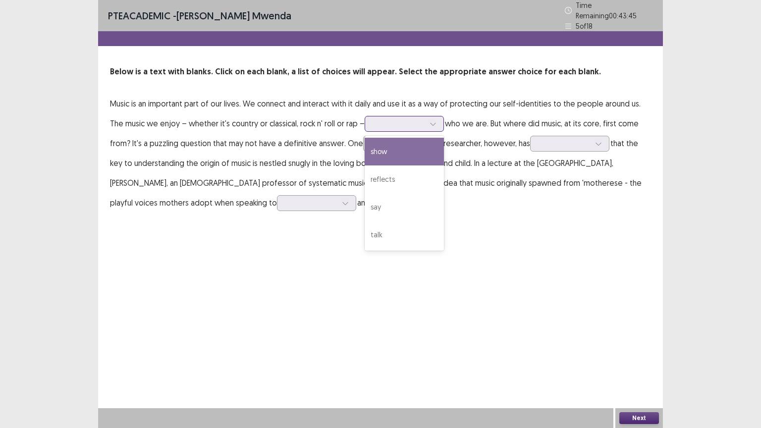
click at [430, 122] on icon at bounding box center [433, 123] width 7 height 7
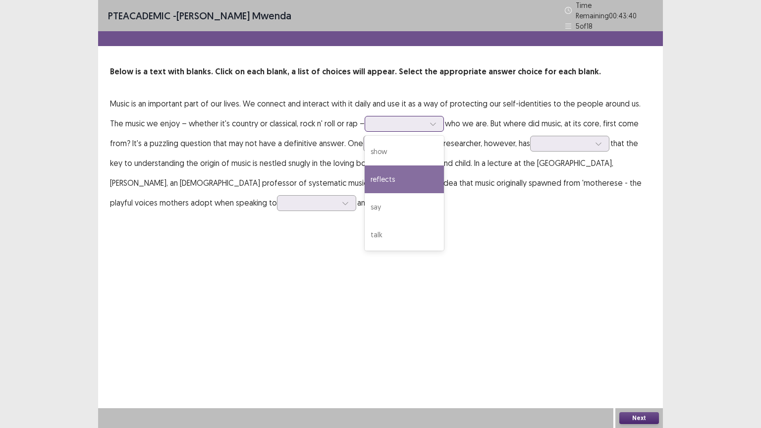
click at [366, 171] on div "reflects" at bounding box center [404, 180] width 79 height 28
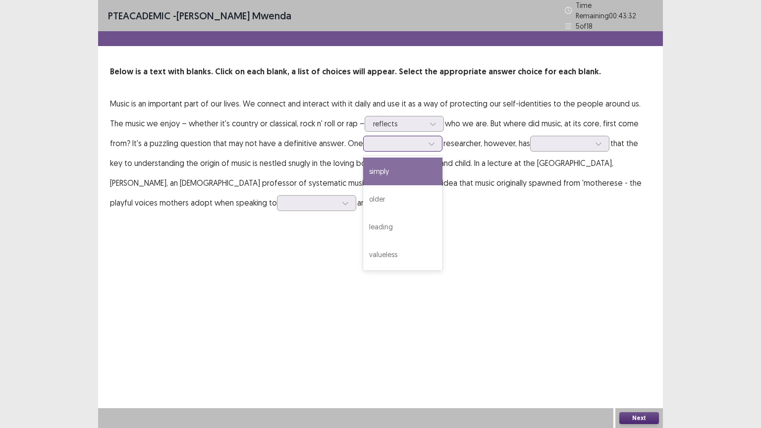
click at [428, 140] on icon at bounding box center [431, 143] width 7 height 7
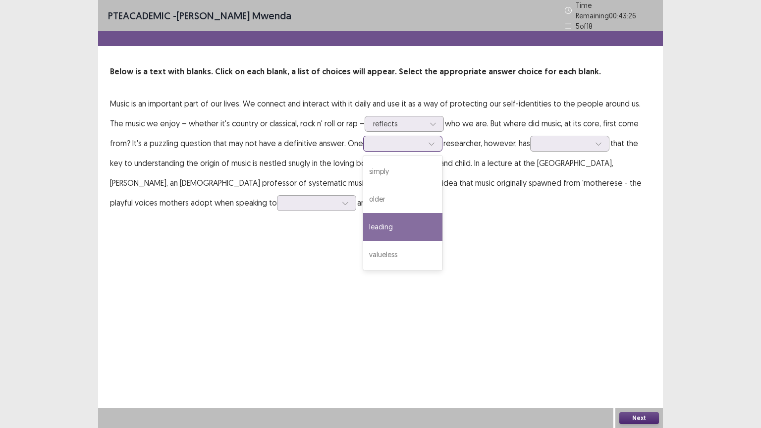
click at [374, 220] on div "leading" at bounding box center [402, 227] width 79 height 28
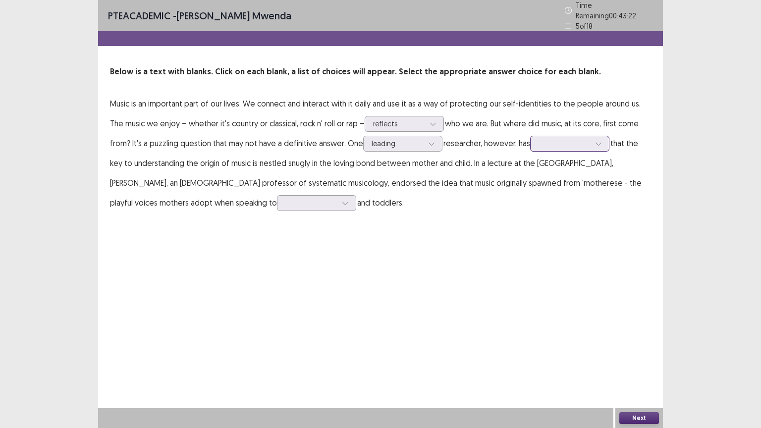
click at [595, 140] on icon at bounding box center [598, 143] width 7 height 7
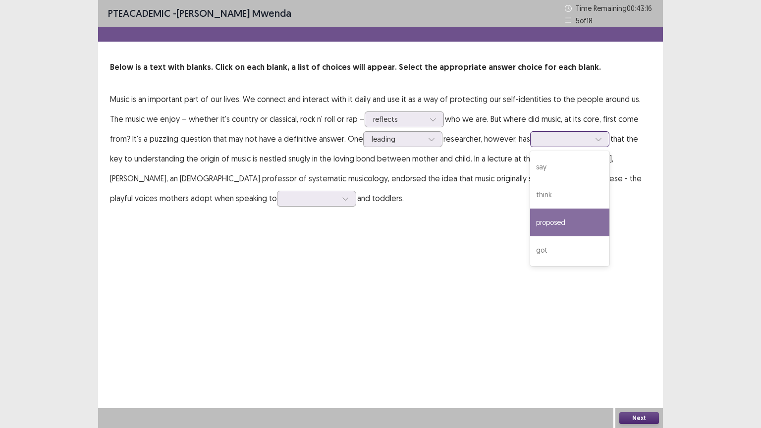
click at [533, 225] on div "proposed" at bounding box center [569, 223] width 79 height 28
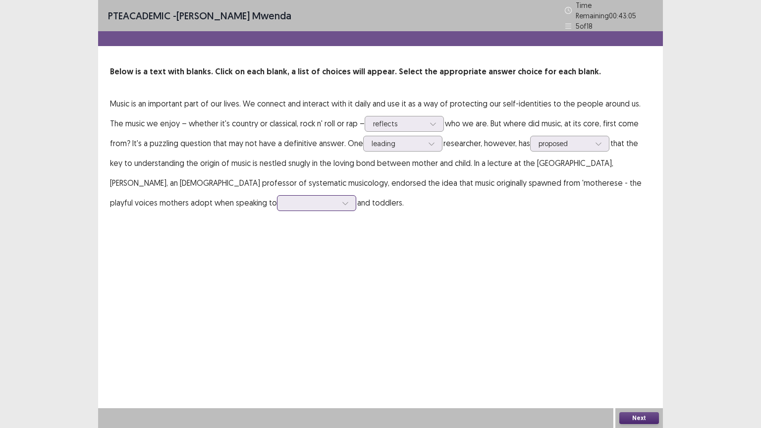
click at [342, 200] on icon at bounding box center [345, 203] width 7 height 7
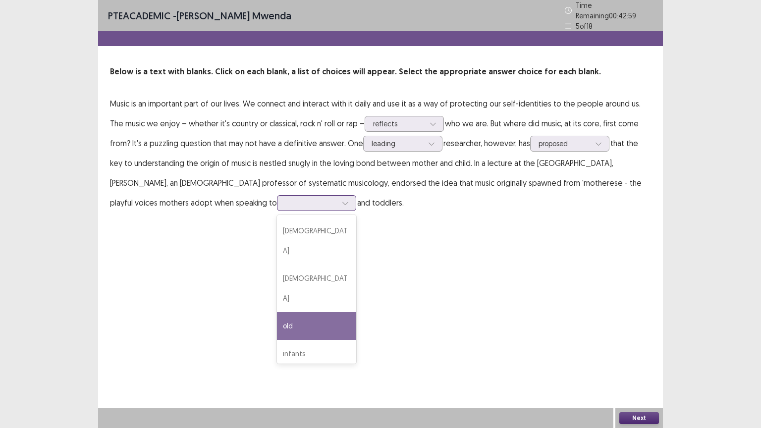
click at [277, 312] on div "old" at bounding box center [316, 326] width 79 height 28
click at [342, 202] on icon at bounding box center [344, 203] width 5 height 3
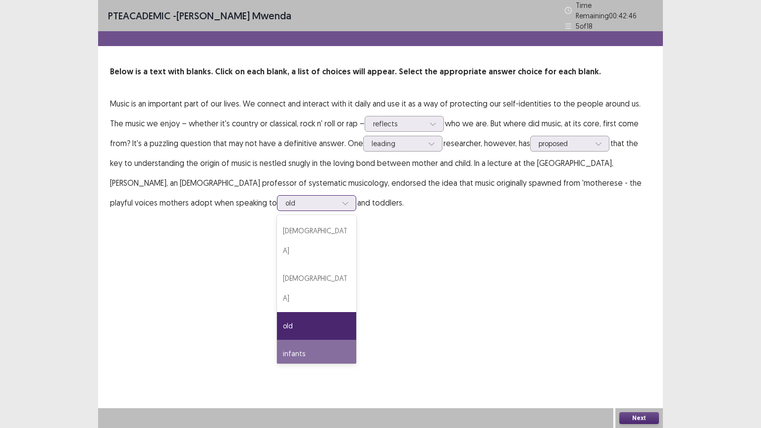
click at [277, 340] on div "infants" at bounding box center [316, 354] width 79 height 28
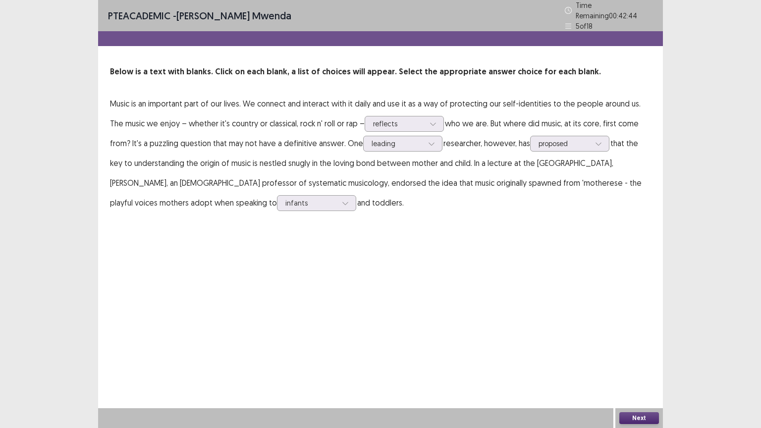
click at [640, 344] on button "Next" at bounding box center [639, 418] width 40 height 12
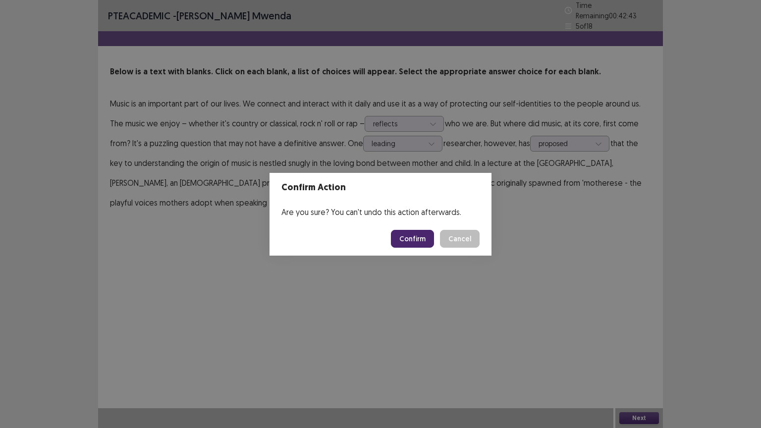
click at [408, 239] on button "Confirm" at bounding box center [412, 239] width 43 height 18
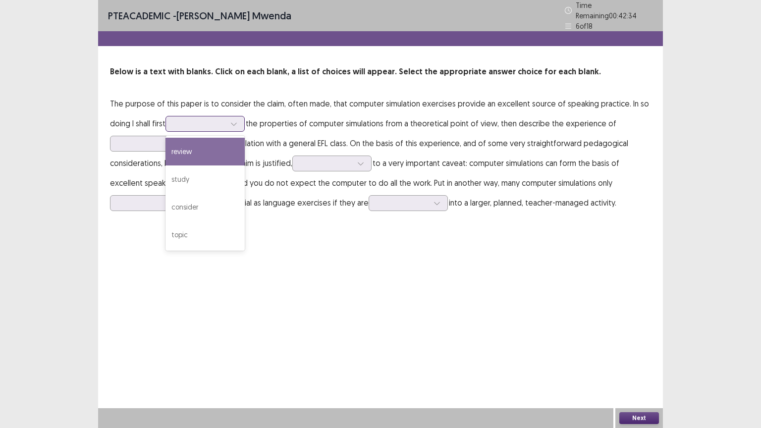
click at [236, 120] on icon at bounding box center [233, 123] width 7 height 7
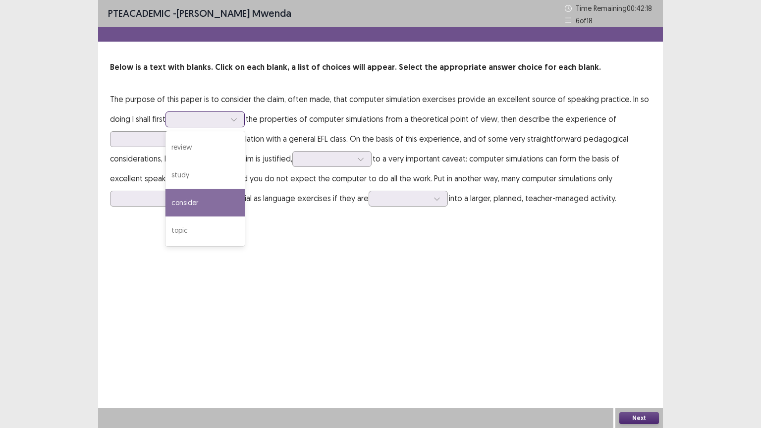
click at [202, 206] on div "consider" at bounding box center [205, 203] width 79 height 28
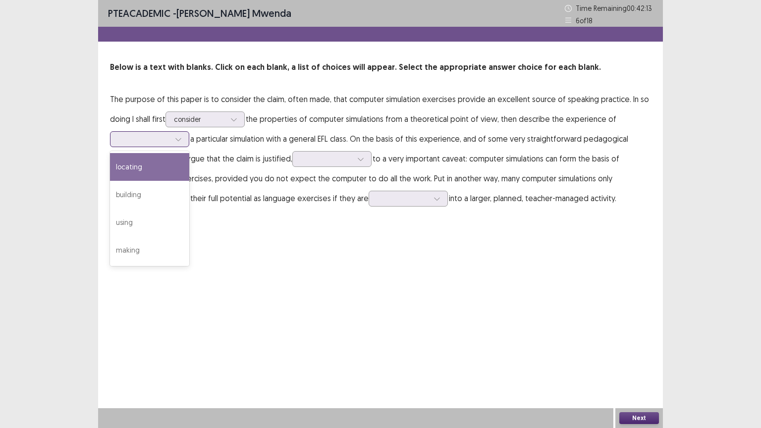
click at [179, 136] on icon at bounding box center [178, 139] width 7 height 7
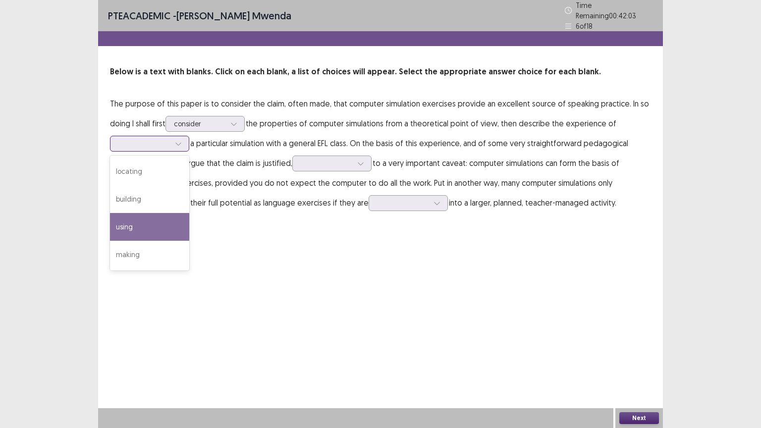
click at [125, 217] on div "using" at bounding box center [149, 227] width 79 height 28
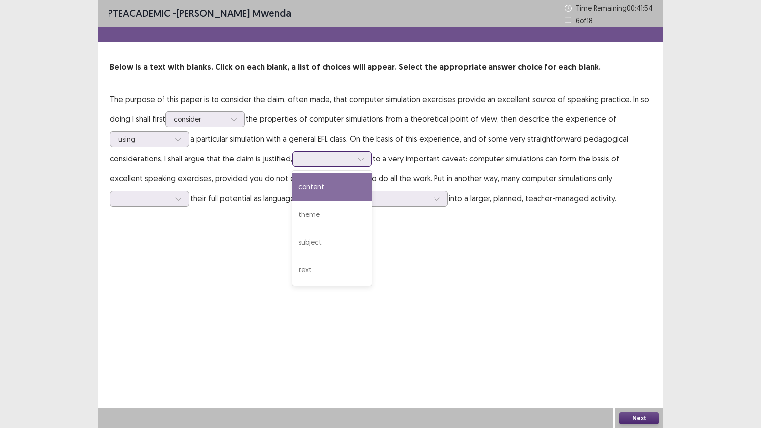
click at [364, 159] on icon at bounding box center [360, 159] width 7 height 7
click at [329, 185] on div "content" at bounding box center [331, 187] width 79 height 28
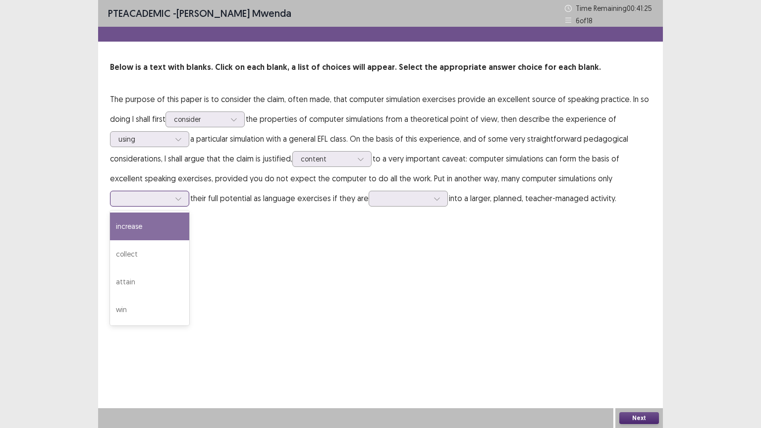
click at [181, 200] on icon at bounding box center [178, 198] width 7 height 7
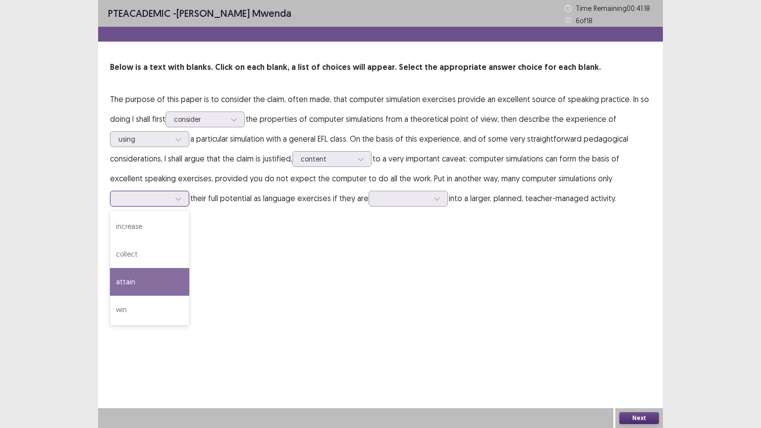
click at [135, 285] on div "attain" at bounding box center [149, 282] width 79 height 28
click at [438, 195] on icon at bounding box center [437, 198] width 7 height 7
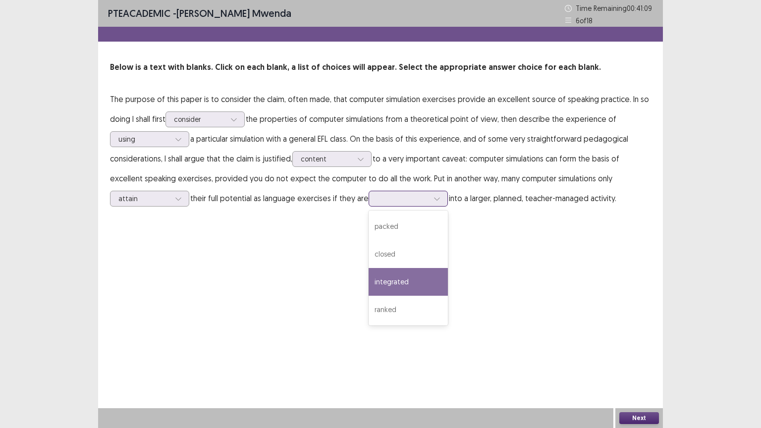
click at [392, 280] on div "integrated" at bounding box center [408, 282] width 79 height 28
click at [649, 344] on button "Next" at bounding box center [639, 418] width 40 height 12
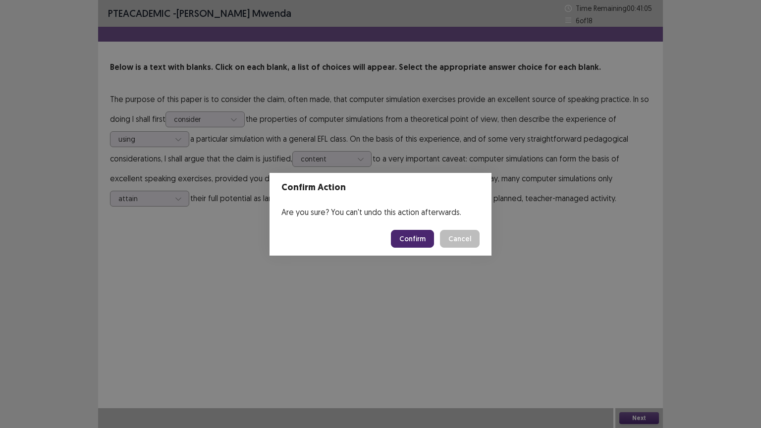
click at [414, 238] on button "Confirm" at bounding box center [412, 239] width 43 height 18
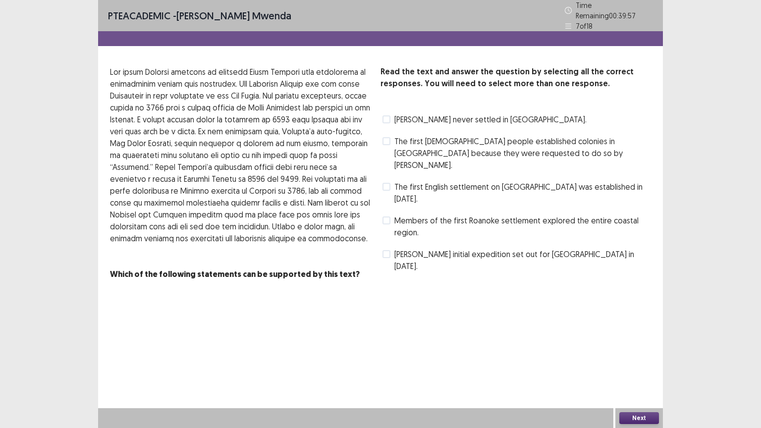
click at [386, 138] on span at bounding box center [387, 141] width 8 height 8
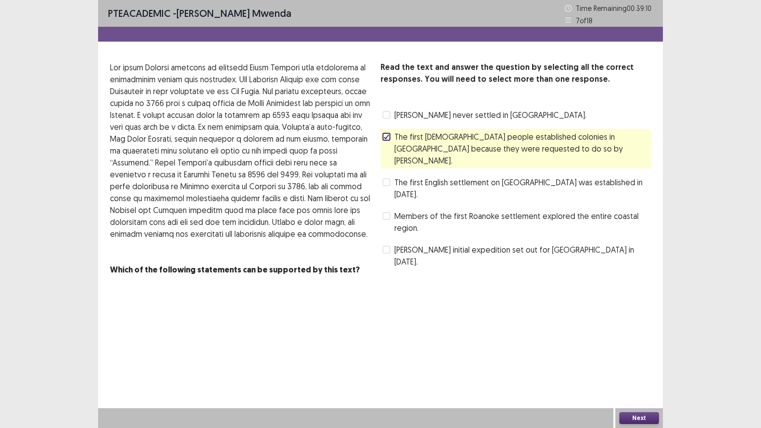
drag, startPoint x: 639, startPoint y: 412, endPoint x: 315, endPoint y: 159, distance: 411.2
click at [317, 165] on div "PTE academic - [PERSON_NAME] Time Remaining 00 : 39 : 10 7 of 18 Read the text …" at bounding box center [380, 214] width 565 height 428
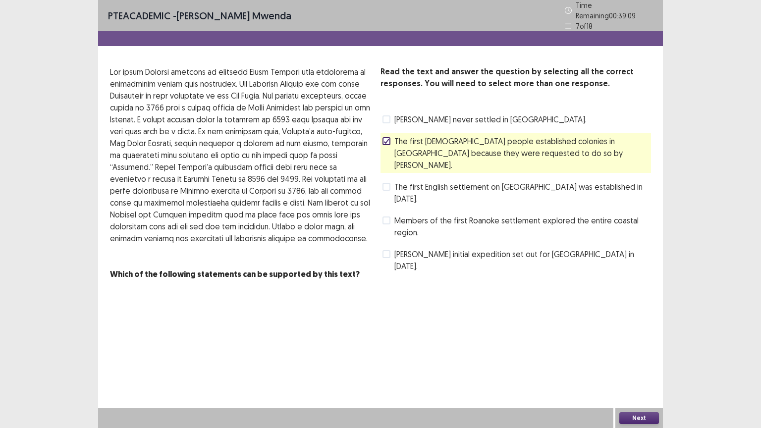
click at [386, 139] on icon at bounding box center [387, 141] width 6 height 5
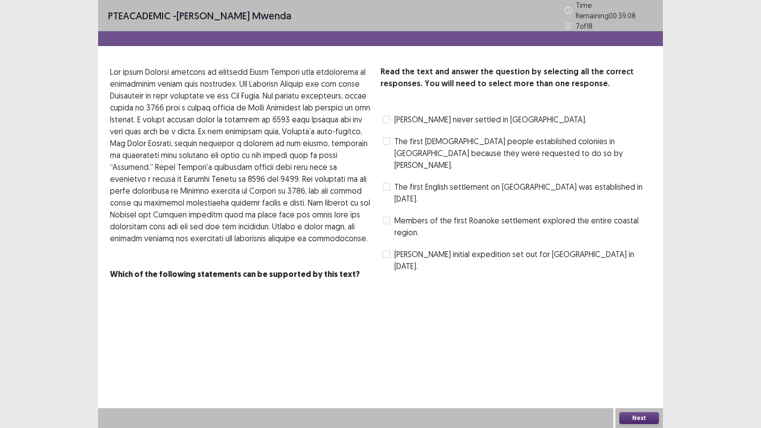
click at [387, 115] on span at bounding box center [387, 119] width 8 height 8
click at [650, 344] on button "Next" at bounding box center [639, 418] width 40 height 12
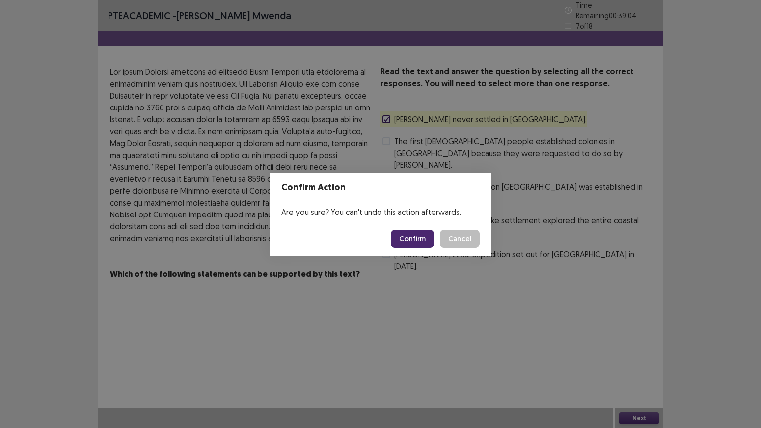
click at [414, 237] on button "Confirm" at bounding box center [412, 239] width 43 height 18
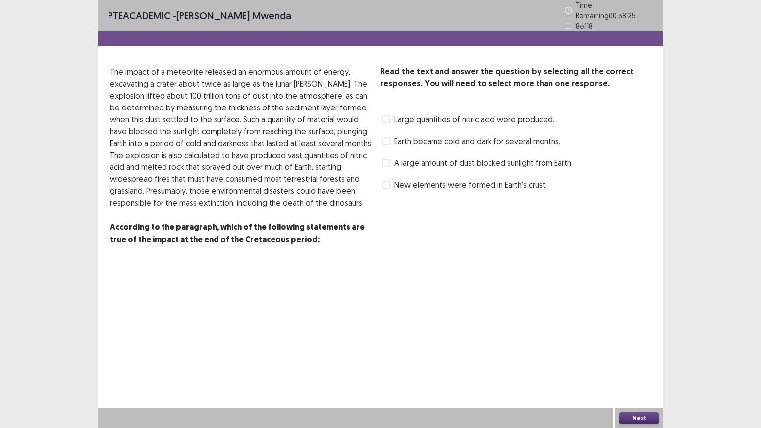
click at [387, 121] on div "Large quantities of nitric acid were produced." at bounding box center [468, 120] width 174 height 16
click at [386, 115] on span at bounding box center [387, 119] width 8 height 8
click at [387, 163] on label "A large amount of dust blocked sunlight from Earth." at bounding box center [478, 163] width 190 height 12
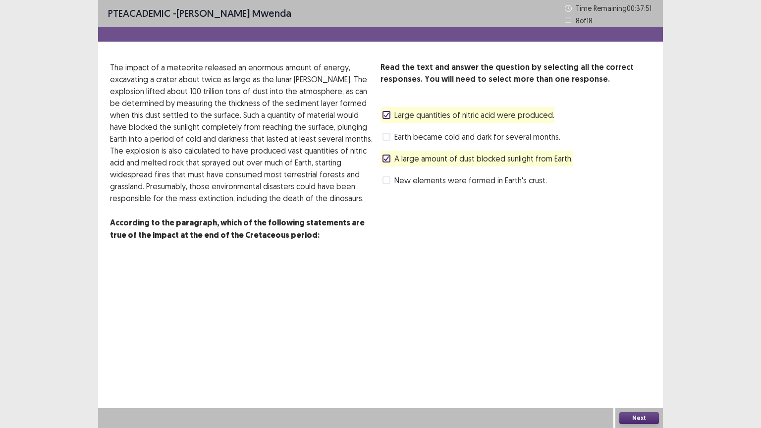
click at [638, 344] on button "Next" at bounding box center [639, 418] width 40 height 12
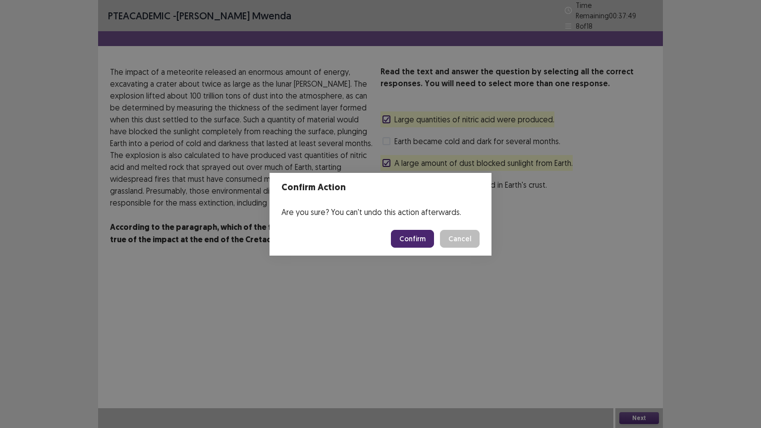
click at [417, 237] on button "Confirm" at bounding box center [412, 239] width 43 height 18
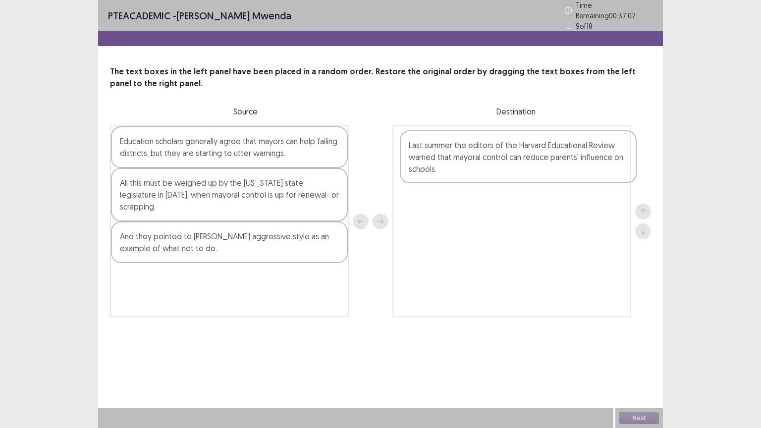
drag, startPoint x: 289, startPoint y: 271, endPoint x: 584, endPoint y: 152, distance: 318.0
click at [584, 152] on div "Education scholars generally agree that mayors can help failing districts, but …" at bounding box center [380, 221] width 541 height 192
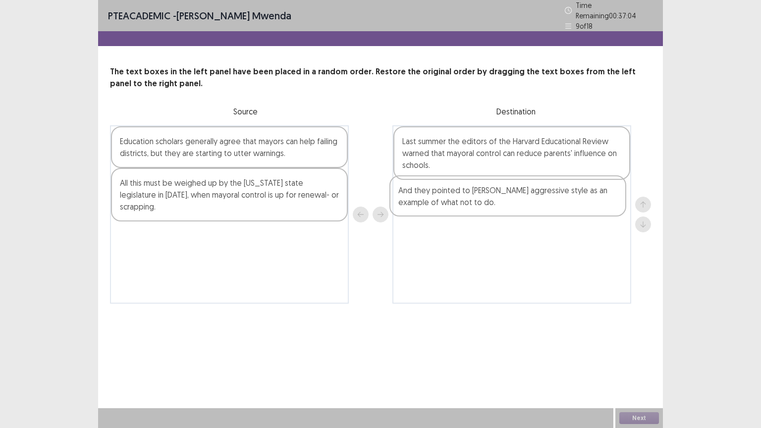
drag, startPoint x: 255, startPoint y: 223, endPoint x: 510, endPoint y: 200, distance: 256.2
click at [510, 200] on div "Education scholars generally agree that mayors can help failing districts, but …" at bounding box center [380, 214] width 541 height 178
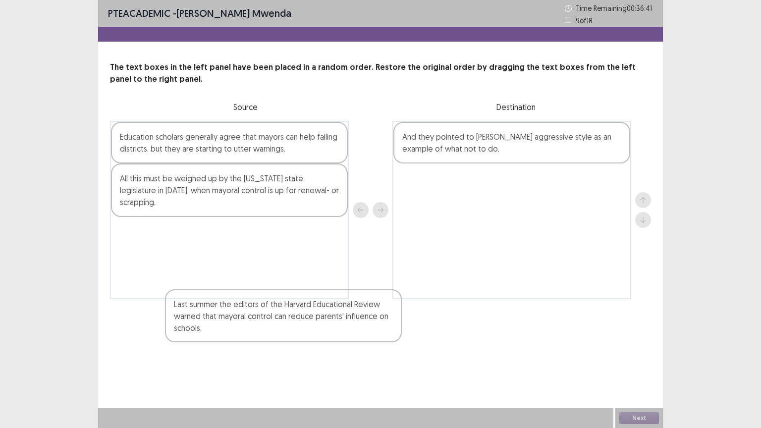
drag, startPoint x: 419, startPoint y: 165, endPoint x: 182, endPoint y: 310, distance: 277.9
click at [193, 327] on div "PTE academic - [PERSON_NAME] Time Remaining 00 : 36 : 41 9 of 18 The text boxes…" at bounding box center [380, 214] width 565 height 428
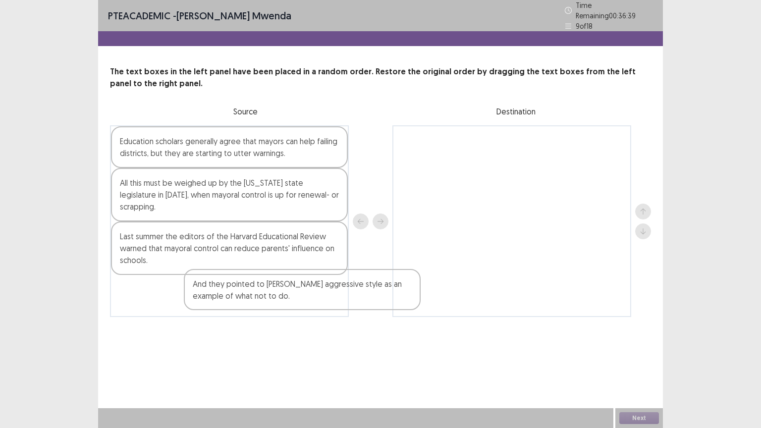
drag, startPoint x: 430, startPoint y: 151, endPoint x: 184, endPoint y: 276, distance: 275.9
click at [191, 304] on div "PTE academic - [PERSON_NAME] Time Remaining 00 : 36 : 39 9 of 18 The text boxes…" at bounding box center [380, 168] width 565 height 337
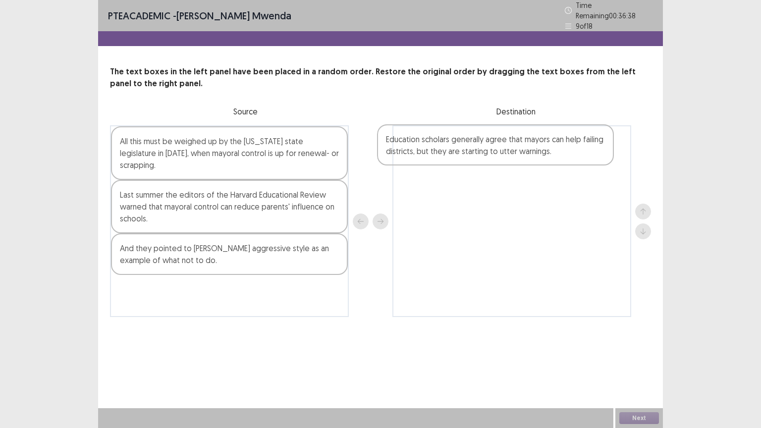
drag, startPoint x: 236, startPoint y: 144, endPoint x: 484, endPoint y: 151, distance: 247.4
click at [484, 151] on div "Education scholars generally agree that mayors can help failing districts, but …" at bounding box center [380, 221] width 541 height 192
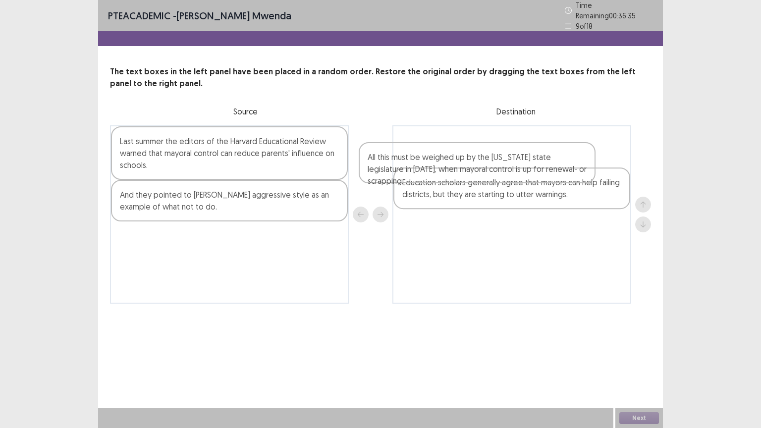
drag, startPoint x: 288, startPoint y: 149, endPoint x: 537, endPoint y: 170, distance: 249.7
click at [538, 170] on div "All this must be weighed up by the [US_STATE] state legislature in [DATE], when…" at bounding box center [380, 214] width 541 height 178
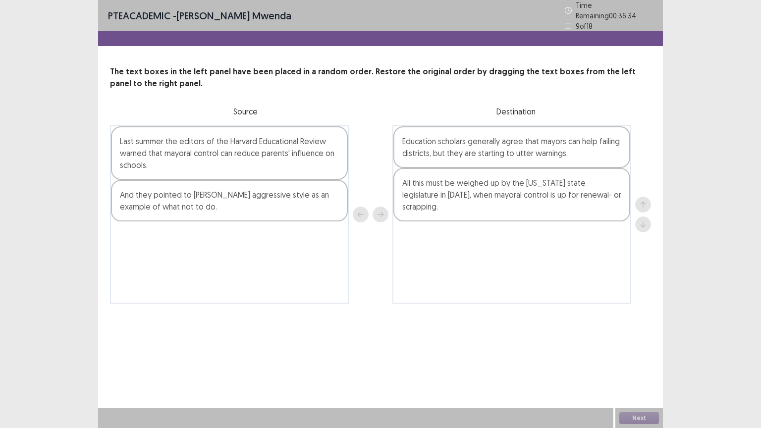
click at [536, 170] on div "Education scholars generally agree that mayors can help failing districts, but …" at bounding box center [512, 214] width 239 height 178
click at [539, 171] on div "Education scholars generally agree that mayors can help failing districts, but …" at bounding box center [512, 214] width 239 height 178
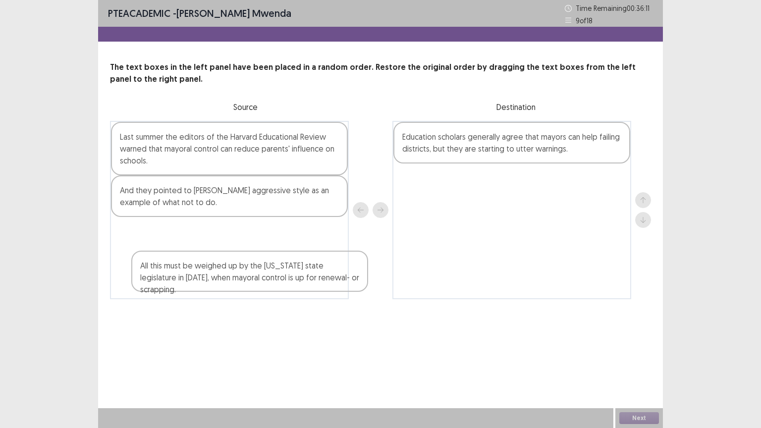
drag, startPoint x: 516, startPoint y: 184, endPoint x: 225, endPoint y: 266, distance: 302.7
click at [225, 267] on div "Last summer the editors of the Harvard Educational Review warned that mayoral c…" at bounding box center [380, 210] width 541 height 178
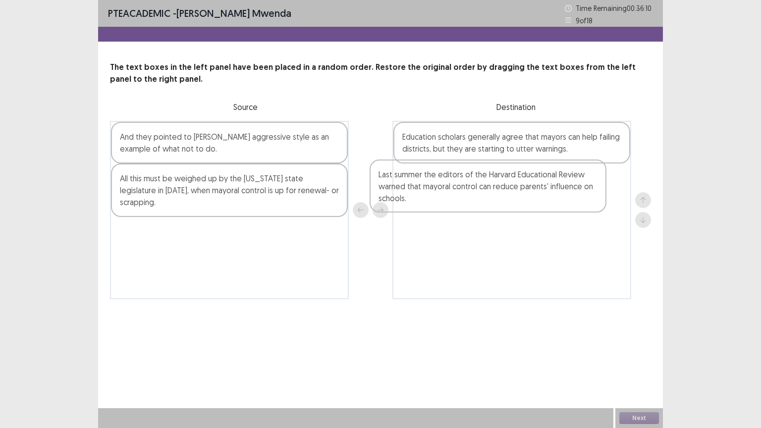
drag, startPoint x: 281, startPoint y: 145, endPoint x: 552, endPoint y: 180, distance: 272.9
click at [549, 180] on div "Last summer the editors of the Harvard Educational Review warned that mayoral c…" at bounding box center [380, 210] width 541 height 178
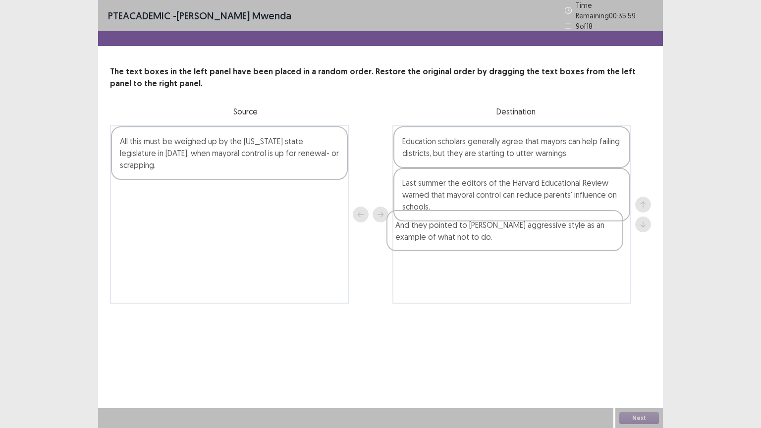
drag, startPoint x: 238, startPoint y: 150, endPoint x: 516, endPoint y: 238, distance: 291.7
click at [516, 238] on div "And they pointed to [PERSON_NAME] aggressive style as an example of what not to…" at bounding box center [380, 214] width 541 height 178
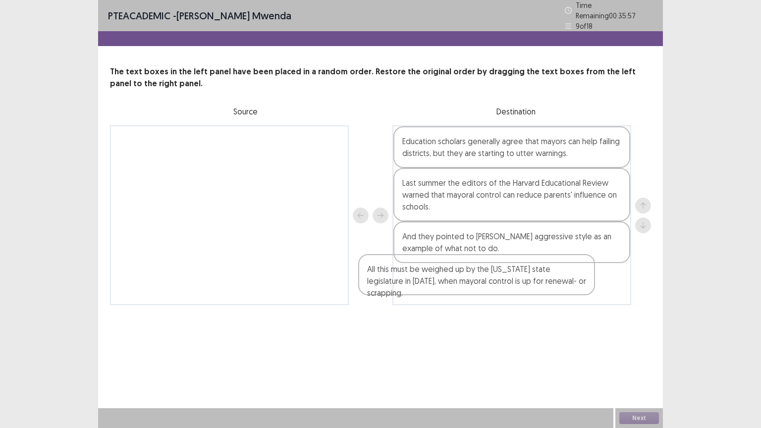
drag, startPoint x: 264, startPoint y: 149, endPoint x: 532, endPoint y: 278, distance: 298.1
click at [531, 279] on div "All this must be weighed up by the [US_STATE] state legislature in [DATE], when…" at bounding box center [380, 215] width 541 height 180
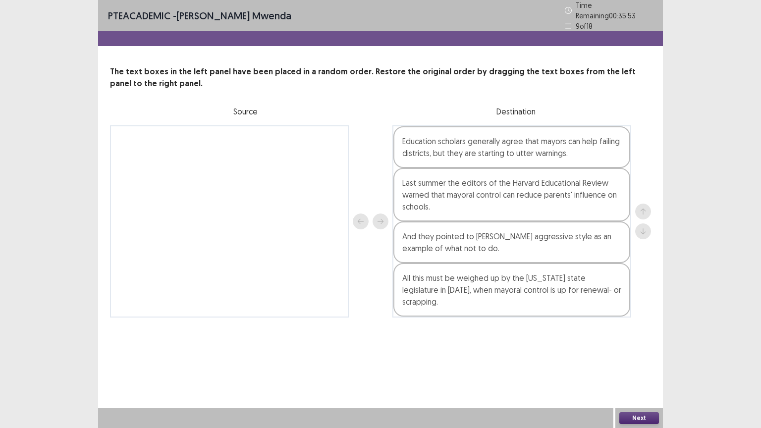
click at [643, 344] on button "Next" at bounding box center [639, 418] width 40 height 12
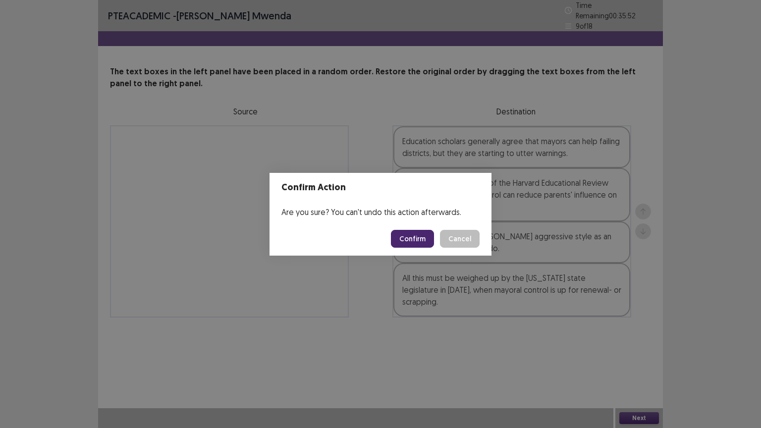
click at [414, 239] on button "Confirm" at bounding box center [412, 239] width 43 height 18
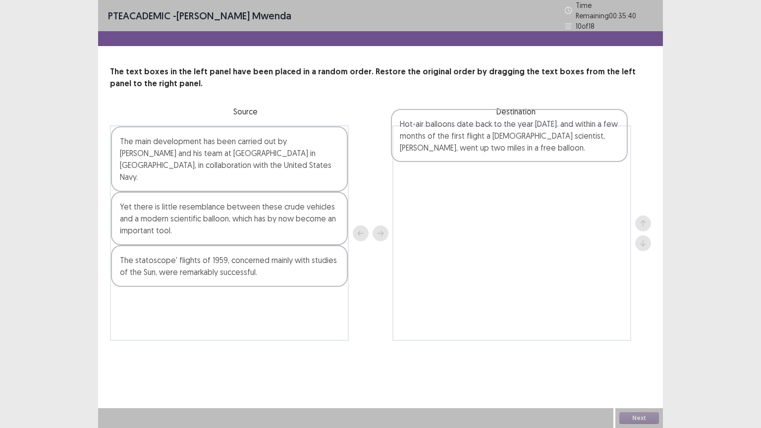
drag, startPoint x: 201, startPoint y: 198, endPoint x: 484, endPoint y: 132, distance: 290.1
click at [484, 132] on div "The main development has been carried out by [PERSON_NAME] and his team at [GEO…" at bounding box center [380, 233] width 541 height 216
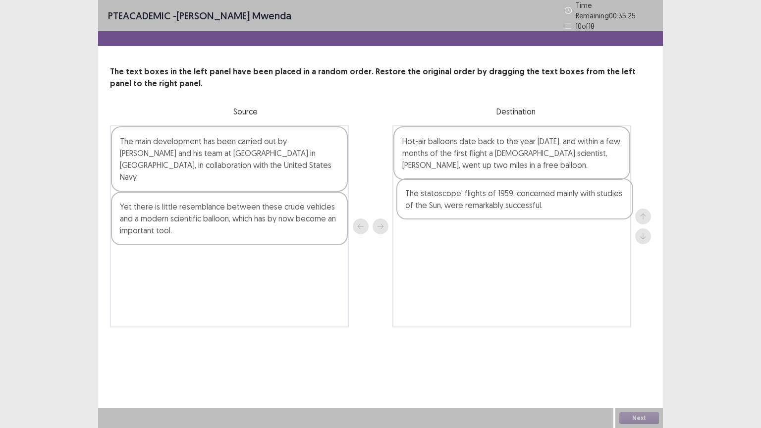
drag, startPoint x: 269, startPoint y: 251, endPoint x: 560, endPoint y: 200, distance: 294.9
click at [560, 200] on div "The main development has been carried out by [PERSON_NAME] and his team at [GEO…" at bounding box center [380, 226] width 541 height 202
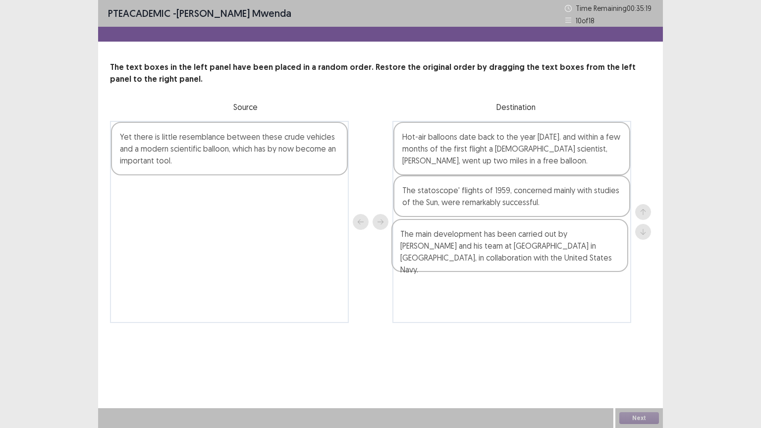
drag, startPoint x: 224, startPoint y: 168, endPoint x: 452, endPoint y: 232, distance: 237.5
click at [511, 265] on div "The main development has been carried out by [PERSON_NAME] and his team at [GEO…" at bounding box center [380, 222] width 541 height 202
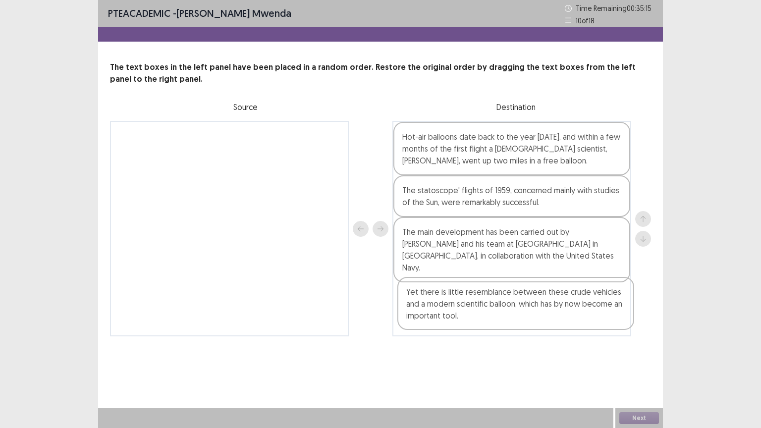
drag, startPoint x: 159, startPoint y: 153, endPoint x: 449, endPoint y: 307, distance: 328.6
click at [449, 307] on div "Yet there is little resemblance between these crude vehicles and a modern scien…" at bounding box center [380, 229] width 541 height 216
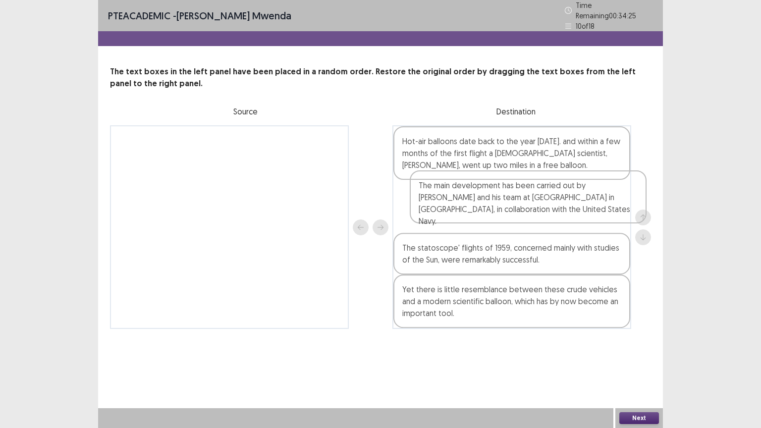
drag, startPoint x: 509, startPoint y: 248, endPoint x: 529, endPoint y: 201, distance: 50.6
click at [529, 201] on div "Hot-air balloons date back to the year [DATE]. and within a few months of the f…" at bounding box center [512, 227] width 239 height 204
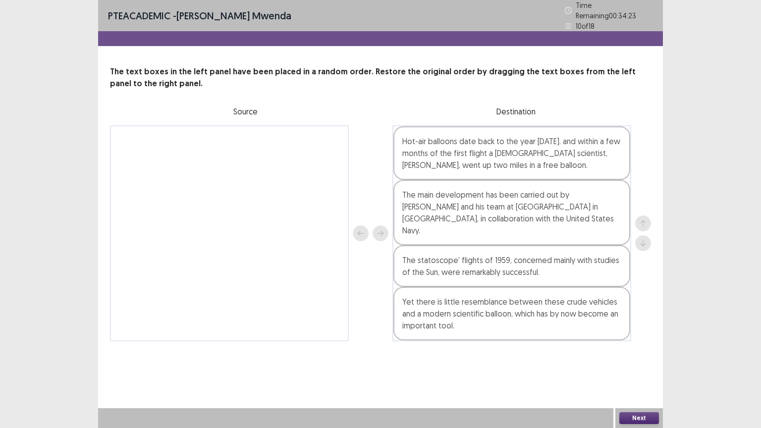
click at [651, 344] on button "Next" at bounding box center [639, 418] width 40 height 12
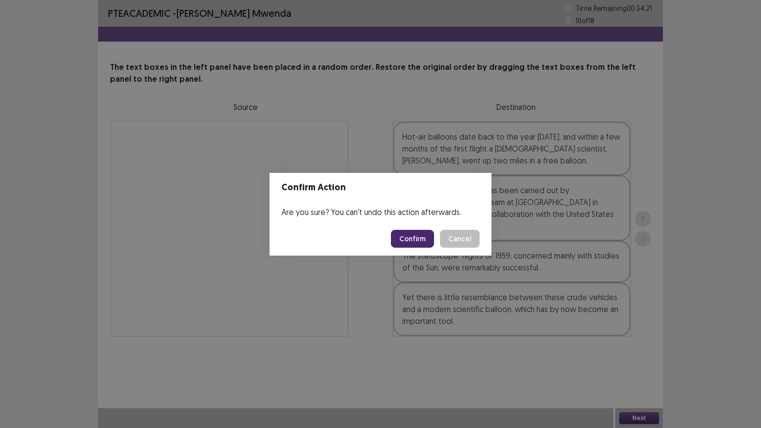
click at [415, 238] on button "Confirm" at bounding box center [412, 239] width 43 height 18
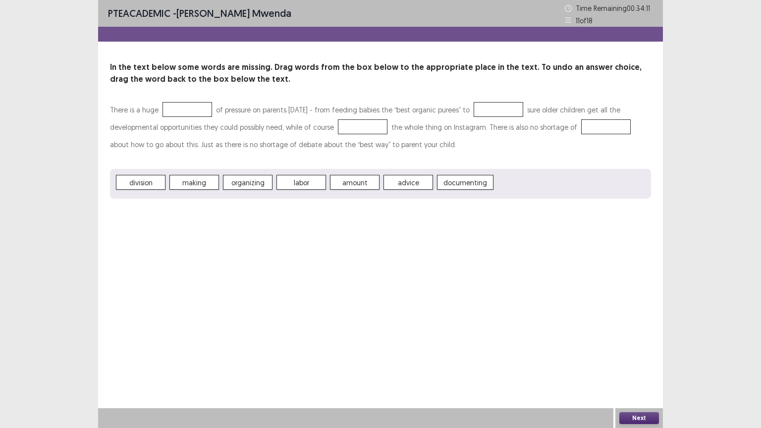
drag, startPoint x: 359, startPoint y: 190, endPoint x: 349, endPoint y: 175, distance: 18.6
click at [349, 175] on div "division making organizing labor amount advice documenting" at bounding box center [380, 184] width 541 height 30
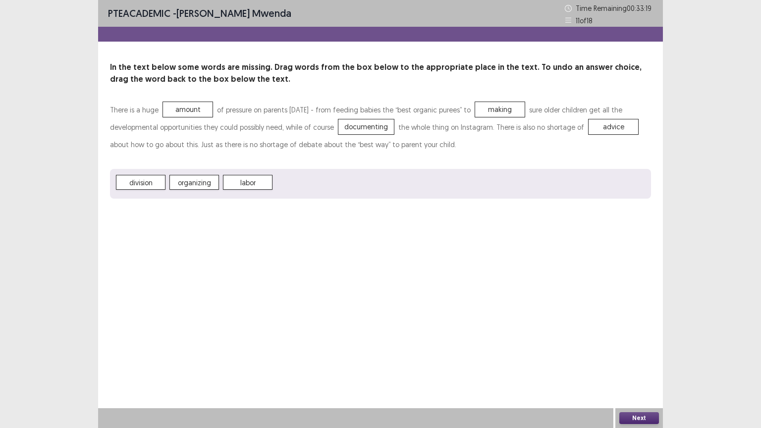
click at [644, 344] on button "Next" at bounding box center [639, 418] width 40 height 12
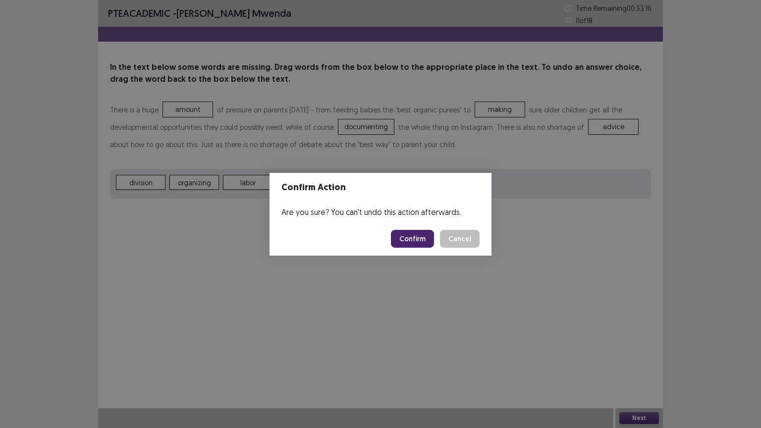
click at [410, 236] on button "Confirm" at bounding box center [412, 239] width 43 height 18
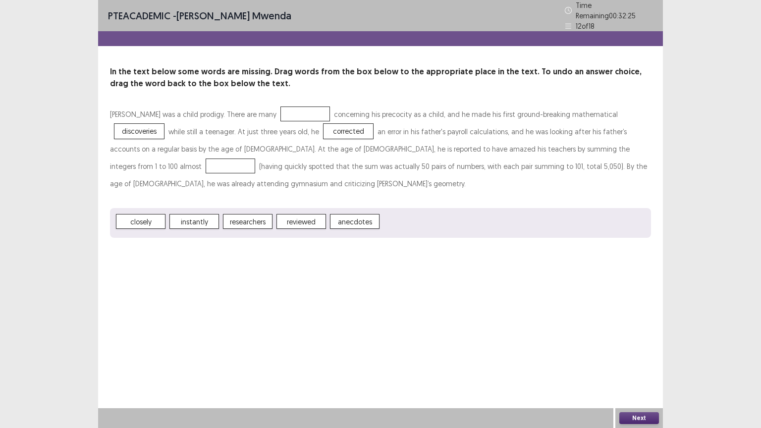
click at [324, 124] on span "corrected" at bounding box center [349, 131] width 50 height 15
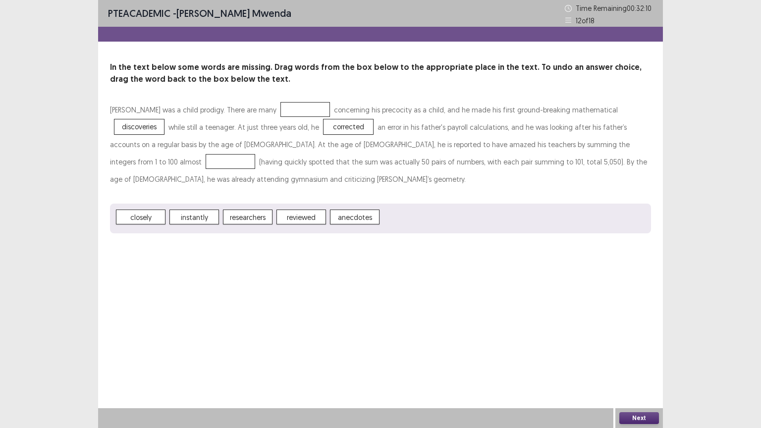
click at [255, 154] on div at bounding box center [231, 161] width 50 height 15
drag, startPoint x: 488, startPoint y: 148, endPoint x: 484, endPoint y: 146, distance: 5.1
click at [255, 154] on div at bounding box center [231, 161] width 50 height 15
click at [638, 344] on button "Next" at bounding box center [639, 418] width 40 height 12
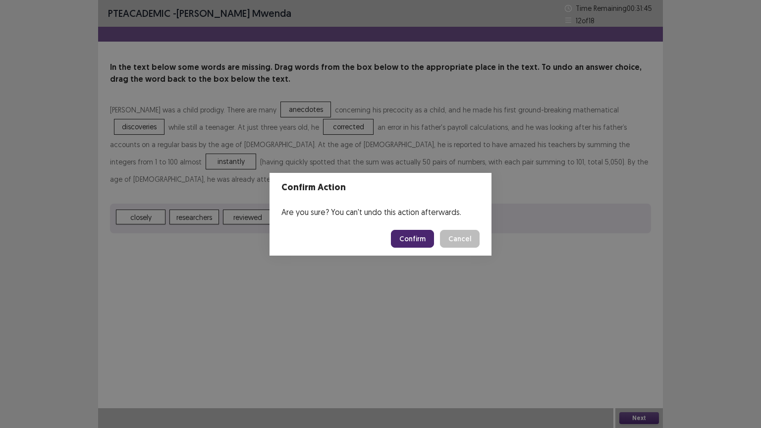
click at [430, 238] on button "Confirm" at bounding box center [412, 239] width 43 height 18
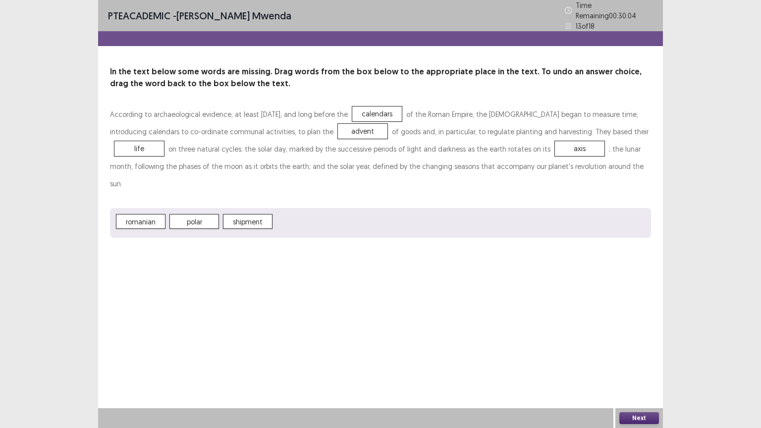
click at [635, 344] on button "Next" at bounding box center [639, 418] width 40 height 12
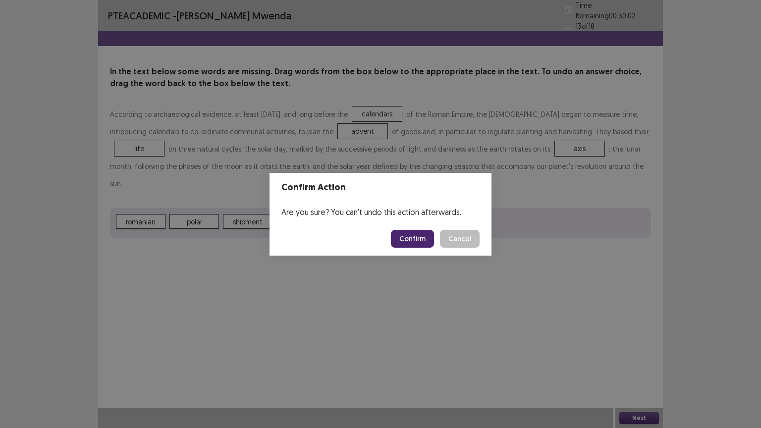
click at [408, 241] on button "Confirm" at bounding box center [412, 239] width 43 height 18
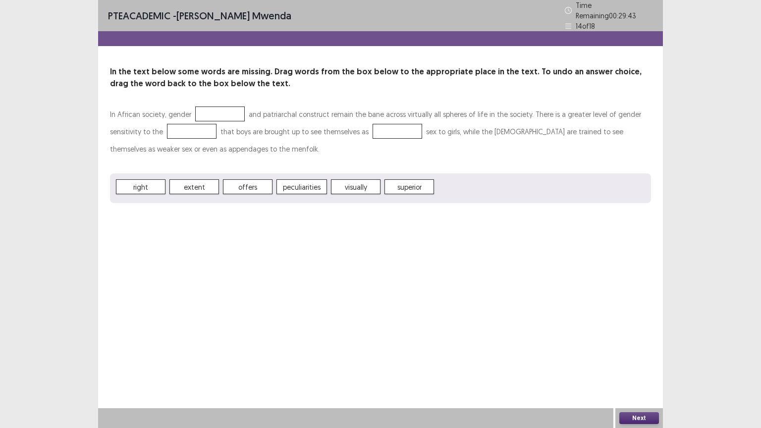
drag, startPoint x: 260, startPoint y: 151, endPoint x: 242, endPoint y: 139, distance: 21.4
click at [256, 147] on p "In African society, gender and patriarchal construct remain the bane across vir…" at bounding box center [380, 132] width 541 height 52
drag, startPoint x: 242, startPoint y: 139, endPoint x: 230, endPoint y: 98, distance: 42.8
click at [230, 97] on div "In the text below some words are missing. Drag words from the box below to the …" at bounding box center [380, 134] width 565 height 137
click at [214, 111] on div at bounding box center [220, 114] width 50 height 15
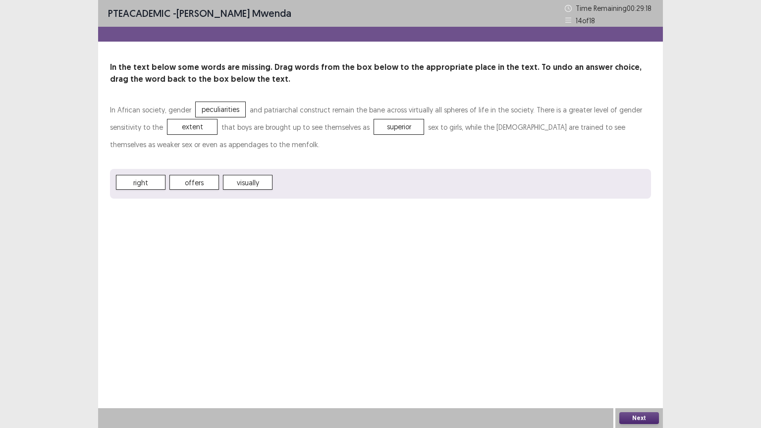
click at [644, 344] on button "Next" at bounding box center [639, 418] width 40 height 12
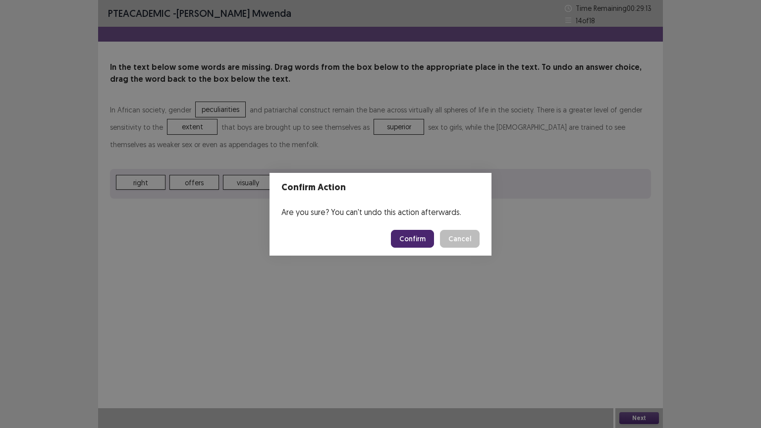
click at [405, 238] on button "Confirm" at bounding box center [412, 239] width 43 height 18
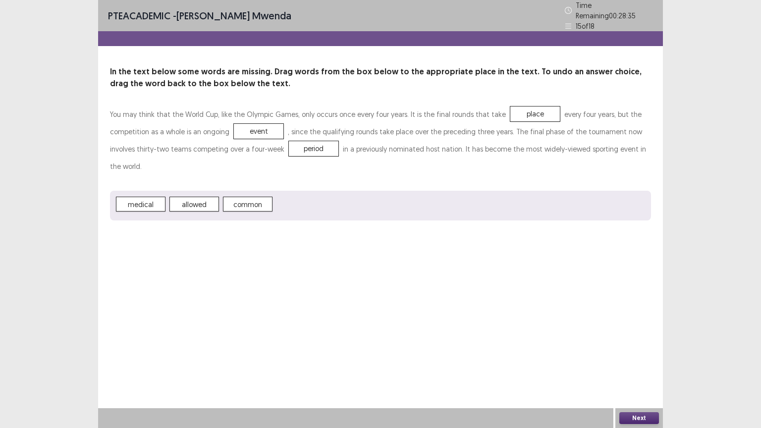
click at [651, 344] on button "Next" at bounding box center [639, 418] width 40 height 12
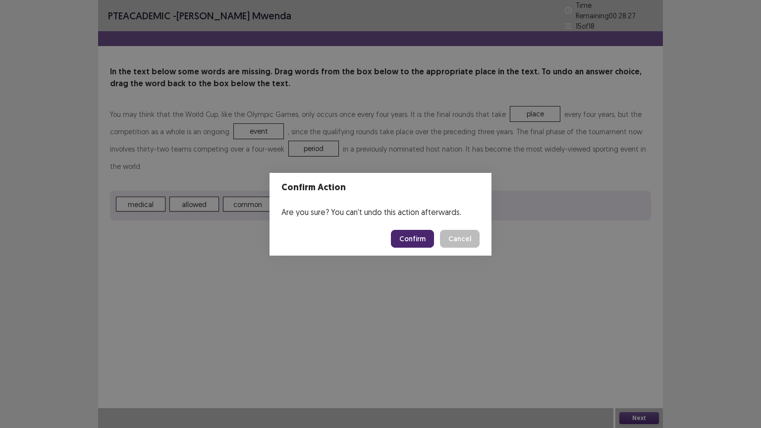
click at [423, 245] on button "Confirm" at bounding box center [412, 239] width 43 height 18
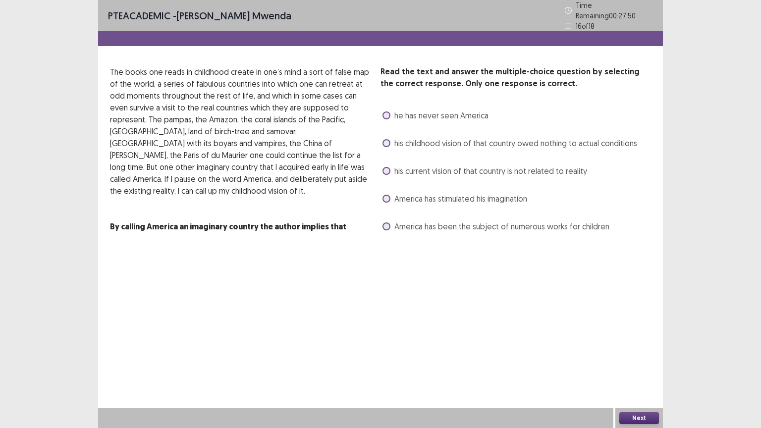
click at [386, 140] on span at bounding box center [387, 143] width 8 height 8
click at [638, 344] on button "Next" at bounding box center [639, 418] width 40 height 12
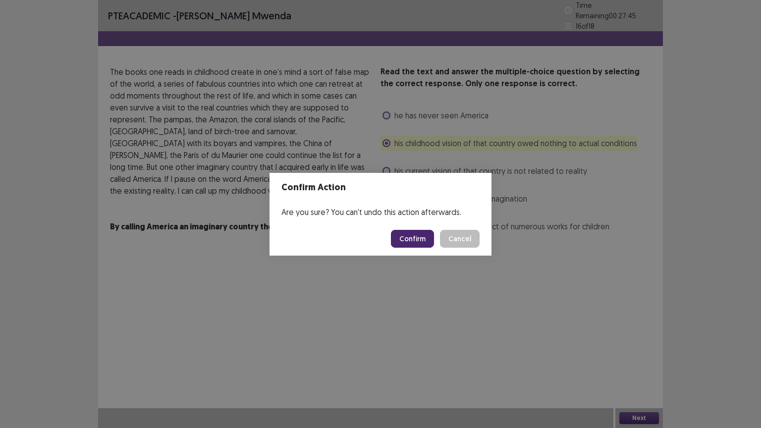
click at [411, 240] on button "Confirm" at bounding box center [412, 239] width 43 height 18
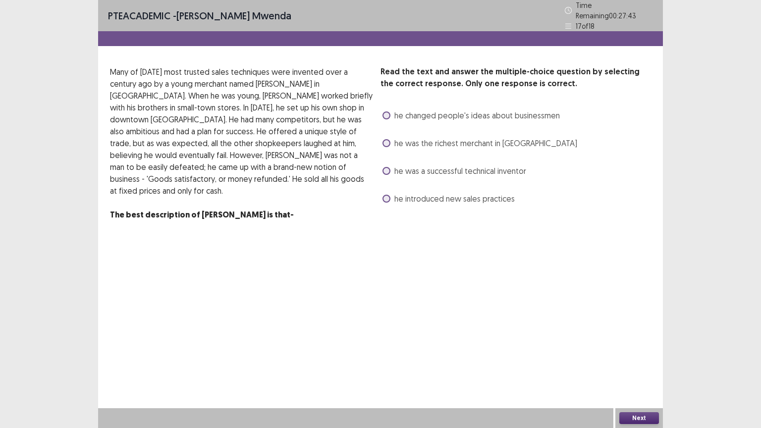
click at [384, 110] on label "he changed people's ideas about businessmen" at bounding box center [471, 116] width 177 height 12
click at [644, 344] on button "Next" at bounding box center [639, 418] width 40 height 12
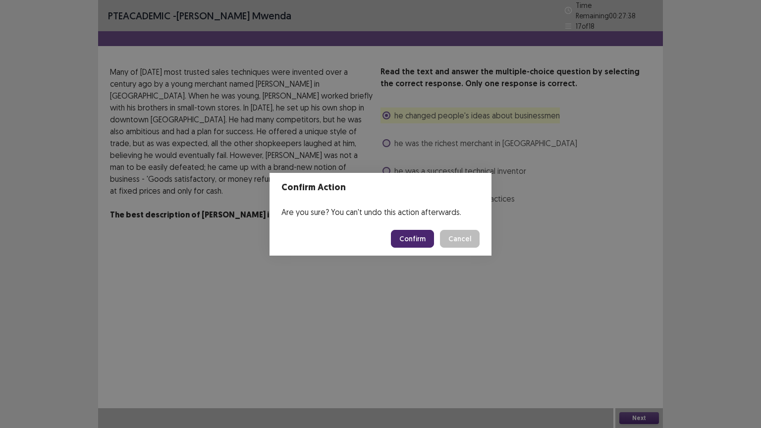
click at [415, 234] on button "Confirm" at bounding box center [412, 239] width 43 height 18
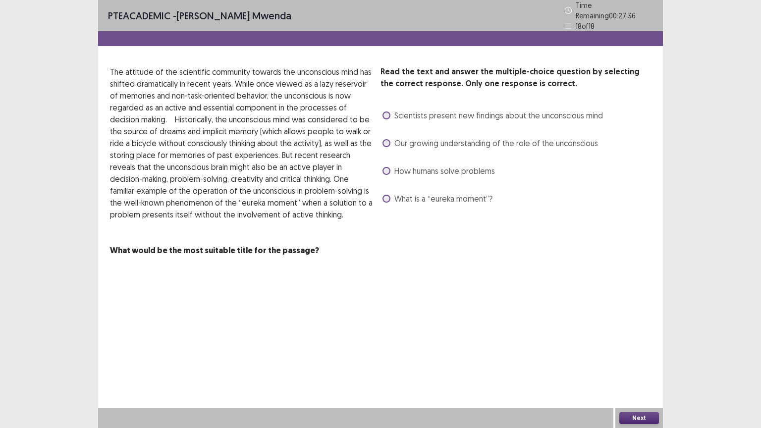
click at [384, 112] on span at bounding box center [387, 116] width 8 height 8
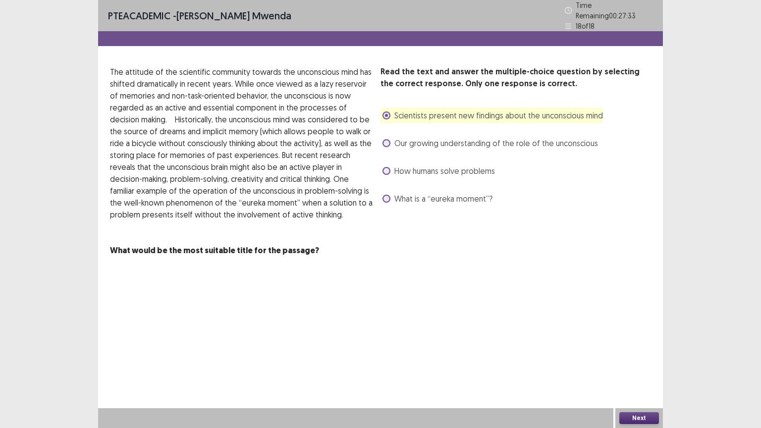
click at [642, 344] on button "Next" at bounding box center [639, 418] width 40 height 12
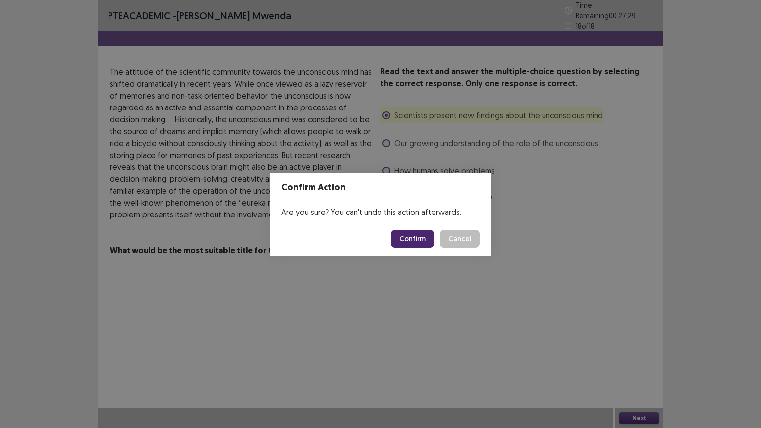
click at [416, 235] on button "Confirm" at bounding box center [412, 239] width 43 height 18
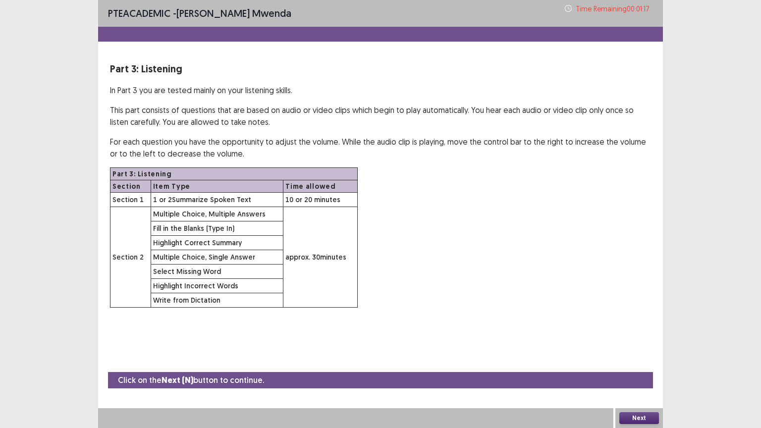
click at [643, 344] on button "Next" at bounding box center [639, 418] width 40 height 12
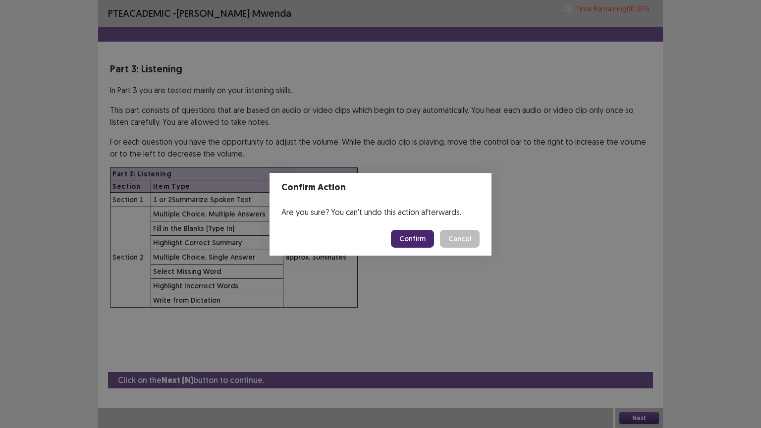
click at [412, 239] on button "Confirm" at bounding box center [412, 239] width 43 height 18
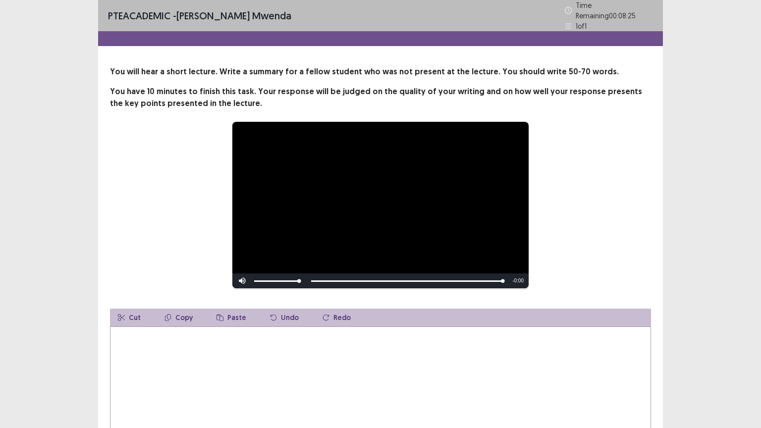
click at [141, 338] on textarea at bounding box center [380, 381] width 541 height 109
type textarea "*"
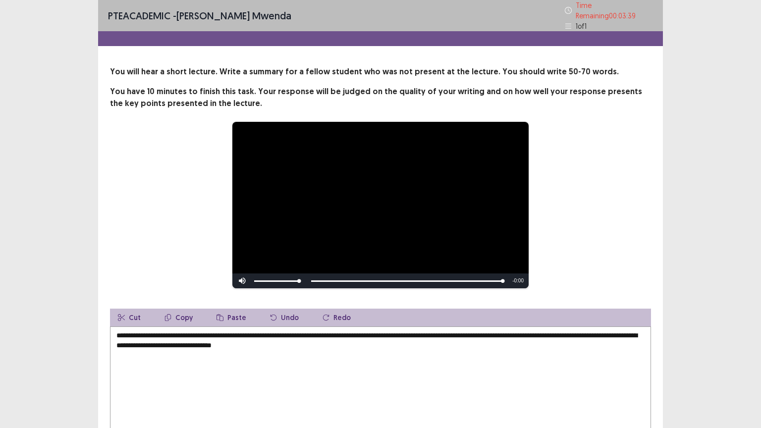
click at [146, 331] on textarea "**********" at bounding box center [380, 381] width 541 height 109
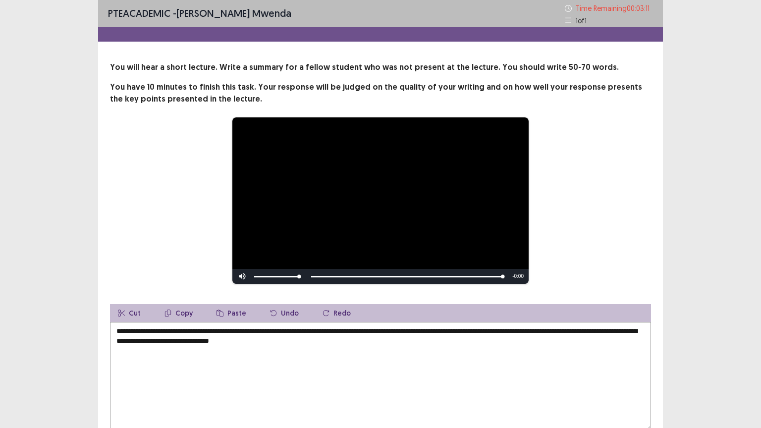
click at [336, 339] on textarea "**********" at bounding box center [380, 376] width 541 height 109
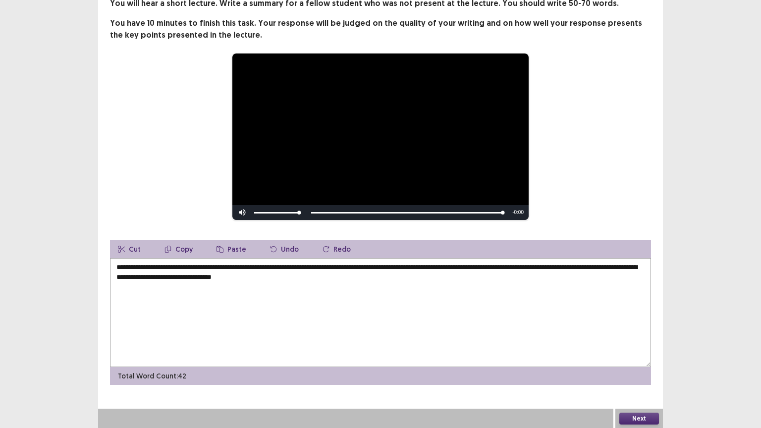
scroll to position [64, 0]
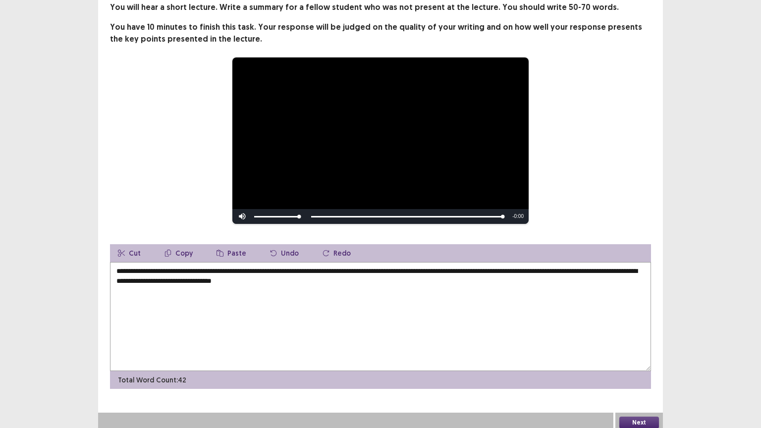
click at [631, 344] on button "Next" at bounding box center [639, 423] width 40 height 12
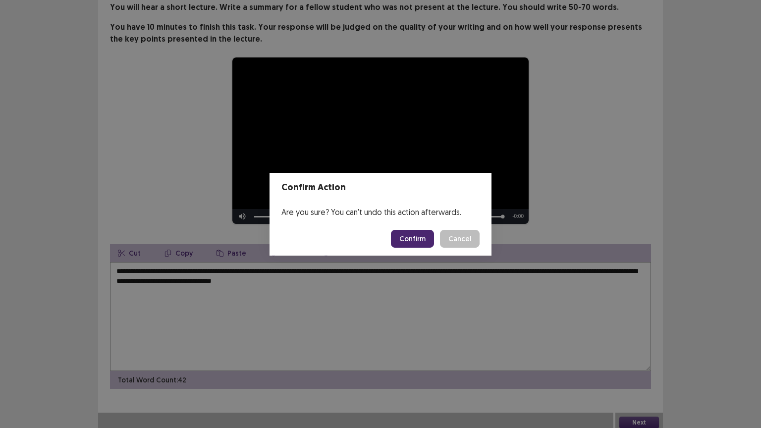
click at [461, 237] on button "Cancel" at bounding box center [460, 239] width 40 height 18
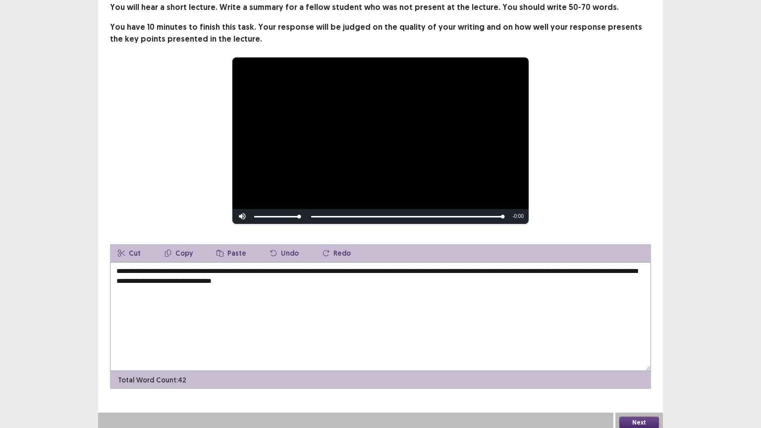
click at [462, 238] on div "**********" at bounding box center [380, 195] width 565 height 388
click at [339, 277] on textarea "**********" at bounding box center [380, 316] width 541 height 109
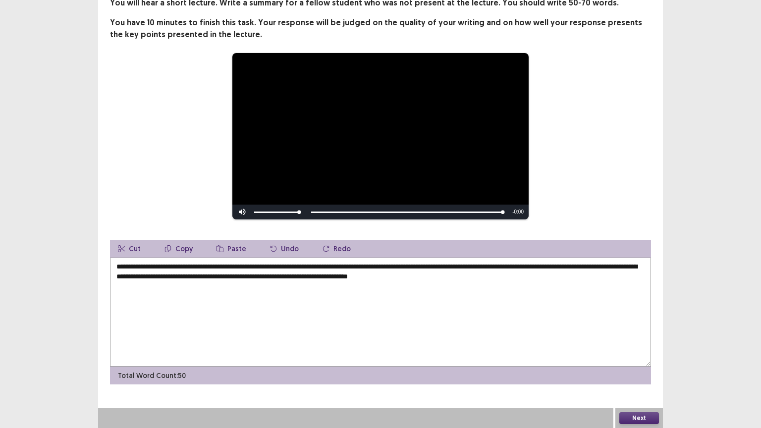
type textarea "**********"
click at [642, 344] on button "Next" at bounding box center [639, 418] width 40 height 12
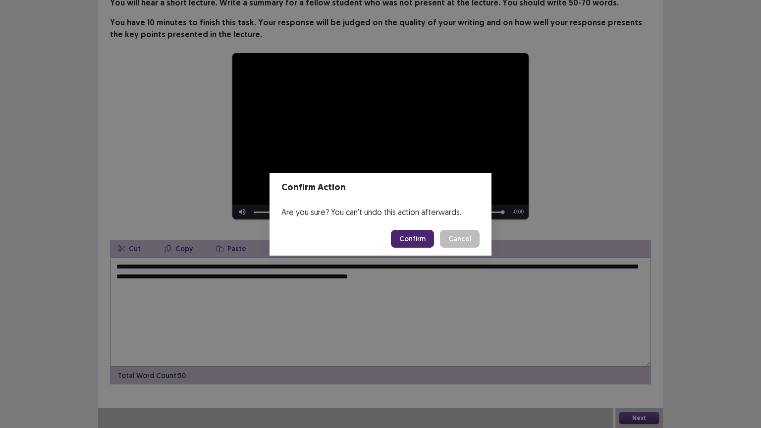
click at [415, 240] on button "Confirm" at bounding box center [412, 239] width 43 height 18
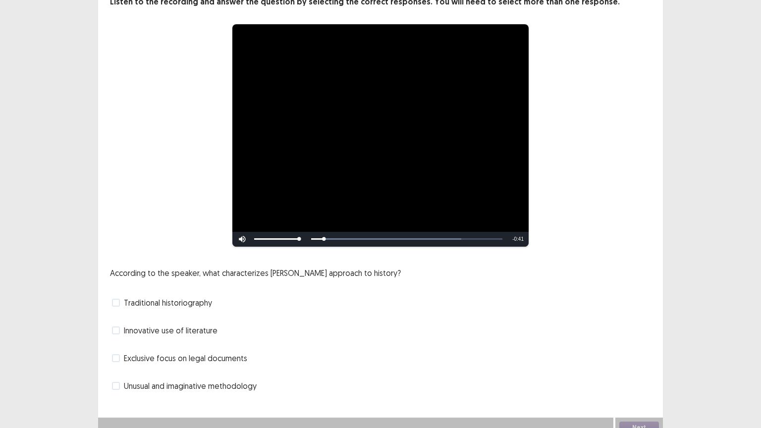
scroll to position [74, 0]
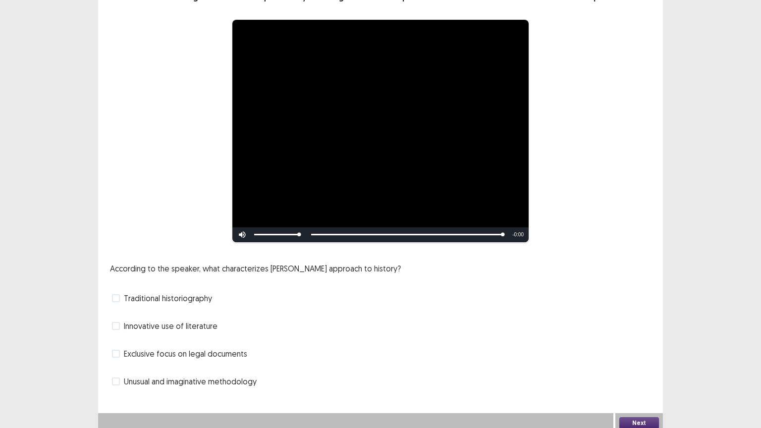
click at [119, 322] on span at bounding box center [116, 326] width 8 height 8
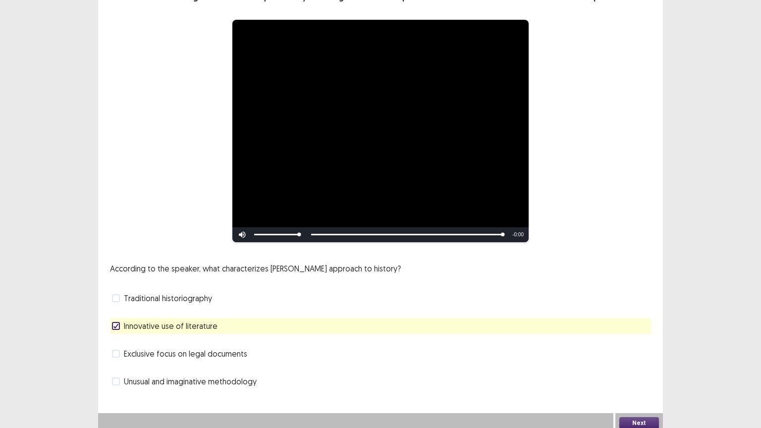
click at [642, 344] on button "Next" at bounding box center [639, 423] width 40 height 12
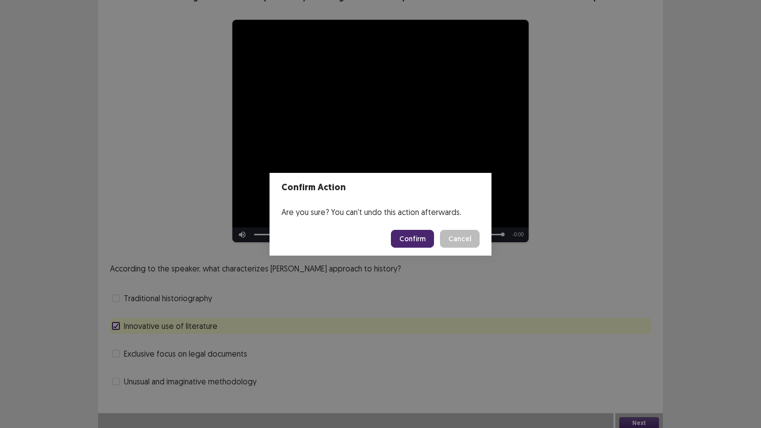
click at [413, 237] on button "Confirm" at bounding box center [412, 239] width 43 height 18
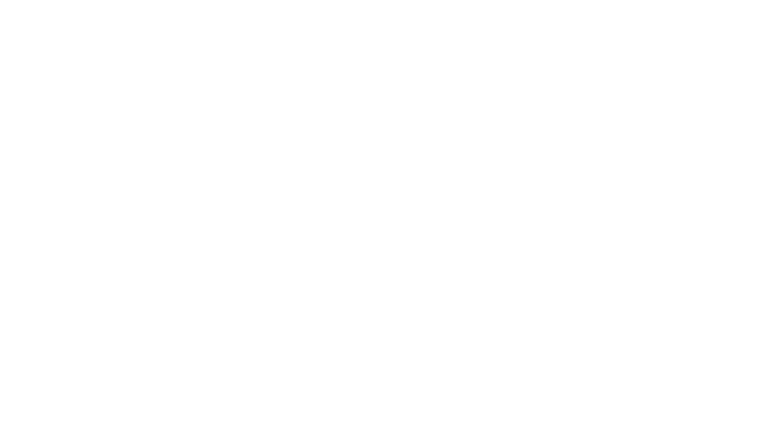
scroll to position [0, 0]
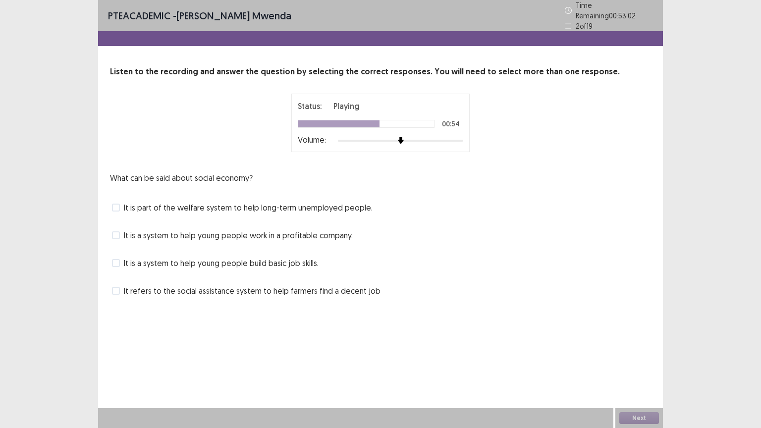
click at [116, 261] on span at bounding box center [116, 263] width 8 height 8
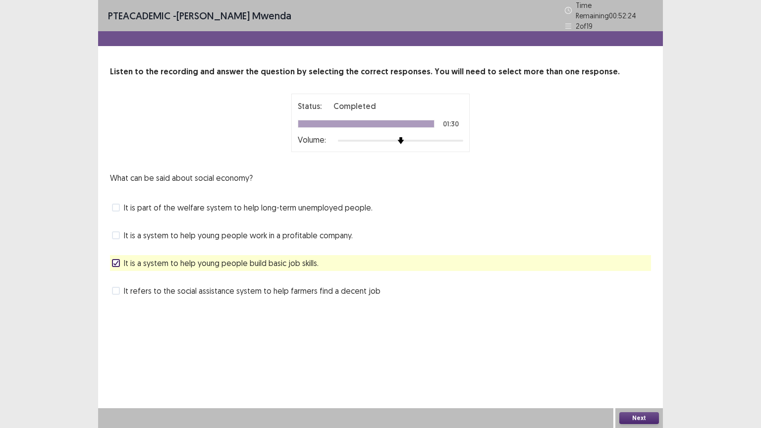
click at [638, 344] on button "Next" at bounding box center [639, 418] width 40 height 12
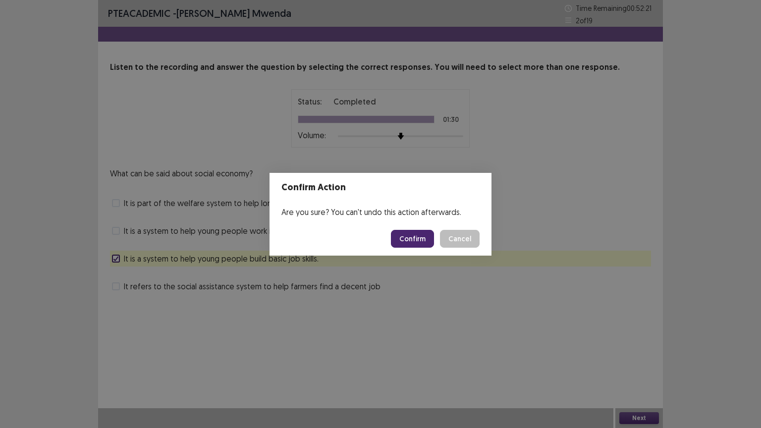
click at [416, 240] on button "Confirm" at bounding box center [412, 239] width 43 height 18
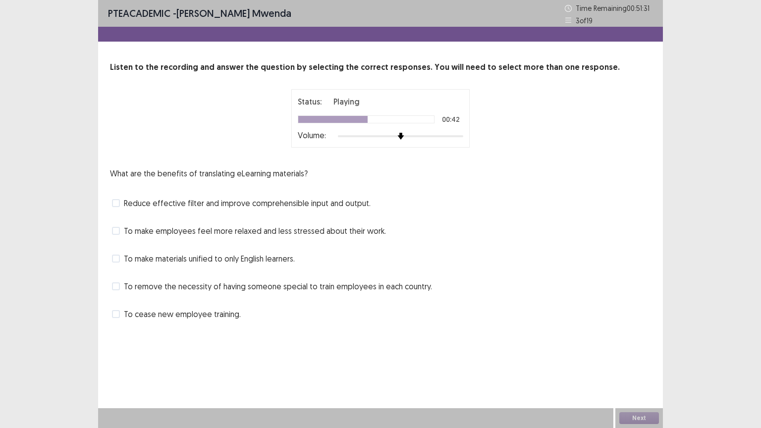
click at [117, 204] on span at bounding box center [116, 203] width 8 height 8
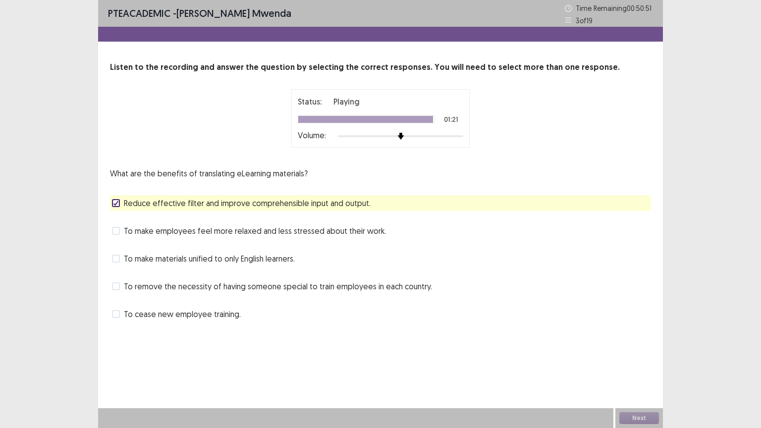
click at [115, 287] on span at bounding box center [116, 286] width 8 height 8
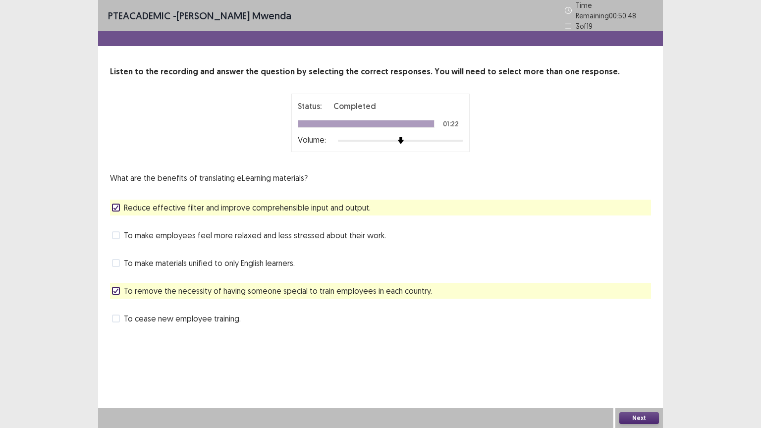
click at [642, 344] on button "Next" at bounding box center [639, 418] width 40 height 12
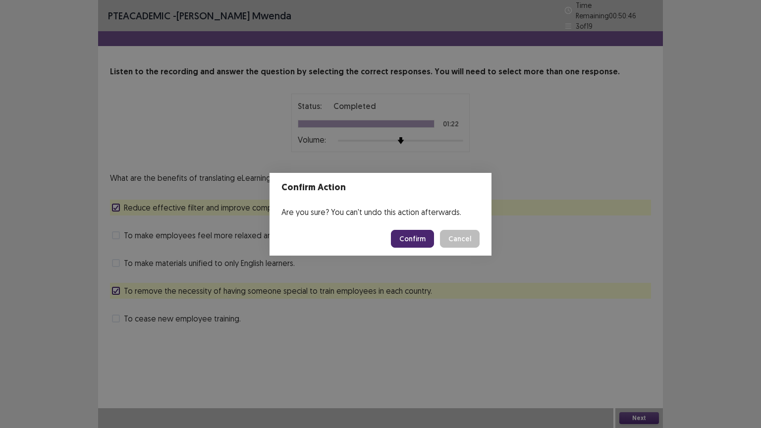
click at [419, 239] on button "Confirm" at bounding box center [412, 239] width 43 height 18
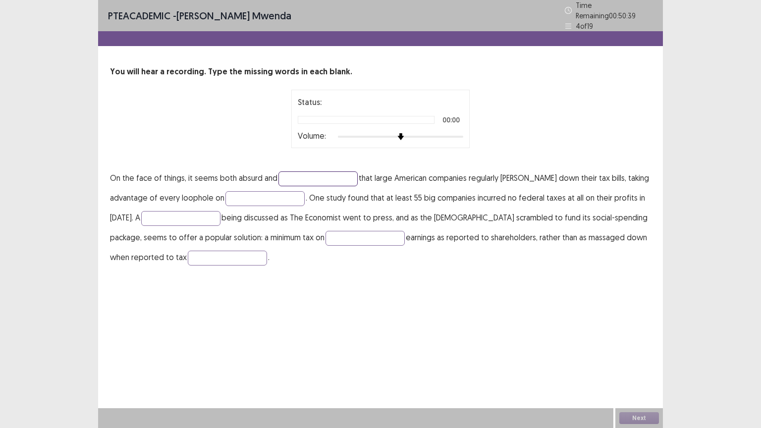
click at [283, 171] on input "text" at bounding box center [318, 178] width 79 height 15
type input "******"
click at [289, 191] on input "text" at bounding box center [264, 198] width 79 height 15
type input "*****"
click at [164, 215] on input "text" at bounding box center [180, 218] width 79 height 15
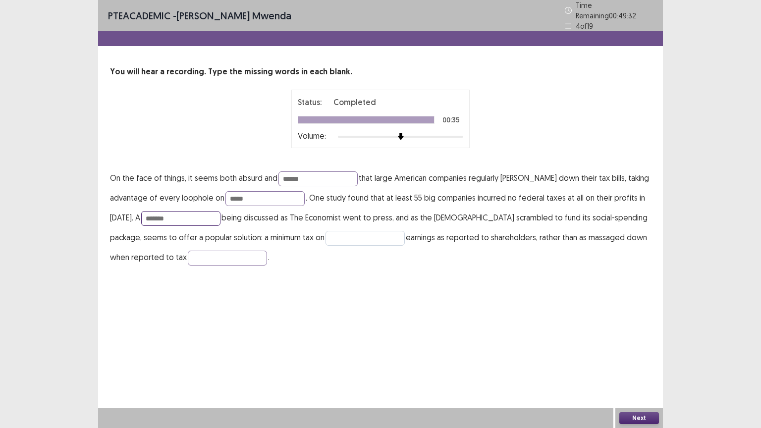
type input "*******"
click at [337, 234] on input "text" at bounding box center [365, 238] width 79 height 15
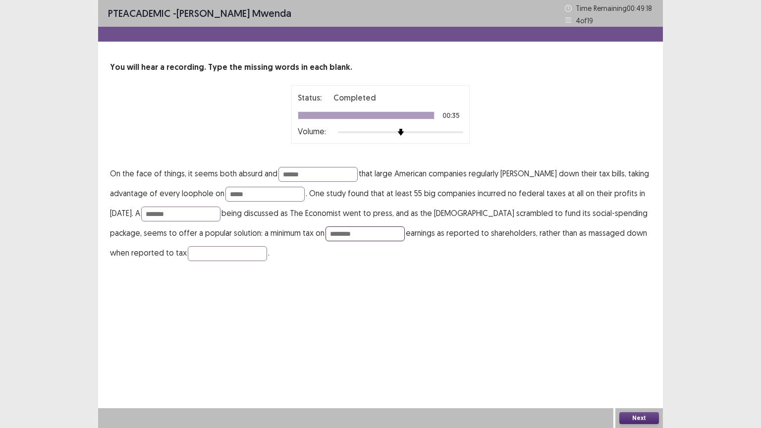
click at [339, 234] on input "********" at bounding box center [365, 233] width 79 height 15
type input "**********"
click at [225, 254] on input "text" at bounding box center [227, 253] width 79 height 15
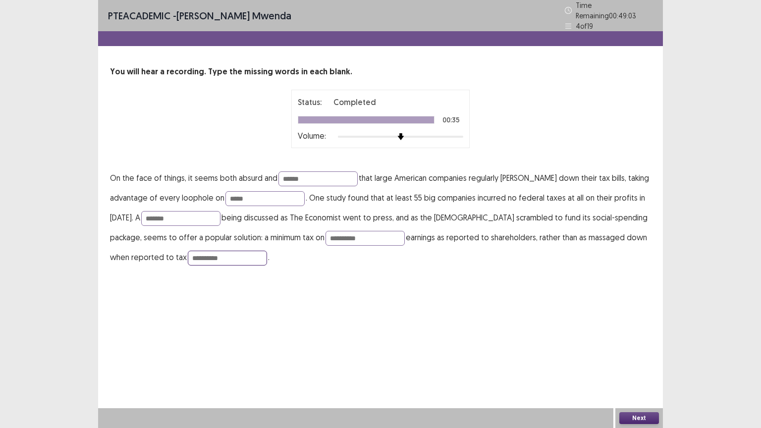
type input "**********"
click at [644, 344] on button "Next" at bounding box center [639, 418] width 40 height 12
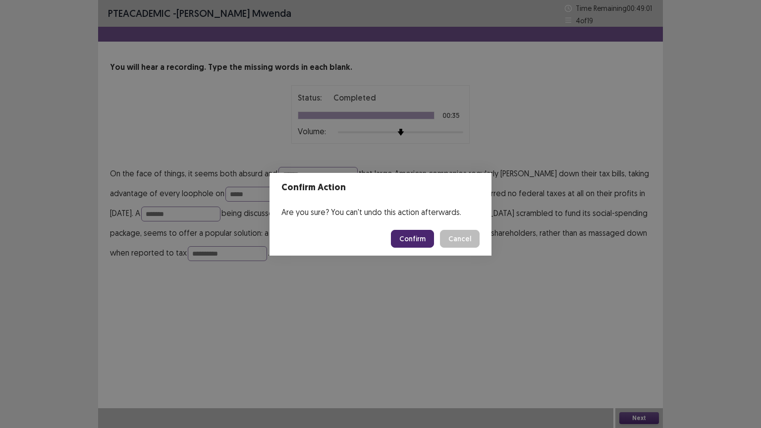
click at [420, 237] on button "Confirm" at bounding box center [412, 239] width 43 height 18
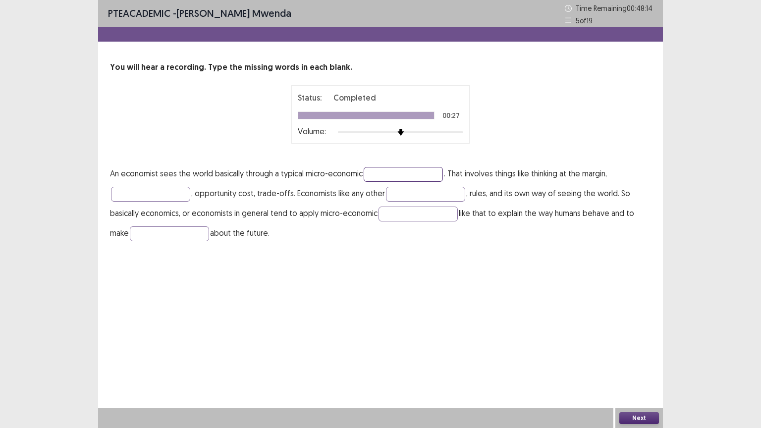
click at [377, 175] on input "text" at bounding box center [403, 174] width 79 height 15
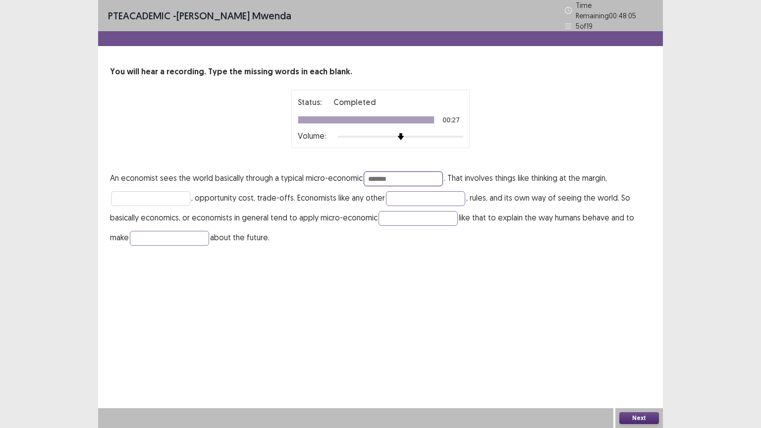
type input "*******"
drag, startPoint x: 151, startPoint y: 193, endPoint x: 150, endPoint y: 198, distance: 5.1
click at [151, 195] on input "text" at bounding box center [150, 198] width 79 height 15
type input "*******"
click at [405, 191] on input "text" at bounding box center [425, 198] width 79 height 15
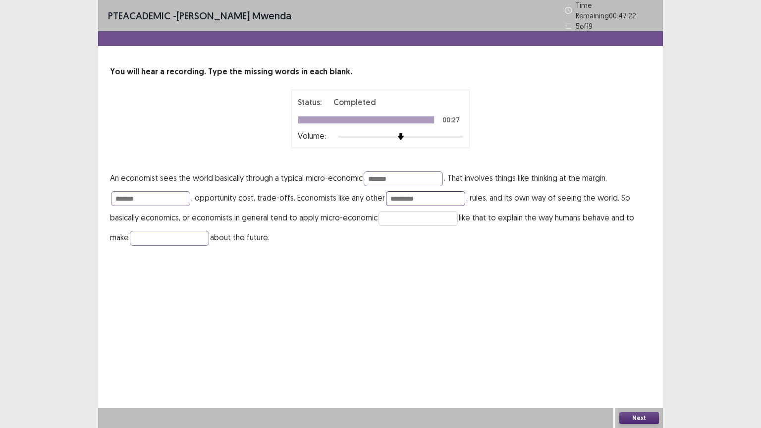
type input "*********"
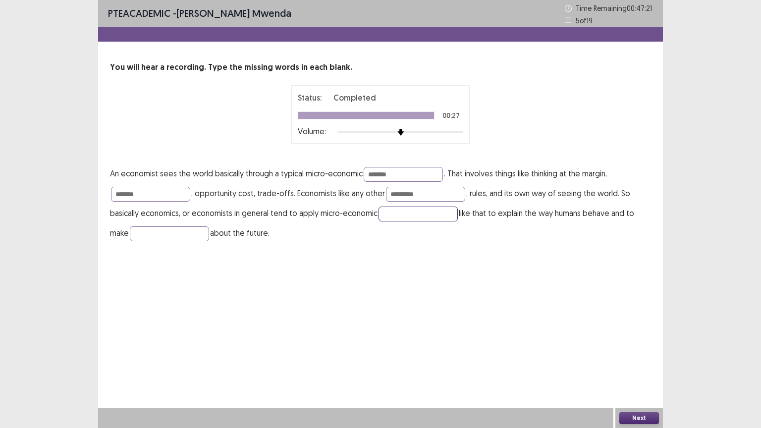
click at [398, 214] on input "text" at bounding box center [418, 214] width 79 height 15
type input "********"
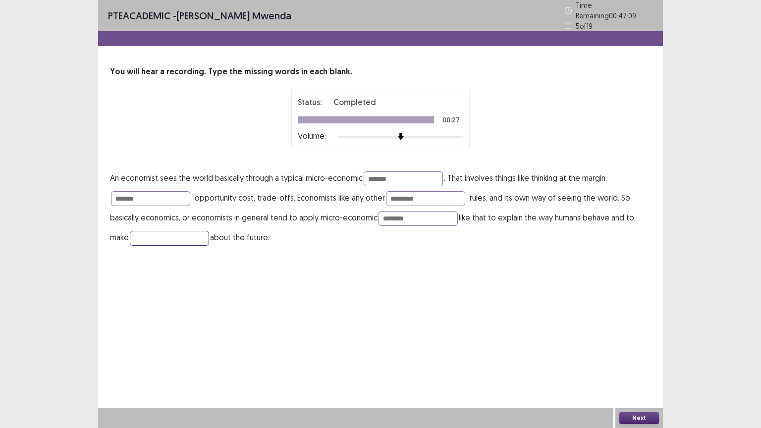
click at [152, 234] on input "text" at bounding box center [169, 238] width 79 height 15
type input "**********"
drag, startPoint x: 629, startPoint y: 422, endPoint x: 634, endPoint y: 416, distance: 8.4
click at [634, 344] on button "Next" at bounding box center [639, 418] width 40 height 12
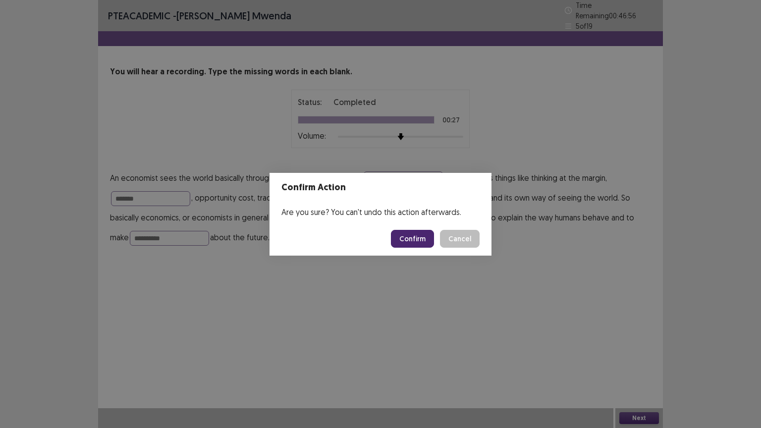
click at [417, 238] on button "Confirm" at bounding box center [412, 239] width 43 height 18
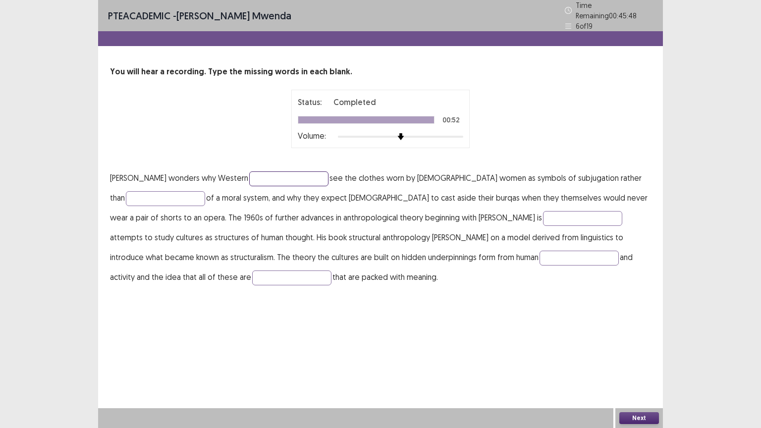
click at [285, 172] on input "text" at bounding box center [288, 178] width 79 height 15
type input "*********"
click at [136, 193] on input "text" at bounding box center [165, 198] width 79 height 15
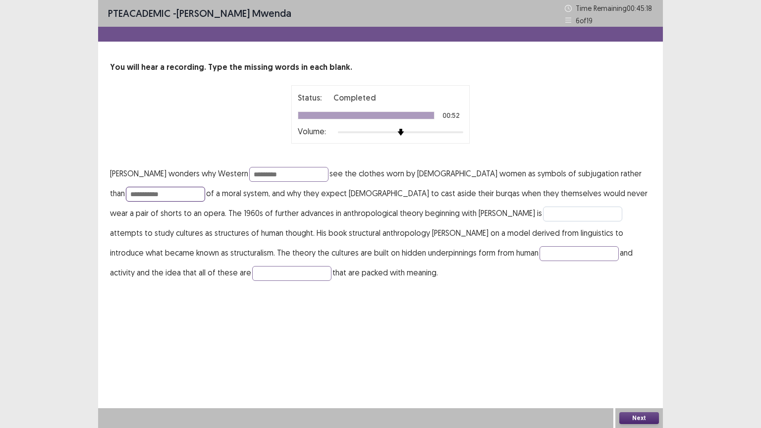
type input "**********"
click at [543, 213] on input "text" at bounding box center [582, 214] width 79 height 15
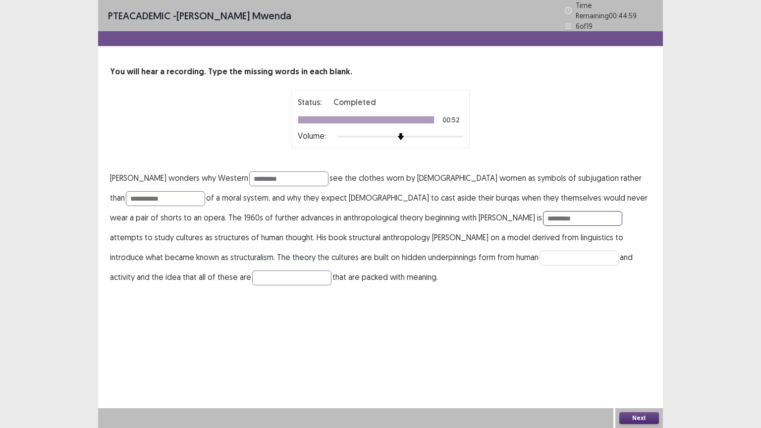
type input "*********"
click at [540, 258] on input "text" at bounding box center [579, 258] width 79 height 15
type input "**********"
click at [252, 272] on input "text" at bounding box center [291, 278] width 79 height 15
type input "********"
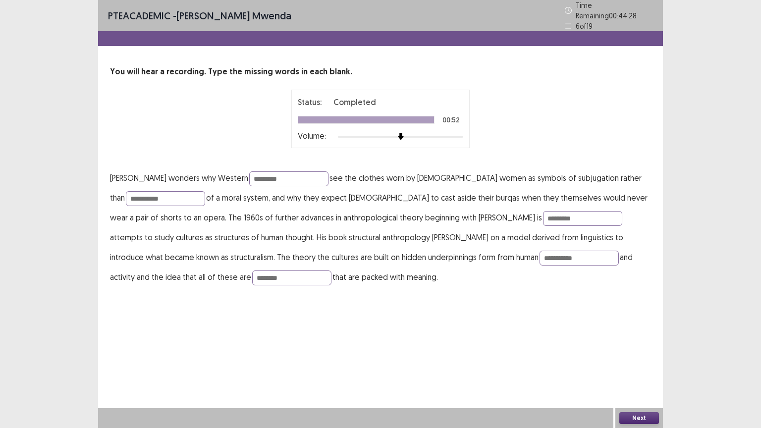
click at [622, 344] on button "Next" at bounding box center [639, 418] width 40 height 12
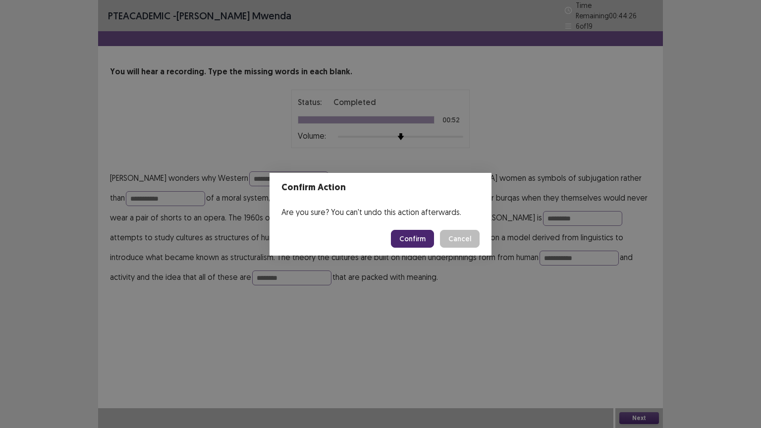
click at [429, 241] on button "Confirm" at bounding box center [412, 239] width 43 height 18
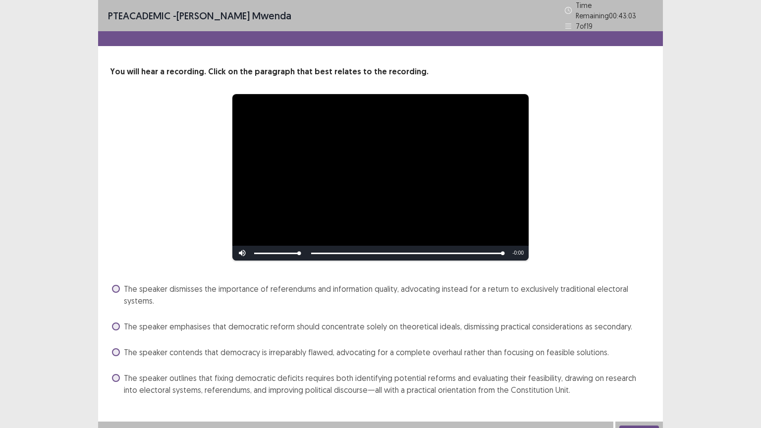
drag, startPoint x: 119, startPoint y: 372, endPoint x: 116, endPoint y: 385, distance: 13.2
click at [116, 344] on label "The speaker outlines that fixing democratic deficits requires both identifying …" at bounding box center [381, 384] width 539 height 24
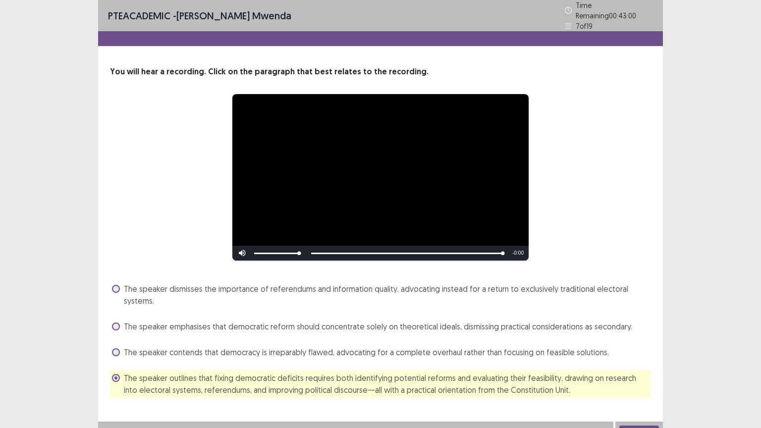
click at [633, 344] on button "Next" at bounding box center [639, 432] width 40 height 12
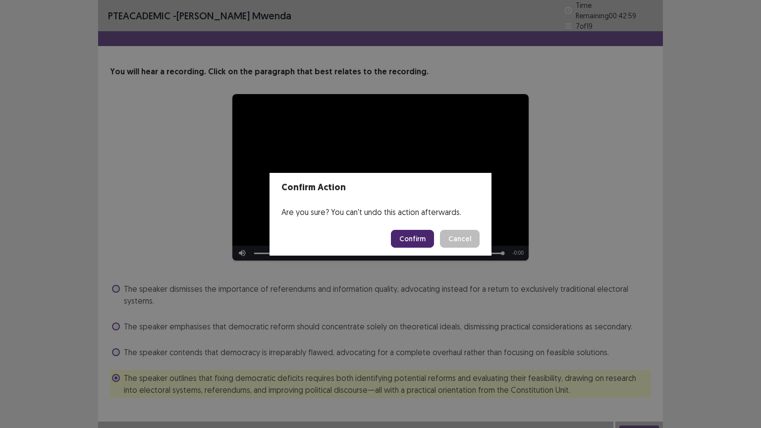
click at [422, 246] on button "Confirm" at bounding box center [412, 239] width 43 height 18
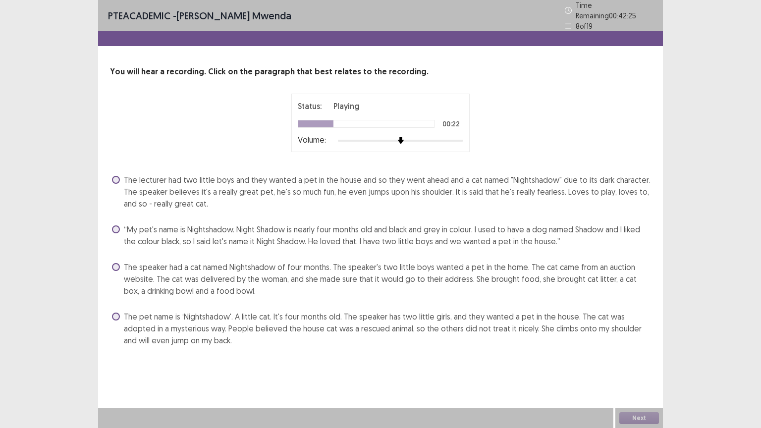
click at [118, 225] on span at bounding box center [116, 229] width 8 height 8
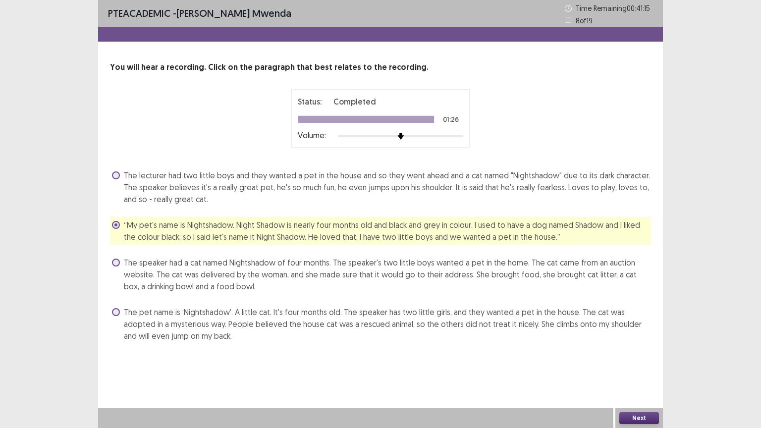
click at [640, 344] on button "Next" at bounding box center [639, 418] width 40 height 12
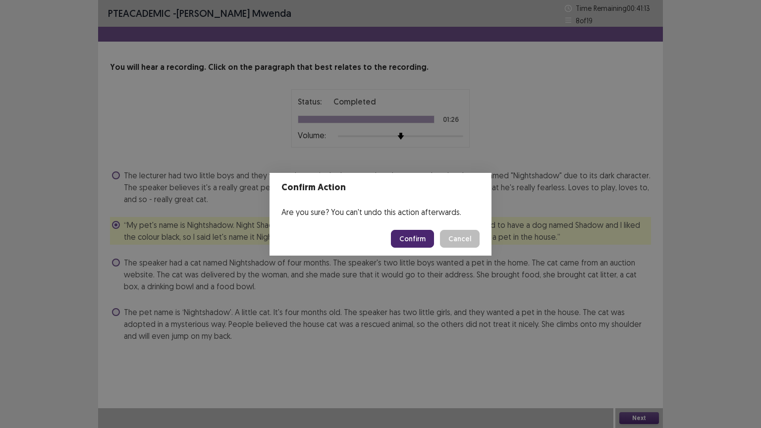
click at [417, 239] on button "Confirm" at bounding box center [412, 239] width 43 height 18
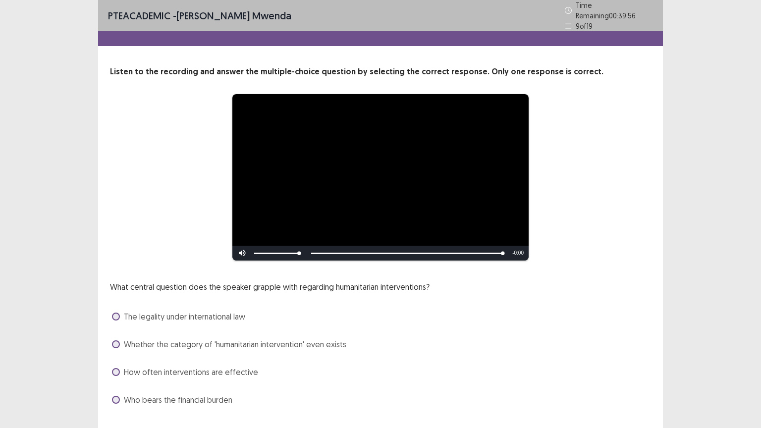
click at [117, 313] on span at bounding box center [116, 317] width 8 height 8
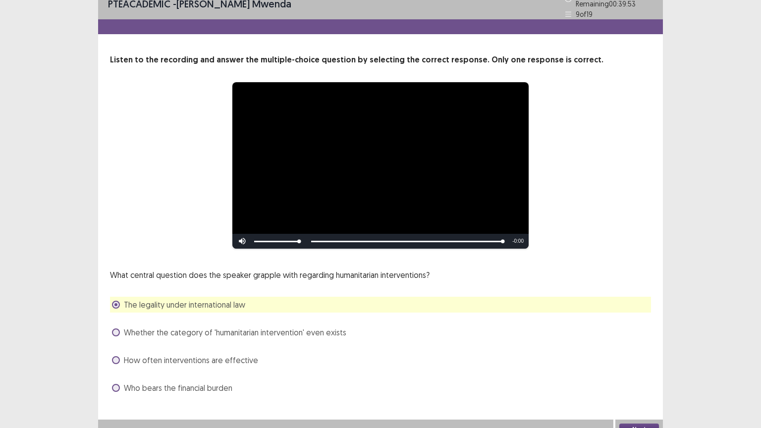
scroll to position [19, 0]
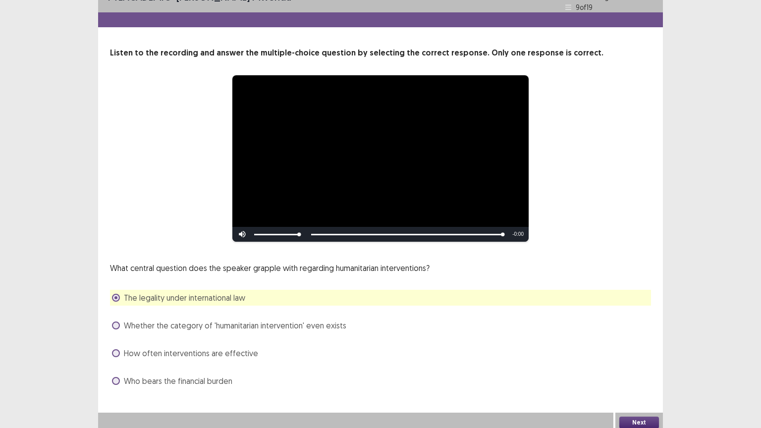
click at [640, 344] on button "Next" at bounding box center [639, 423] width 40 height 12
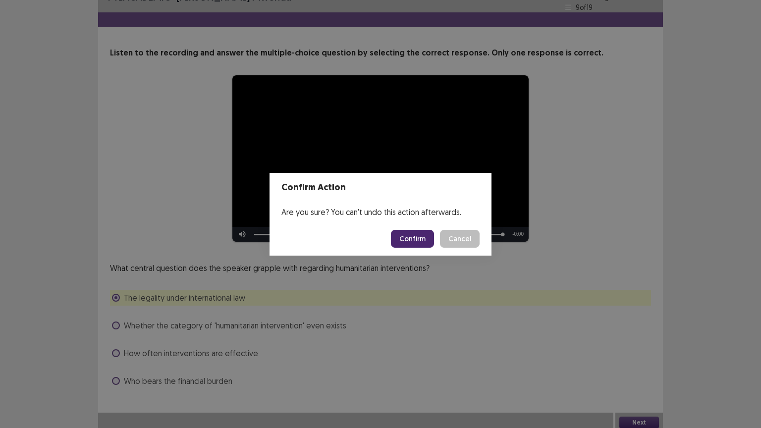
click at [415, 238] on button "Confirm" at bounding box center [412, 239] width 43 height 18
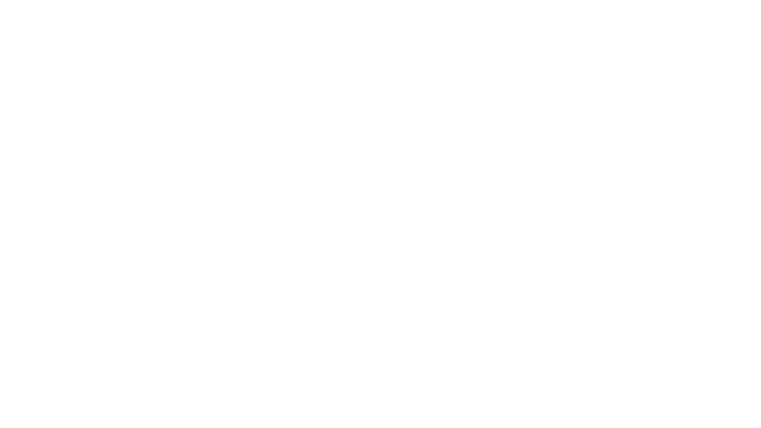
scroll to position [0, 0]
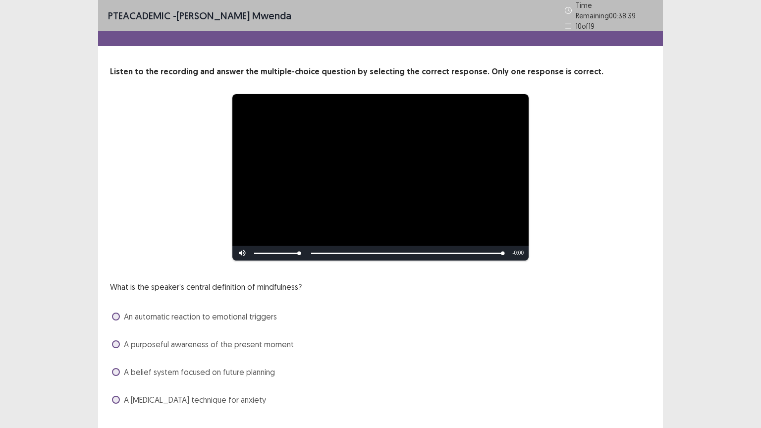
click at [116, 341] on span at bounding box center [116, 344] width 8 height 8
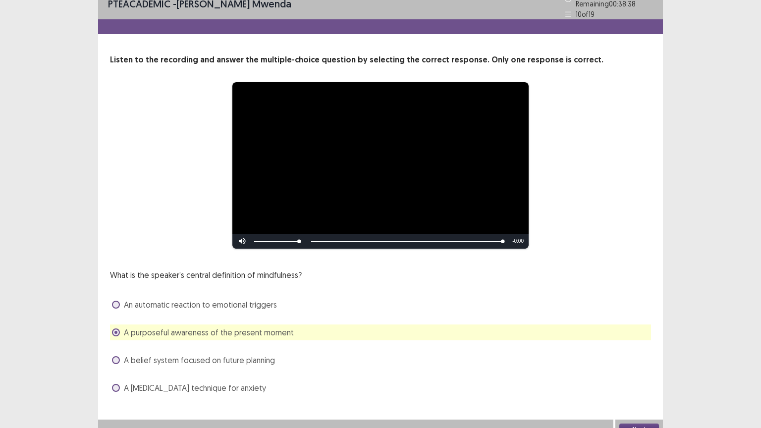
scroll to position [19, 0]
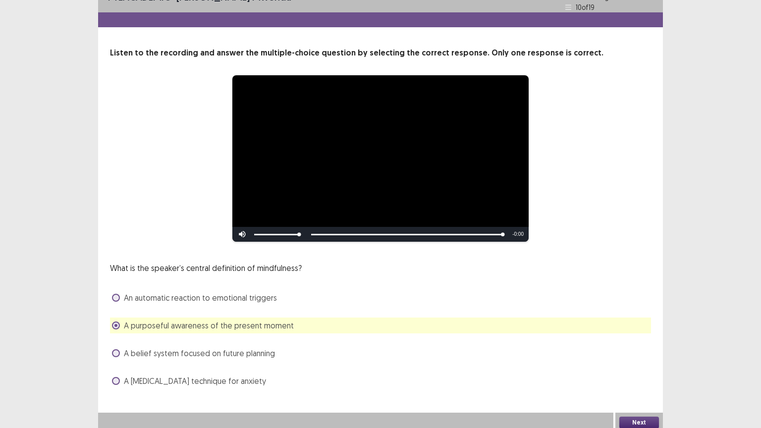
click at [638, 344] on button "Next" at bounding box center [639, 423] width 40 height 12
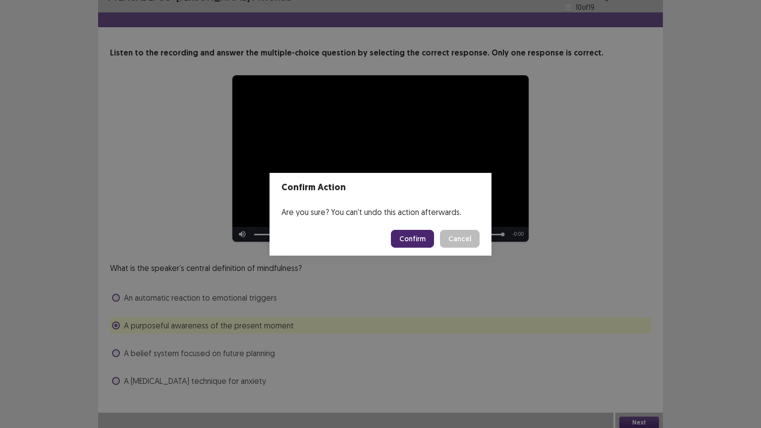
click at [420, 239] on button "Confirm" at bounding box center [412, 239] width 43 height 18
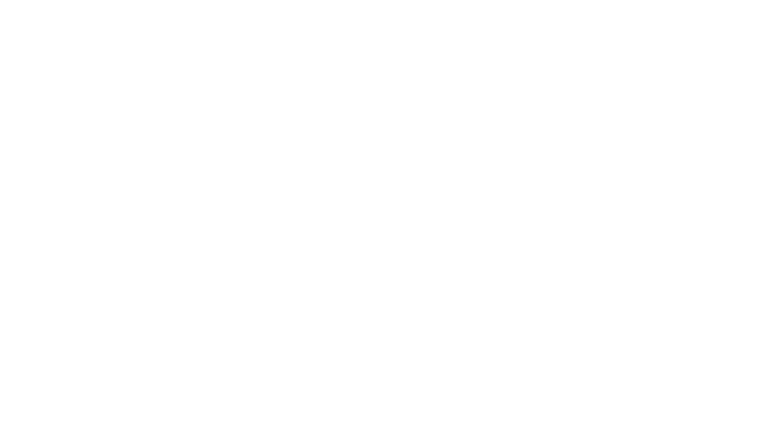
scroll to position [0, 0]
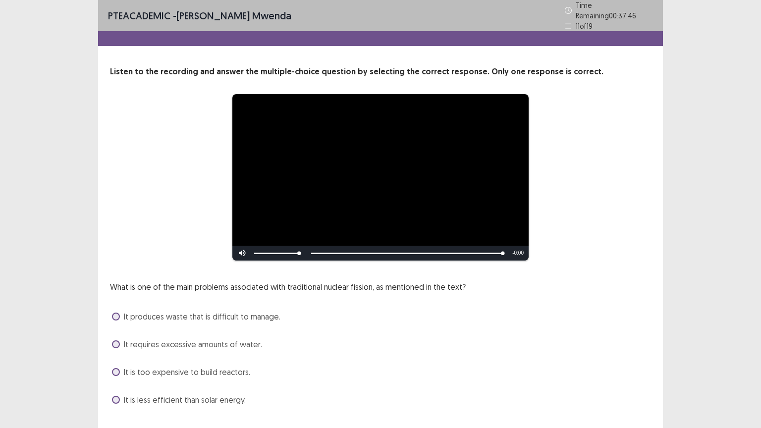
click at [116, 313] on span at bounding box center [116, 317] width 8 height 8
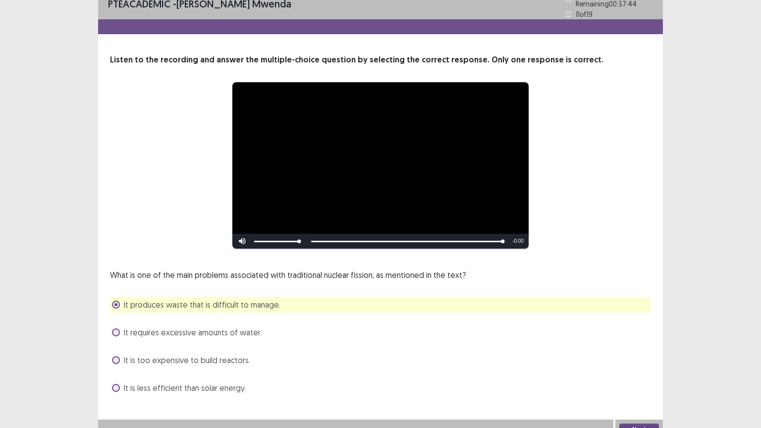
scroll to position [19, 0]
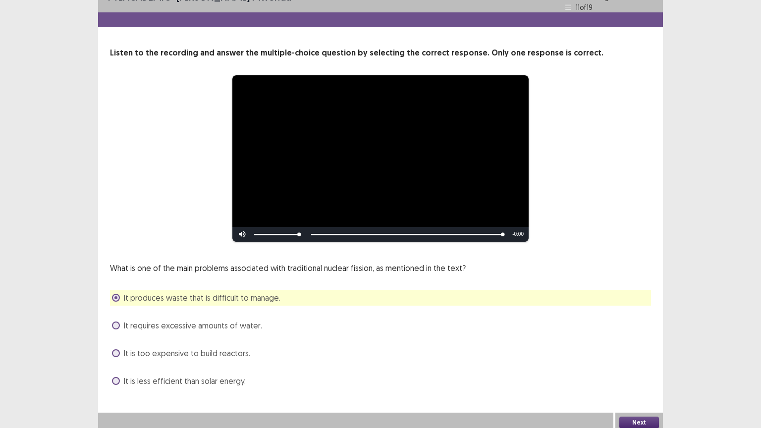
click at [641, 344] on button "Next" at bounding box center [639, 423] width 40 height 12
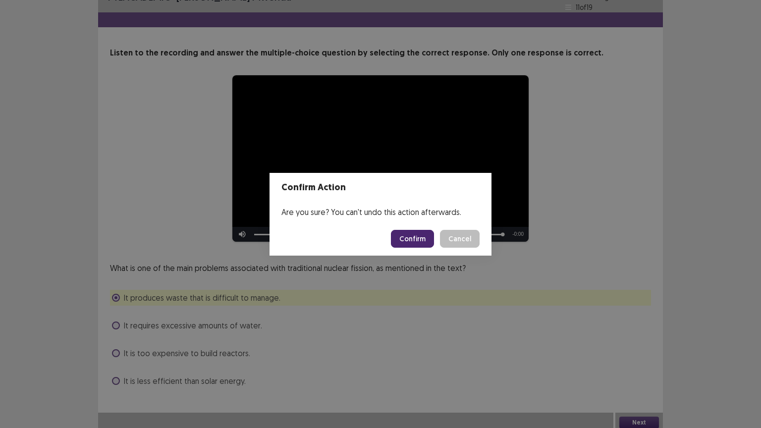
click at [413, 235] on button "Confirm" at bounding box center [412, 239] width 43 height 18
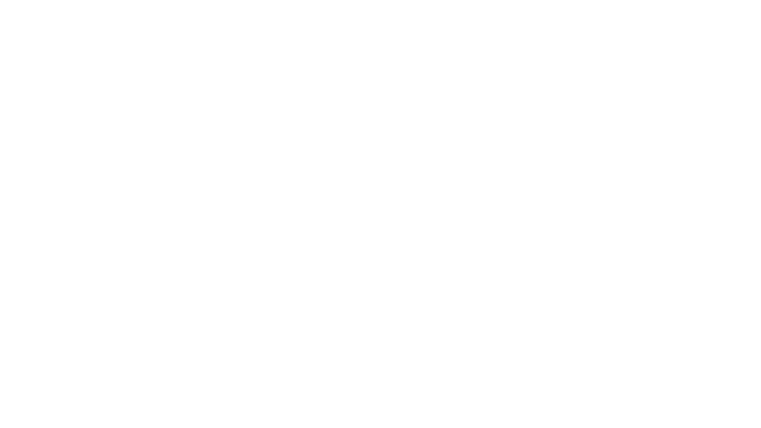
scroll to position [0, 0]
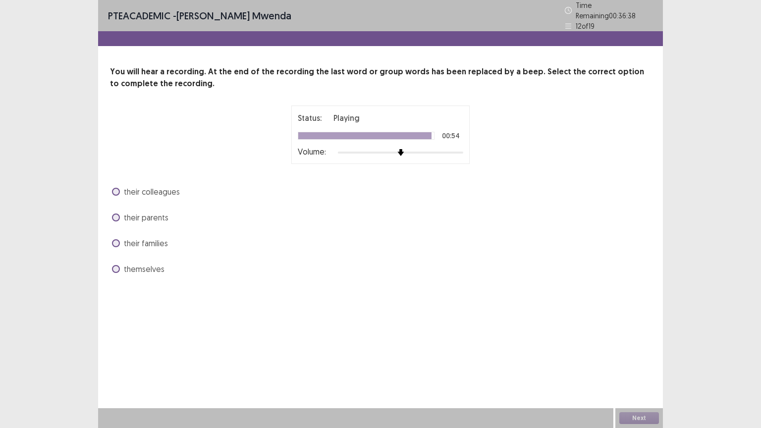
click at [117, 265] on span at bounding box center [116, 269] width 8 height 8
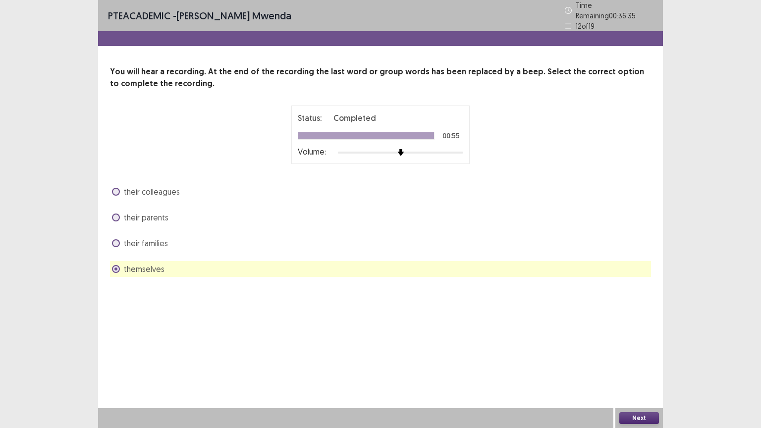
click at [645, 344] on button "Next" at bounding box center [639, 418] width 40 height 12
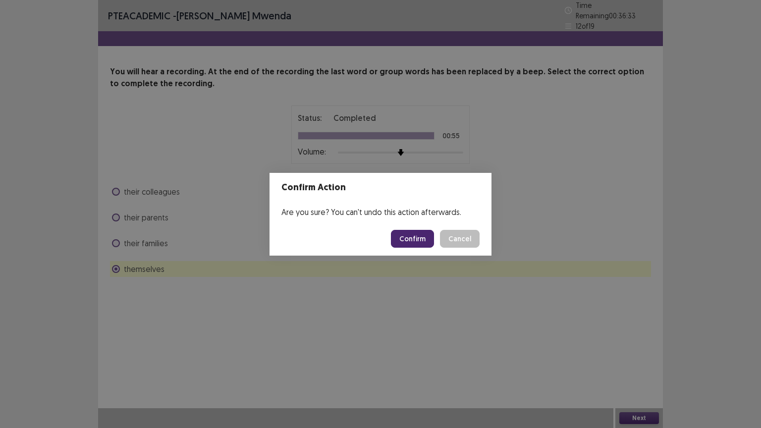
click at [425, 240] on button "Confirm" at bounding box center [412, 239] width 43 height 18
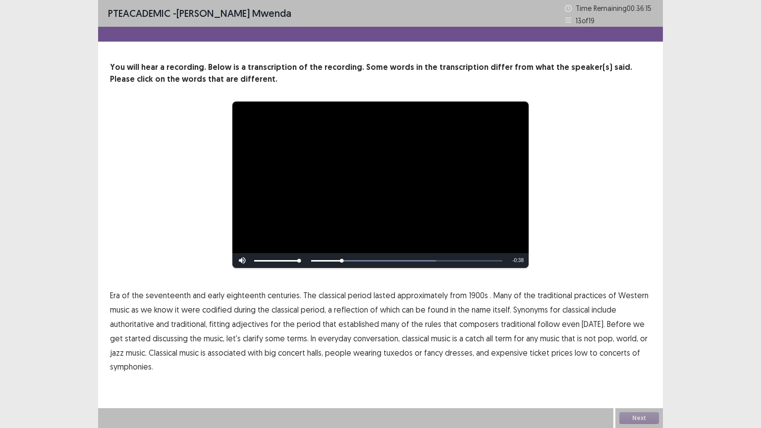
drag, startPoint x: 481, startPoint y: 296, endPoint x: 474, endPoint y: 295, distance: 7.0
click at [474, 295] on p "Era of the seventeenth and early eighteenth centuries. The classical period las…" at bounding box center [380, 331] width 541 height 86
click at [474, 295] on span "1900s" at bounding box center [478, 295] width 19 height 12
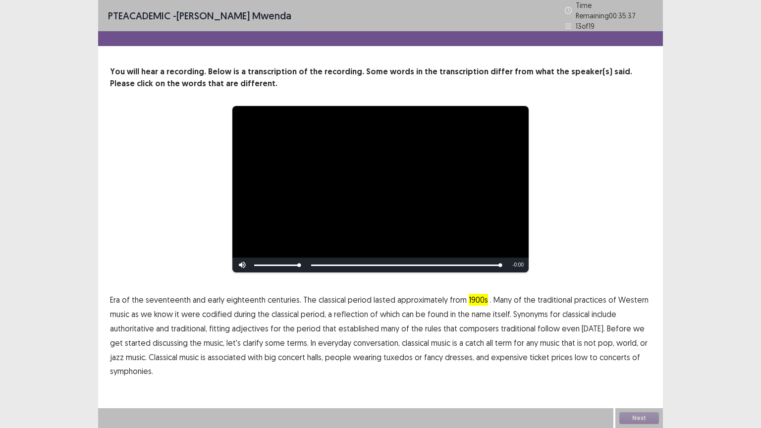
click at [575, 344] on span "low" at bounding box center [581, 357] width 13 height 12
click at [646, 344] on button "Next" at bounding box center [639, 418] width 40 height 12
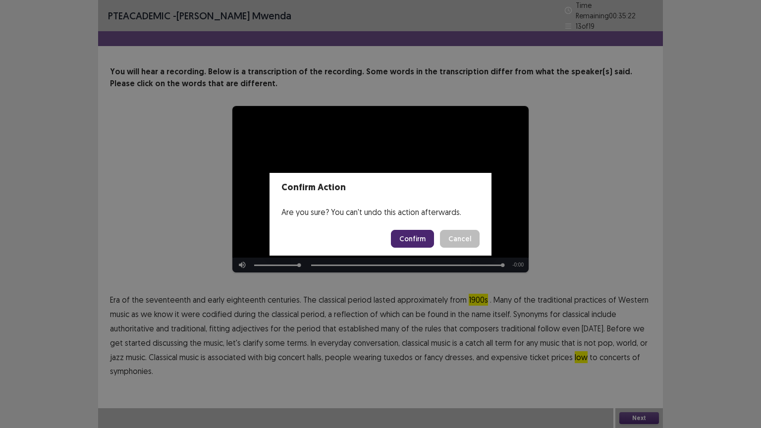
click at [419, 238] on button "Confirm" at bounding box center [412, 239] width 43 height 18
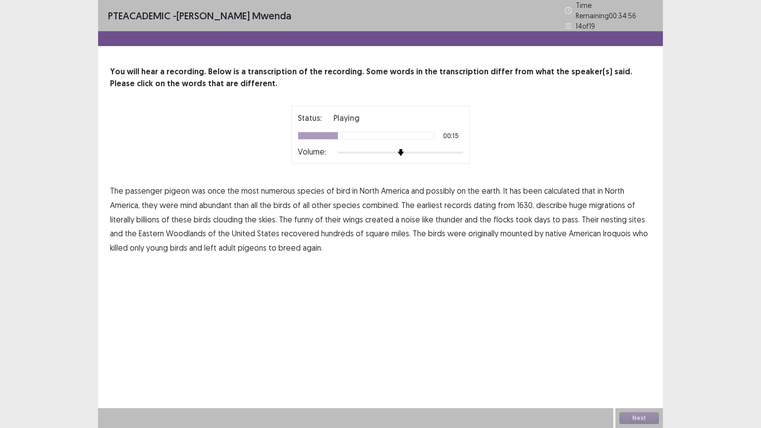
click at [188, 200] on span "mind" at bounding box center [188, 205] width 17 height 12
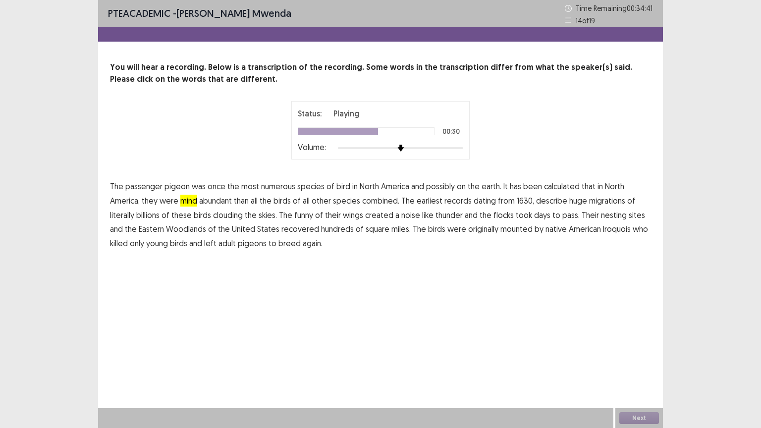
click at [303, 217] on span "funny" at bounding box center [303, 215] width 19 height 12
click at [301, 231] on span "recovered" at bounding box center [300, 229] width 38 height 12
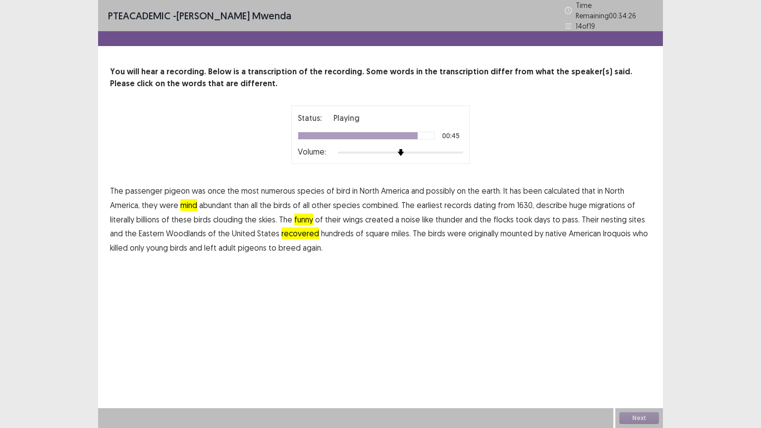
click at [511, 232] on span "mounted" at bounding box center [517, 233] width 32 height 12
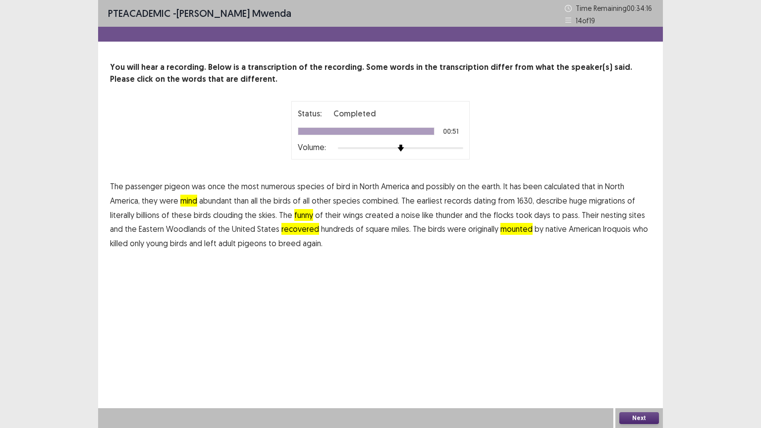
click at [641, 344] on button "Next" at bounding box center [639, 418] width 40 height 12
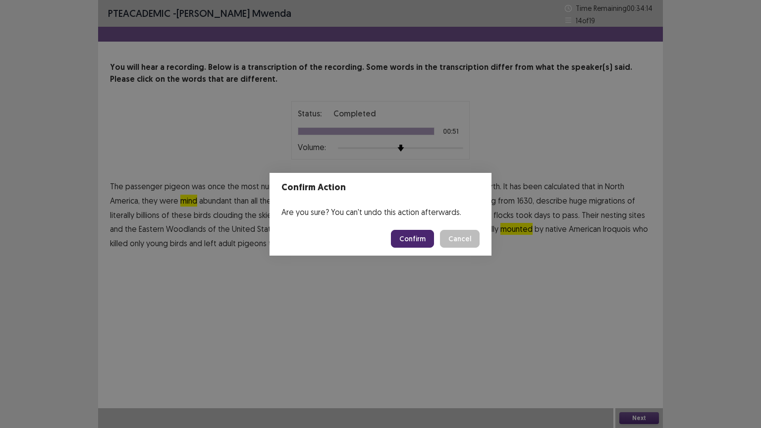
click at [418, 239] on button "Confirm" at bounding box center [412, 239] width 43 height 18
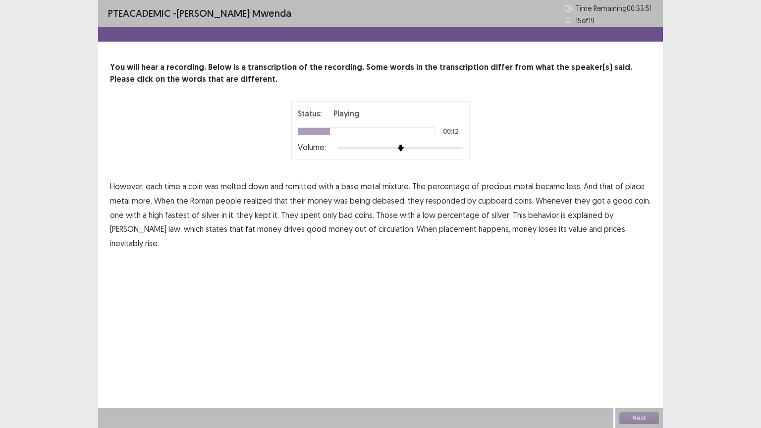
click at [626, 188] on span "place" at bounding box center [634, 186] width 19 height 12
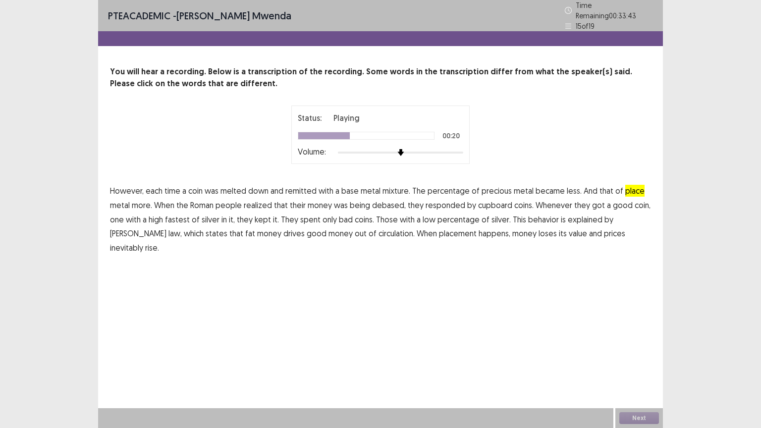
click at [490, 203] on span "cupboard" at bounding box center [495, 205] width 34 height 12
click at [180, 214] on span "fastest" at bounding box center [177, 220] width 25 height 12
click at [196, 228] on p "However, each time a coin was melted down and remitted with a base metal mixtur…" at bounding box center [380, 219] width 541 height 71
click at [245, 229] on span "fat" at bounding box center [250, 233] width 10 height 12
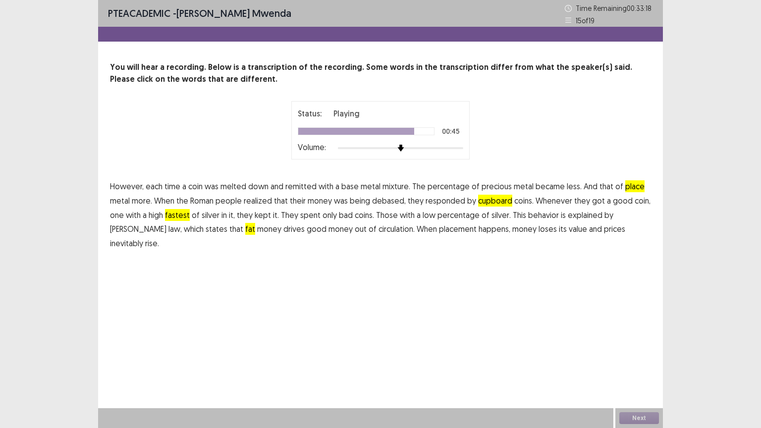
click at [439, 231] on span "placement" at bounding box center [458, 229] width 38 height 12
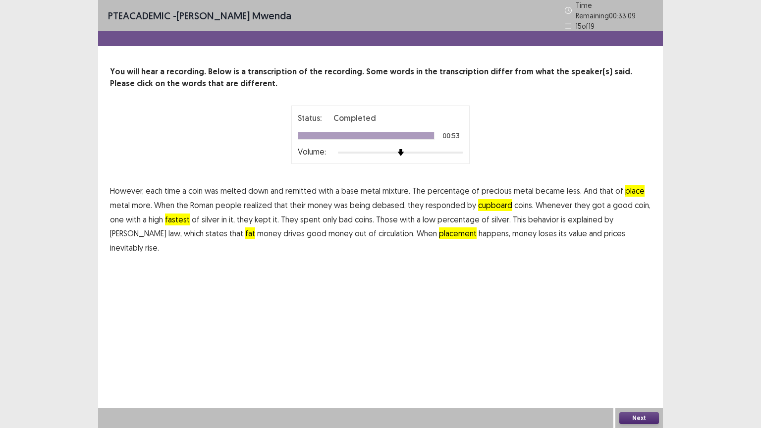
click at [638, 344] on button "Next" at bounding box center [639, 418] width 40 height 12
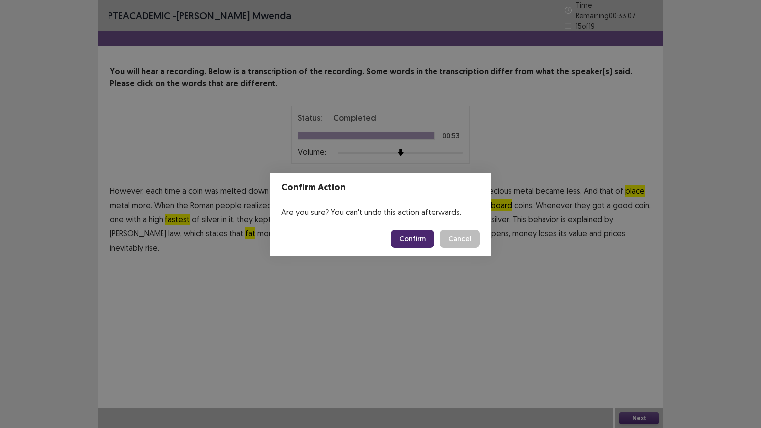
click at [410, 240] on button "Confirm" at bounding box center [412, 239] width 43 height 18
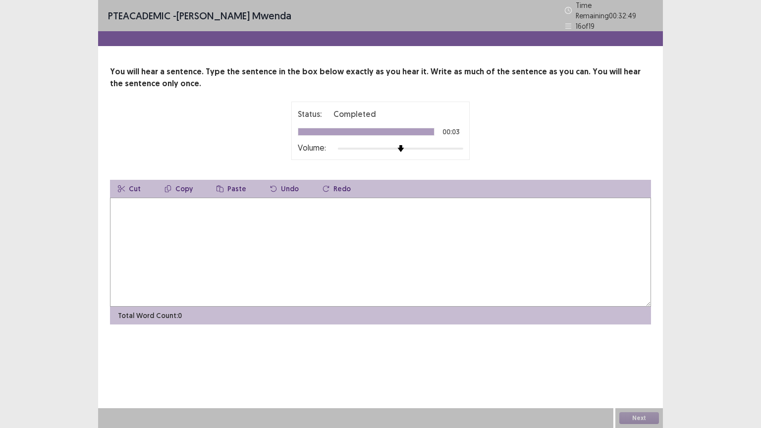
click at [162, 201] on textarea at bounding box center [380, 252] width 541 height 109
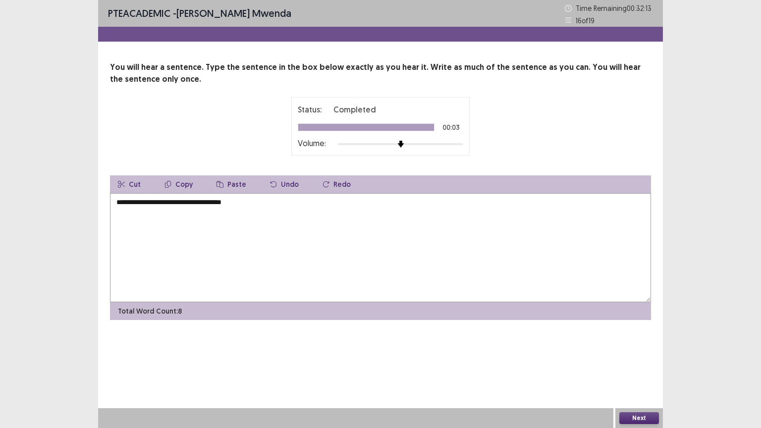
type textarea "**********"
click at [643, 344] on button "Next" at bounding box center [639, 418] width 40 height 12
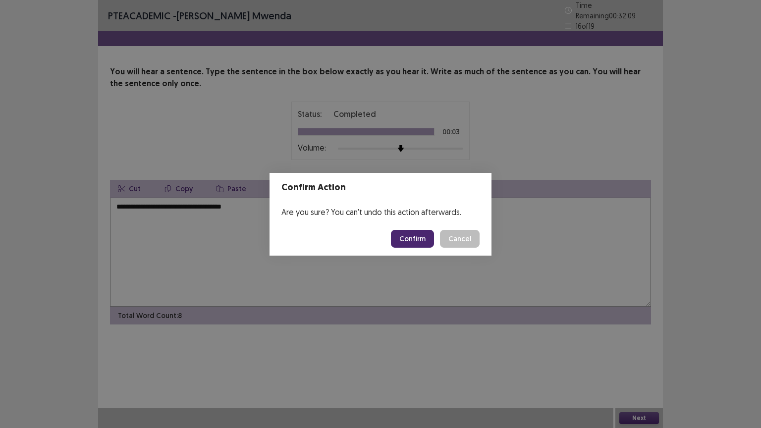
click at [424, 238] on button "Confirm" at bounding box center [412, 239] width 43 height 18
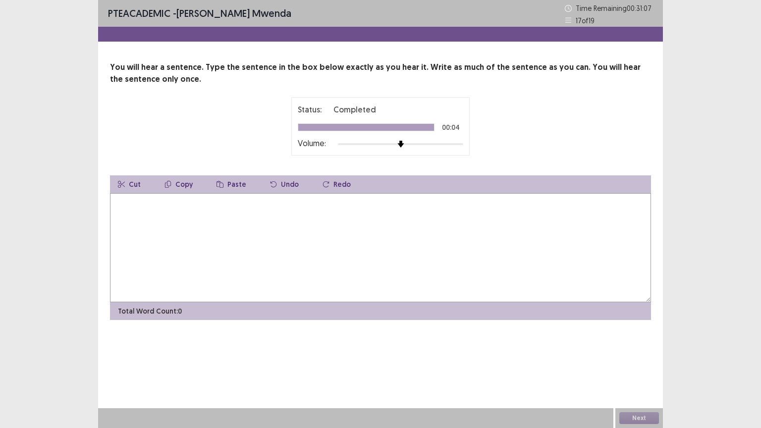
click at [133, 206] on textarea at bounding box center [380, 247] width 541 height 109
type textarea "*"
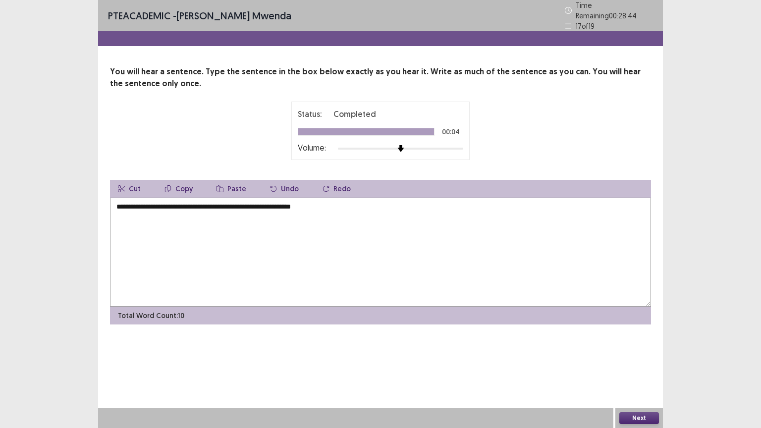
click at [204, 200] on textarea "**********" at bounding box center [380, 252] width 541 height 109
type textarea "**********"
click at [642, 344] on button "Next" at bounding box center [639, 418] width 40 height 12
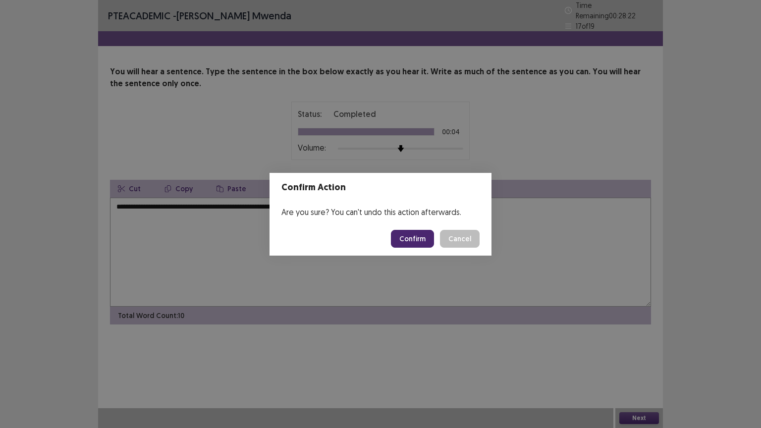
click at [406, 236] on button "Confirm" at bounding box center [412, 239] width 43 height 18
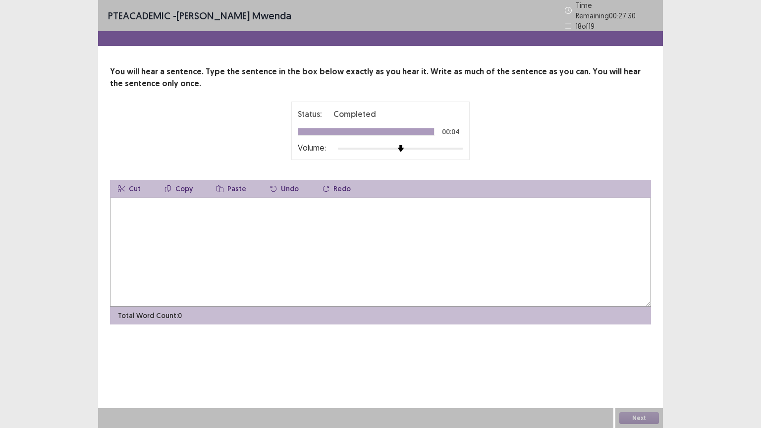
click at [123, 208] on textarea at bounding box center [380, 252] width 541 height 109
click at [162, 202] on textarea "**********" at bounding box center [380, 252] width 541 height 109
type textarea "**********"
click at [640, 344] on button "Next" at bounding box center [639, 418] width 40 height 12
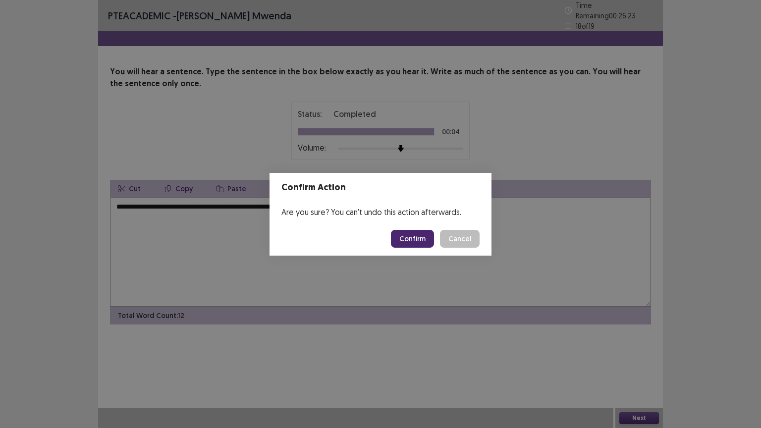
click at [427, 239] on button "Confirm" at bounding box center [412, 239] width 43 height 18
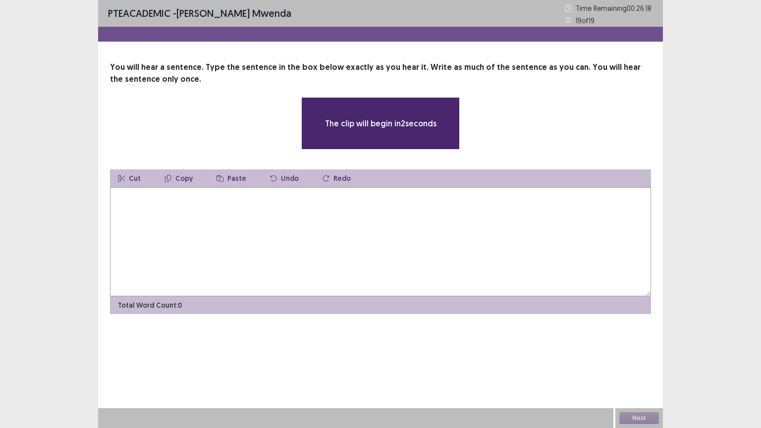
click at [151, 200] on textarea at bounding box center [380, 241] width 541 height 109
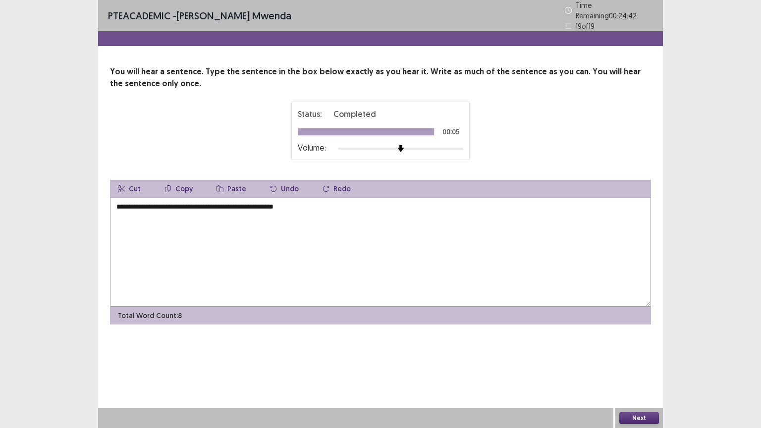
type textarea "**********"
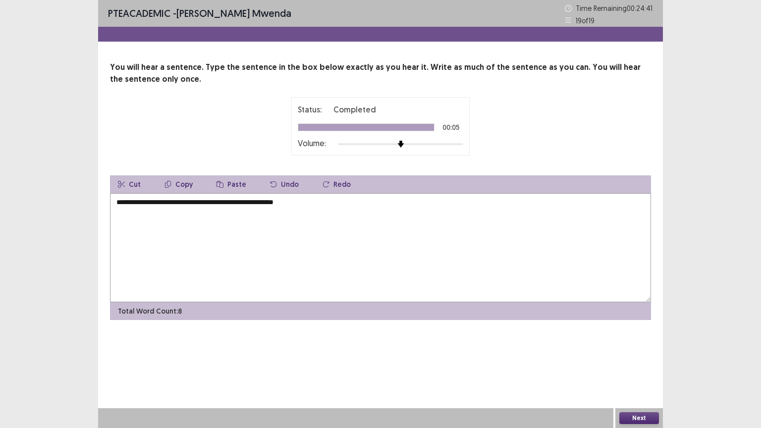
click at [636, 344] on button "Next" at bounding box center [639, 418] width 40 height 12
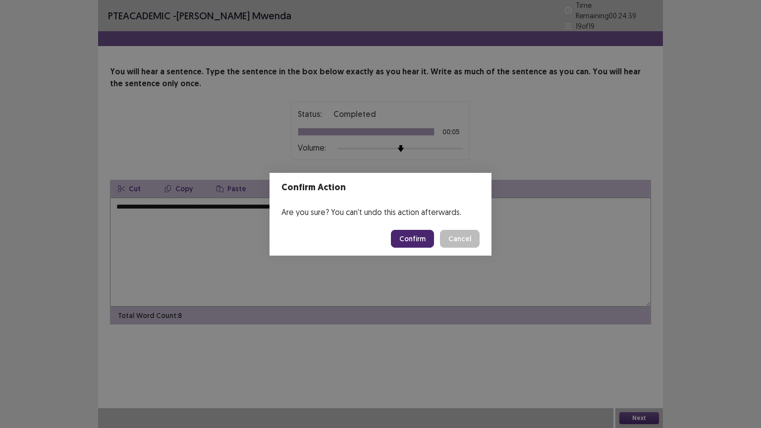
click at [414, 242] on button "Confirm" at bounding box center [412, 239] width 43 height 18
